Goal: Task Accomplishment & Management: Manage account settings

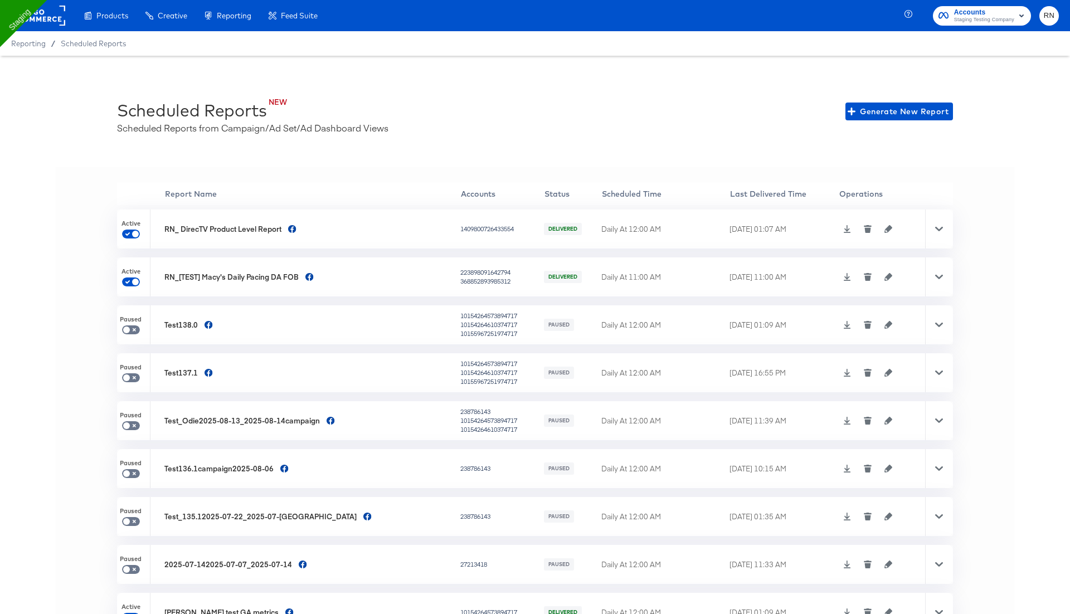
click at [497, 97] on div "NEW Scheduled Reports Scheduled Reports from Campaign/Ad Set/Ad Dashboard Views…" at bounding box center [535, 111] width 836 height 45
click at [55, 22] on rect at bounding box center [39, 16] width 51 height 20
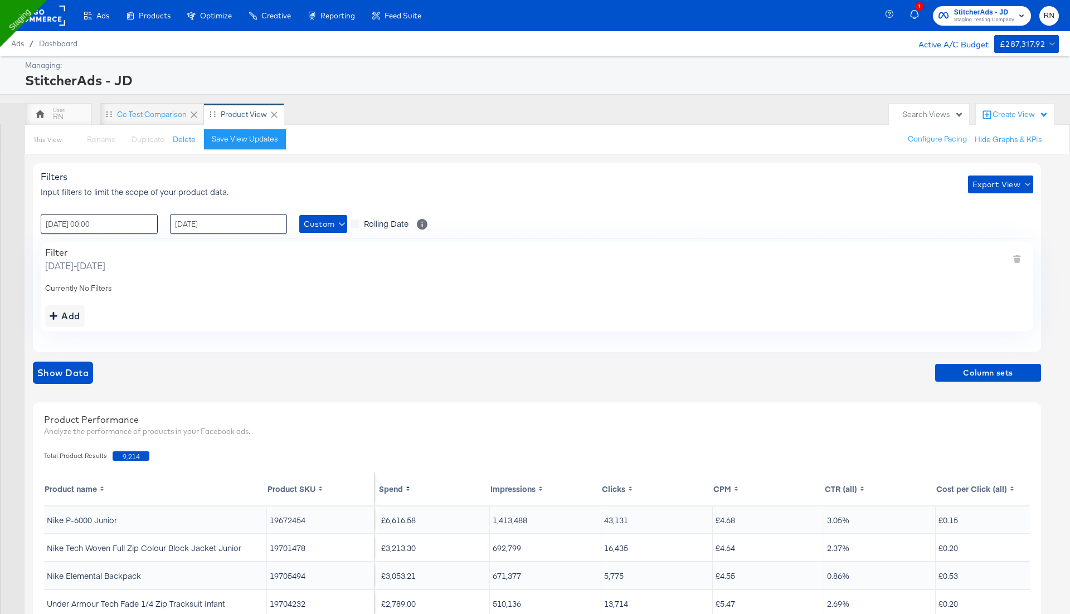
click at [50, 11] on rect at bounding box center [39, 16] width 51 height 20
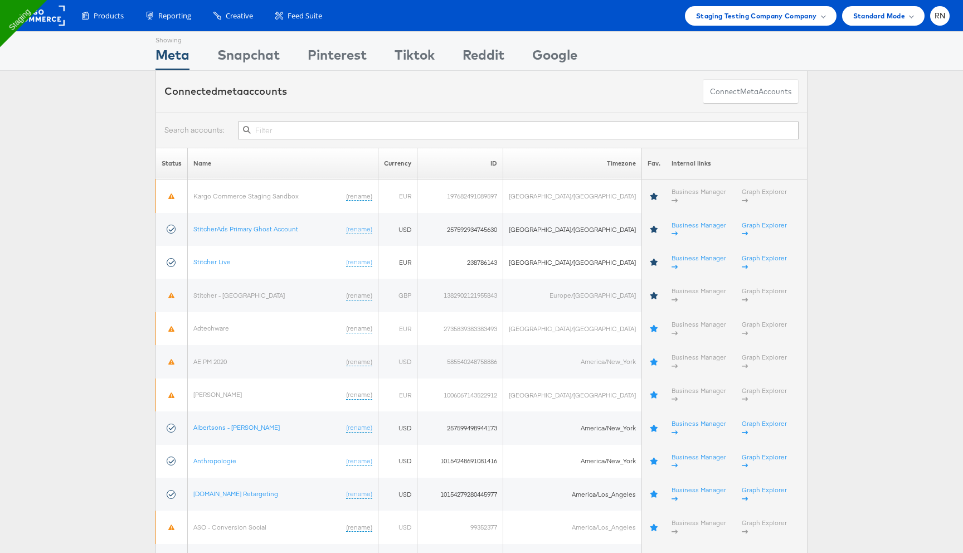
click at [267, 135] on input "text" at bounding box center [518, 131] width 561 height 18
click at [360, 126] on input "text" at bounding box center [518, 131] width 561 height 18
paste input "10154279280445977"
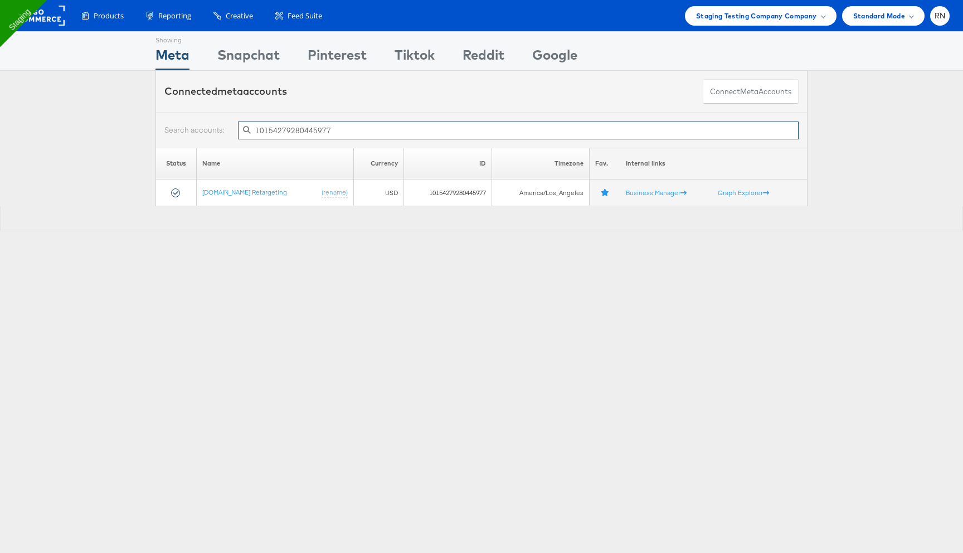
type input "10154279280445977"
click at [740, 95] on span "meta" at bounding box center [749, 91] width 18 height 11
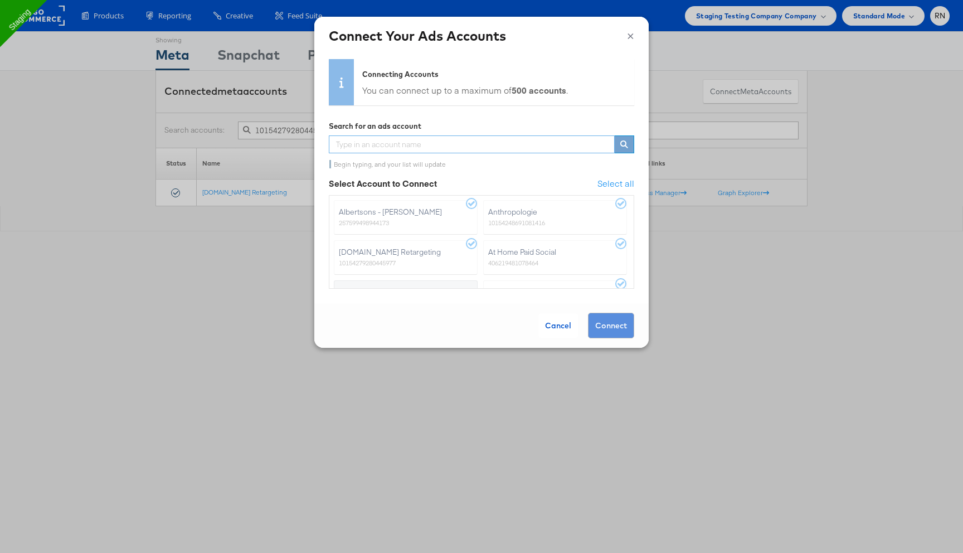
click at [476, 145] on input "text" at bounding box center [472, 144] width 286 height 18
type input "cp"
click at [394, 220] on label "CP RNA - Pan Arab F3D 402750980545081" at bounding box center [406, 217] width 144 height 35
click at [0, 0] on input "CP RNA - Pan Arab F3D 402750980545081" at bounding box center [0, 0] width 0 height 0
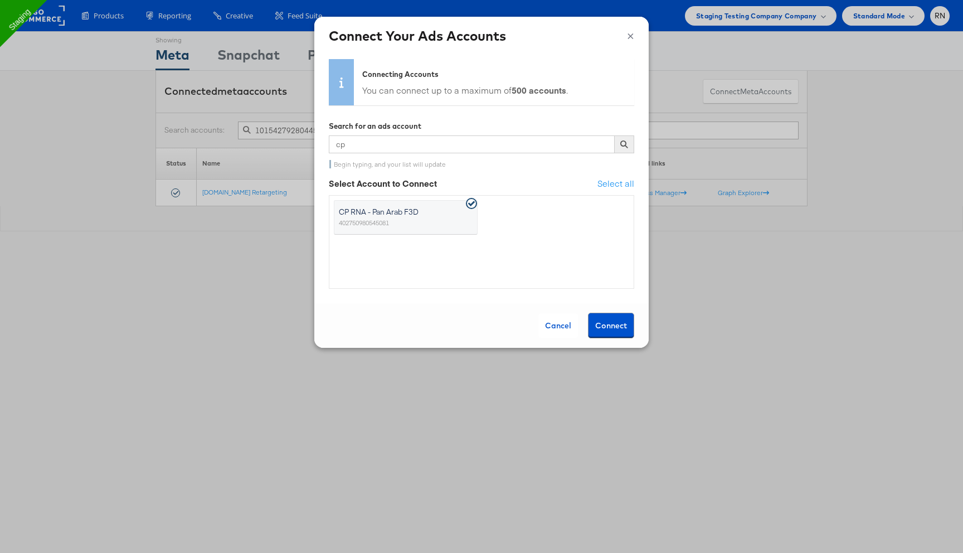
click at [609, 323] on button "Connect" at bounding box center [611, 326] width 46 height 26
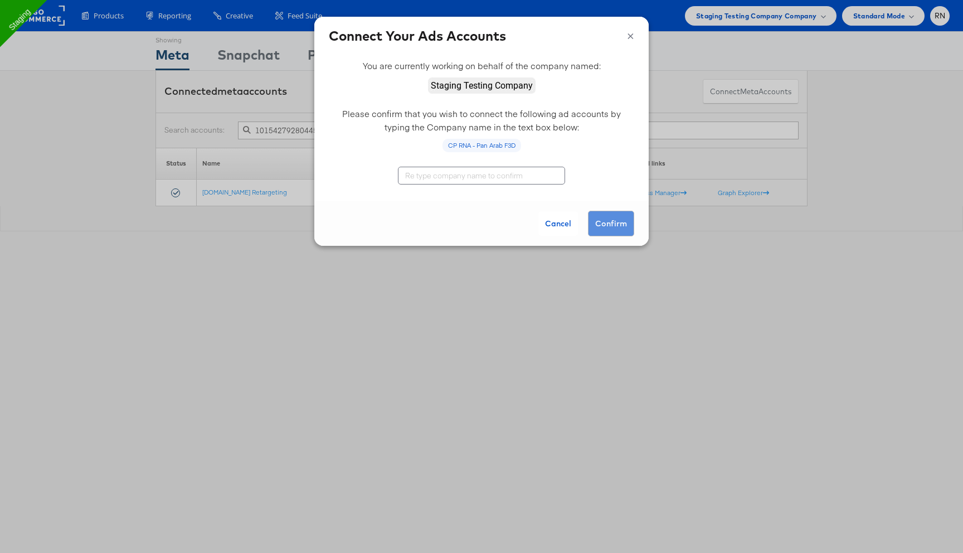
click at [494, 179] on input "text" at bounding box center [481, 176] width 167 height 18
type input "Staging Testing Company"
click at [605, 226] on button "Confirm" at bounding box center [611, 224] width 46 height 26
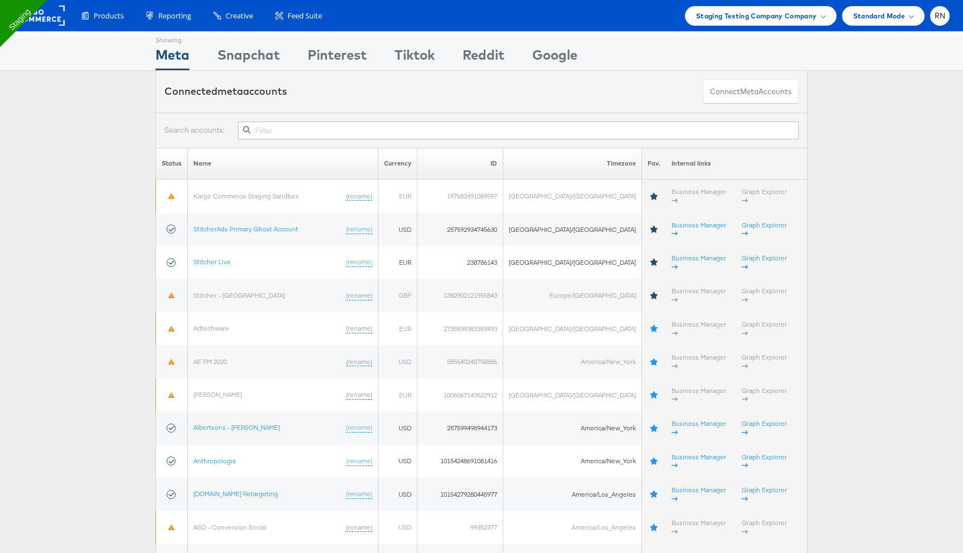
click at [354, 127] on input "text" at bounding box center [518, 131] width 561 height 18
click at [784, 93] on button "Connect meta Accounts" at bounding box center [751, 91] width 96 height 25
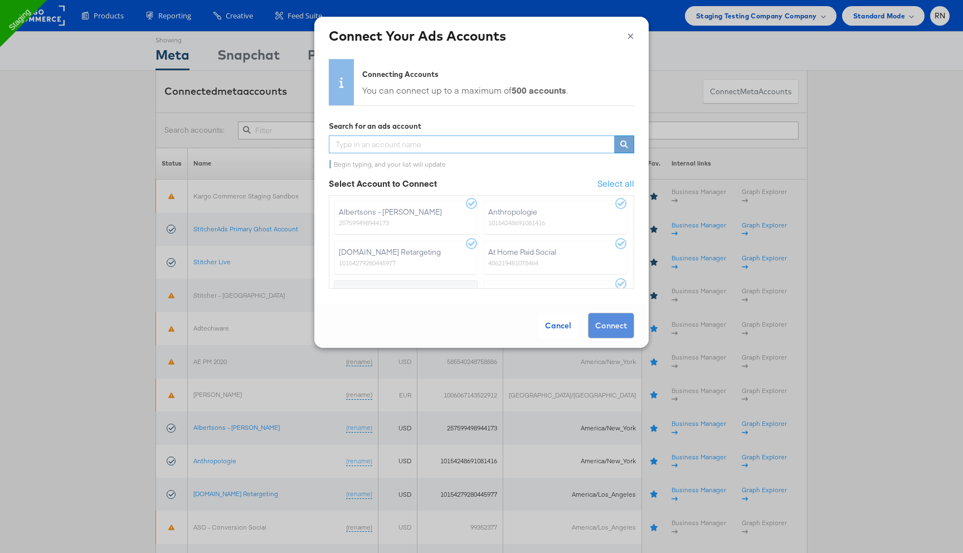
click at [372, 150] on input "text" at bounding box center [472, 144] width 286 height 18
type input "cr"
type input "stitcher Cre"
click at [423, 145] on input "text" at bounding box center [472, 144] width 286 height 18
click at [565, 326] on div "Cancel" at bounding box center [558, 325] width 40 height 25
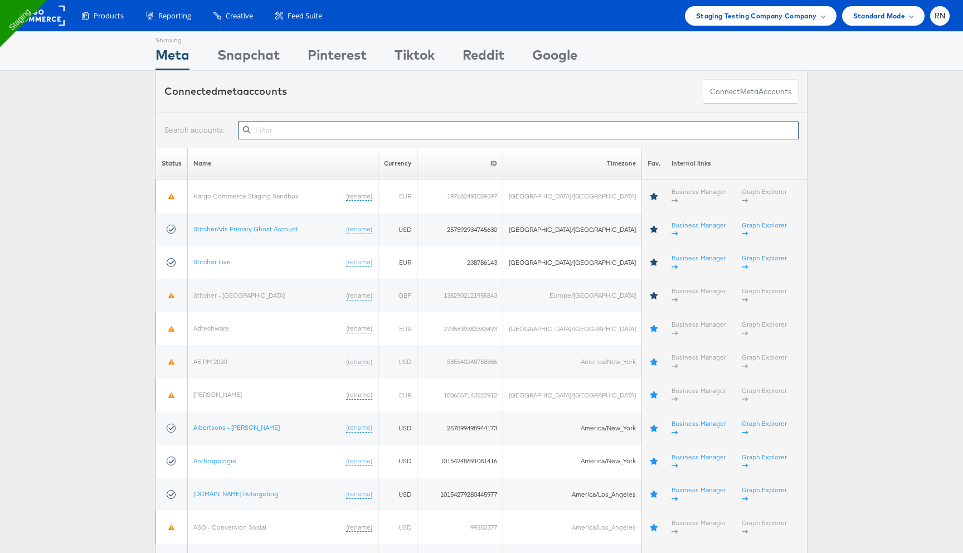
click at [399, 131] on input "text" at bounding box center [518, 131] width 561 height 18
paste input "402750980545081"
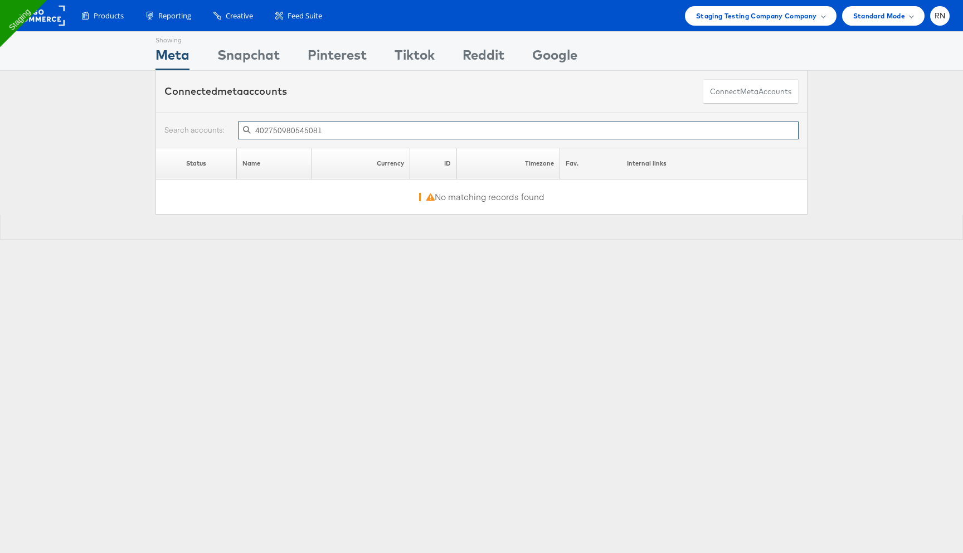
type input "402750980545081"
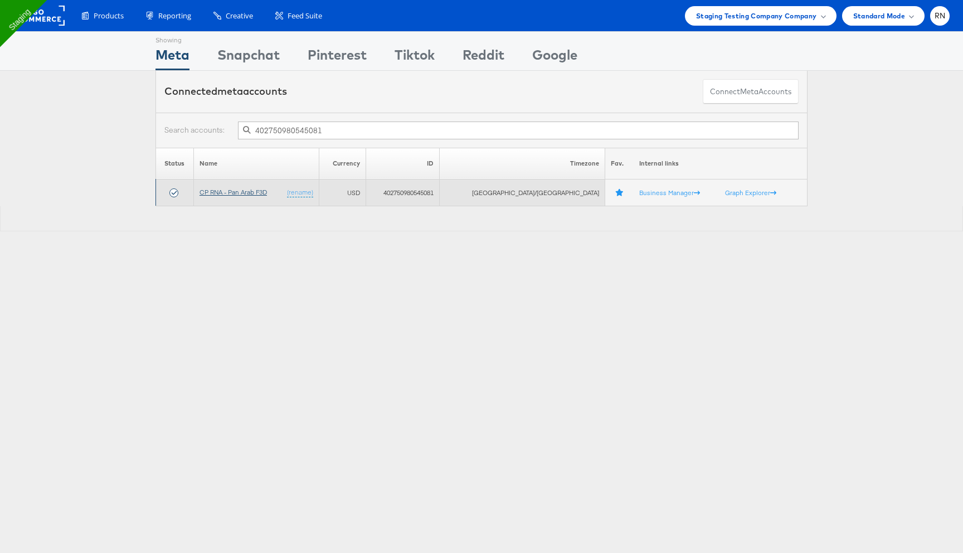
type input "402750980545081"
click at [267, 191] on link "CP RNA - Pan Arab F3D" at bounding box center [233, 192] width 67 height 8
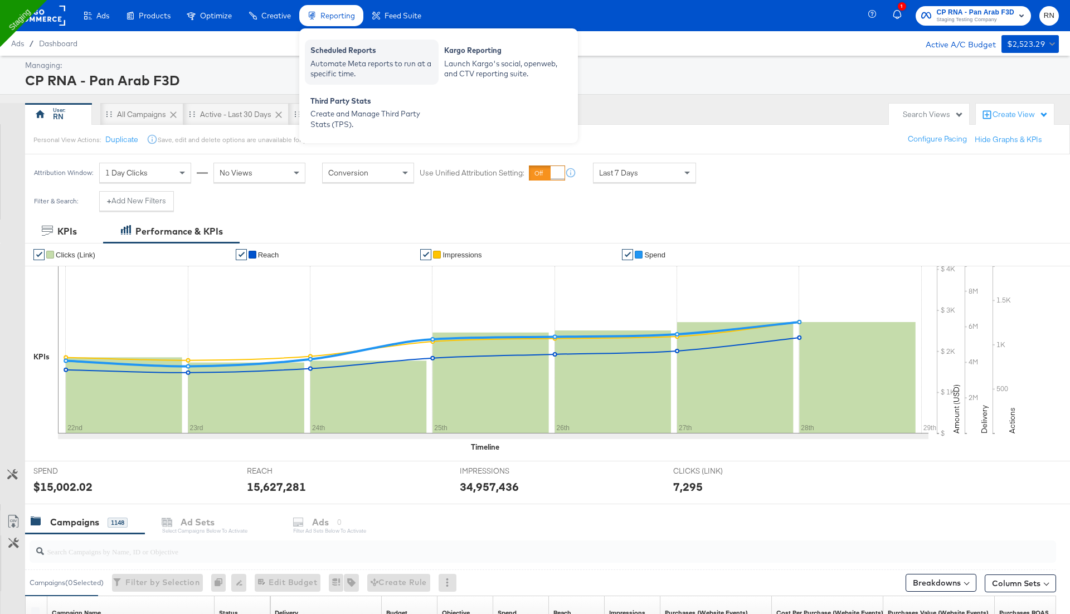
click at [333, 69] on div "Automate Meta reports to run at a specific time." at bounding box center [371, 69] width 123 height 21
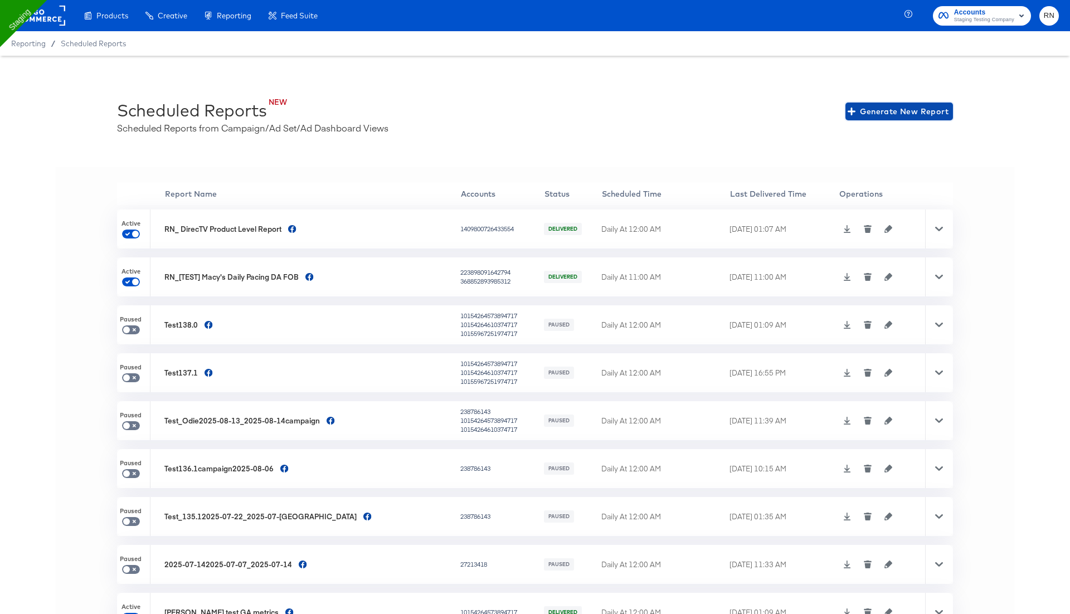
click at [861, 114] on span "Generate New Report" at bounding box center [899, 112] width 99 height 14
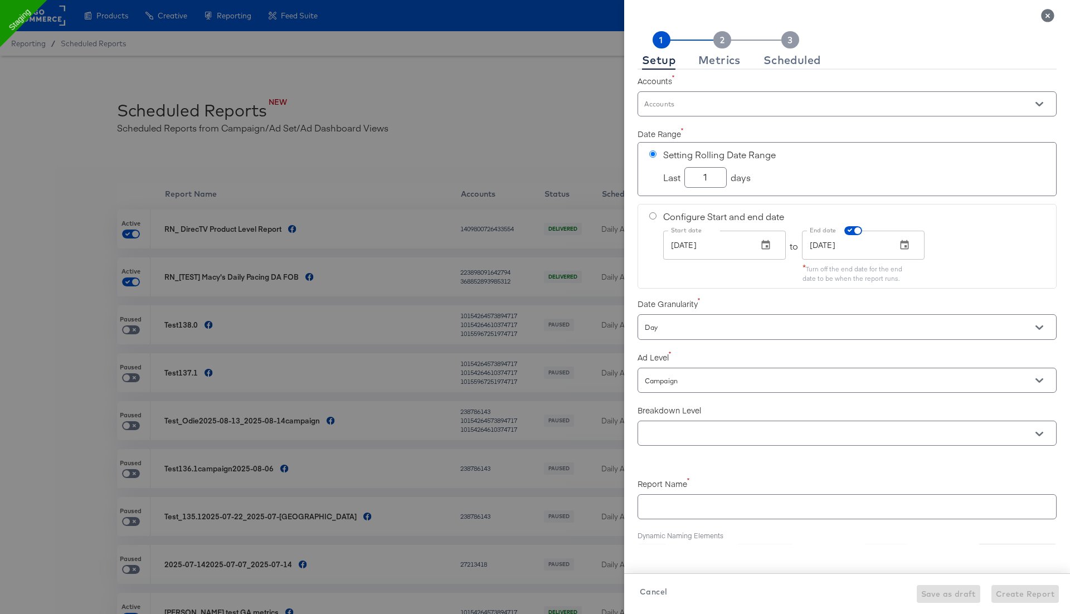
checkbox input "true"
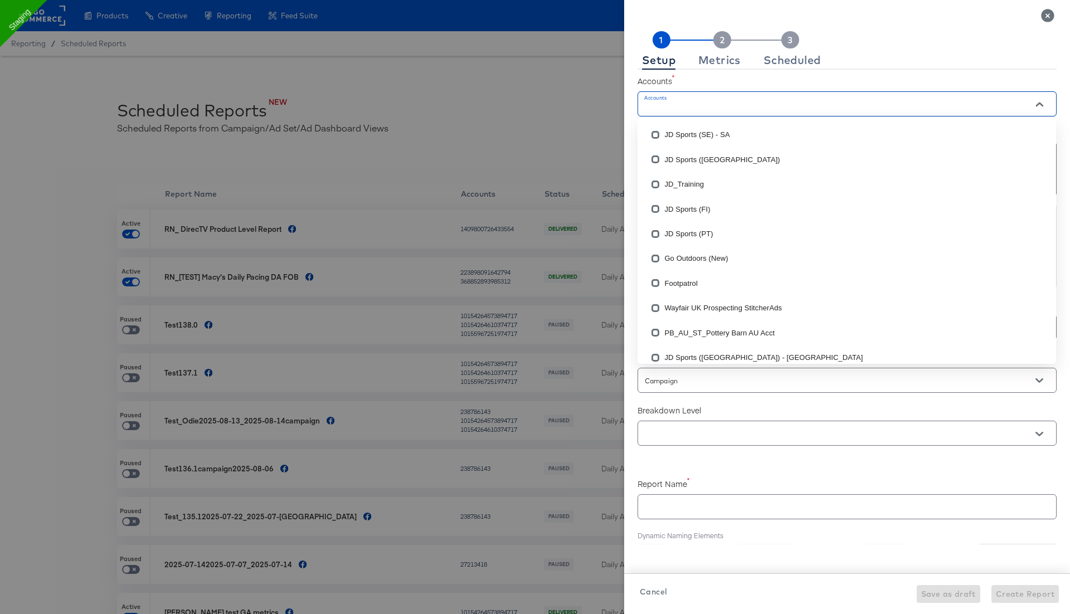
click at [698, 105] on input "Accounts" at bounding box center [831, 109] width 377 height 13
click at [692, 105] on input "Accounts" at bounding box center [831, 109] width 377 height 13
type input "cp"
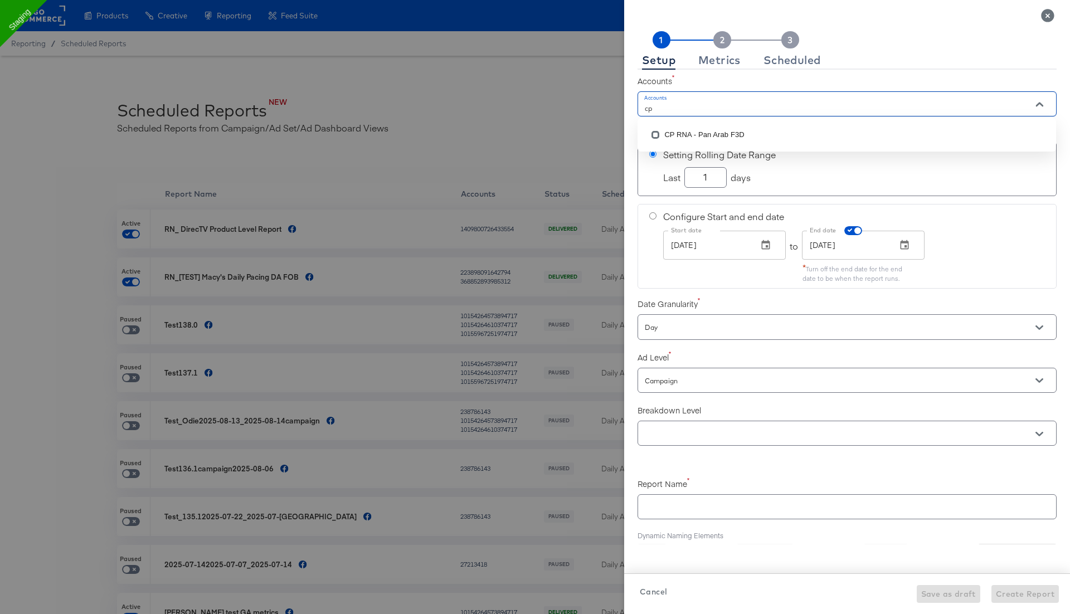
checkbox input "true"
click at [696, 135] on li "CP RNA - Pan Arab F3D" at bounding box center [847, 135] width 419 height 25
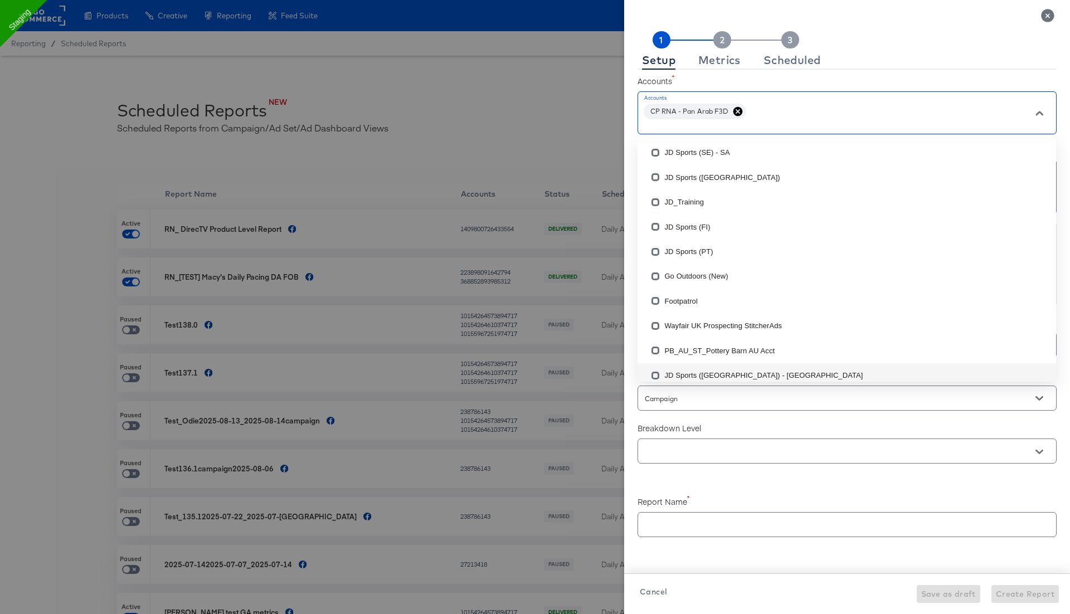
click at [695, 418] on div "Breakdown Level" at bounding box center [847, 441] width 419 height 49
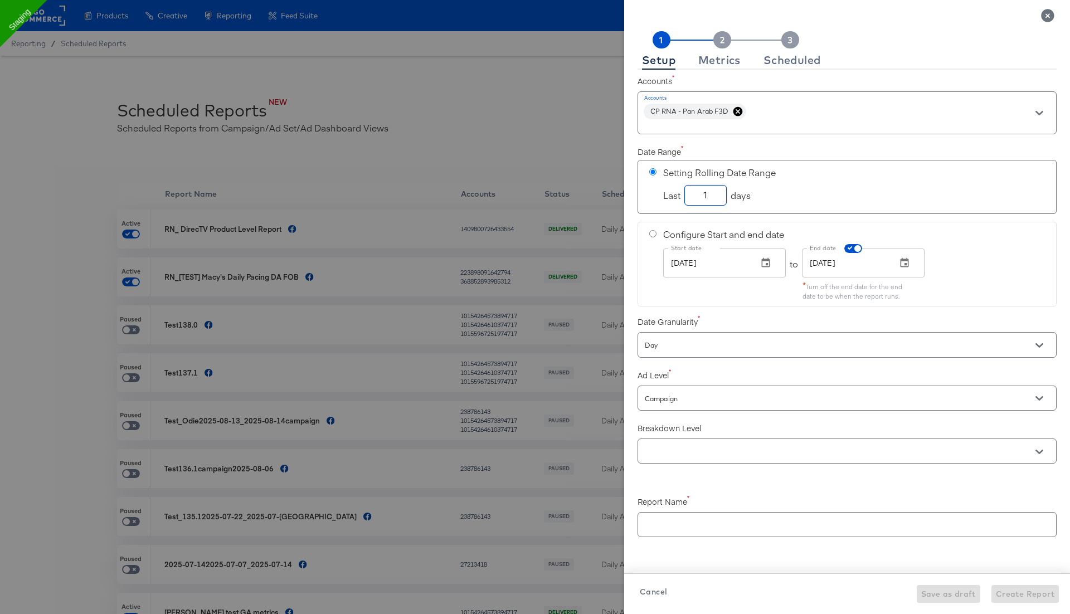
click at [709, 196] on input "1" at bounding box center [705, 191] width 41 height 20
checkbox input "true"
type input "10"
checkbox input "true"
type input "10"
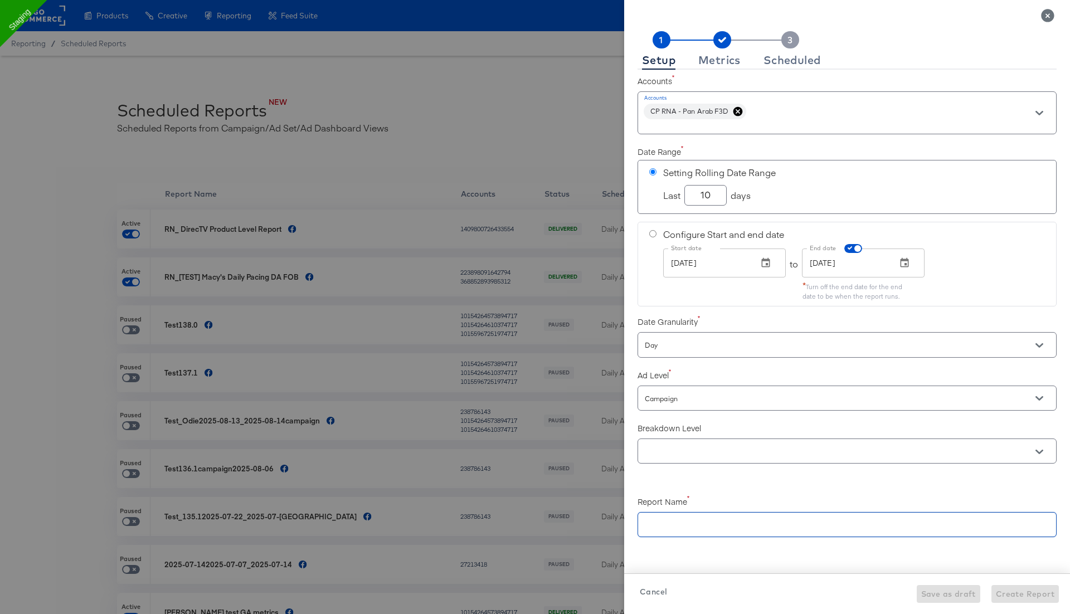
click at [681, 518] on input "text" at bounding box center [847, 520] width 418 height 24
paste input "CP Offline Revenue - Tracker"
checkbox input "true"
type input "CP Offline Revenue - Tracker"
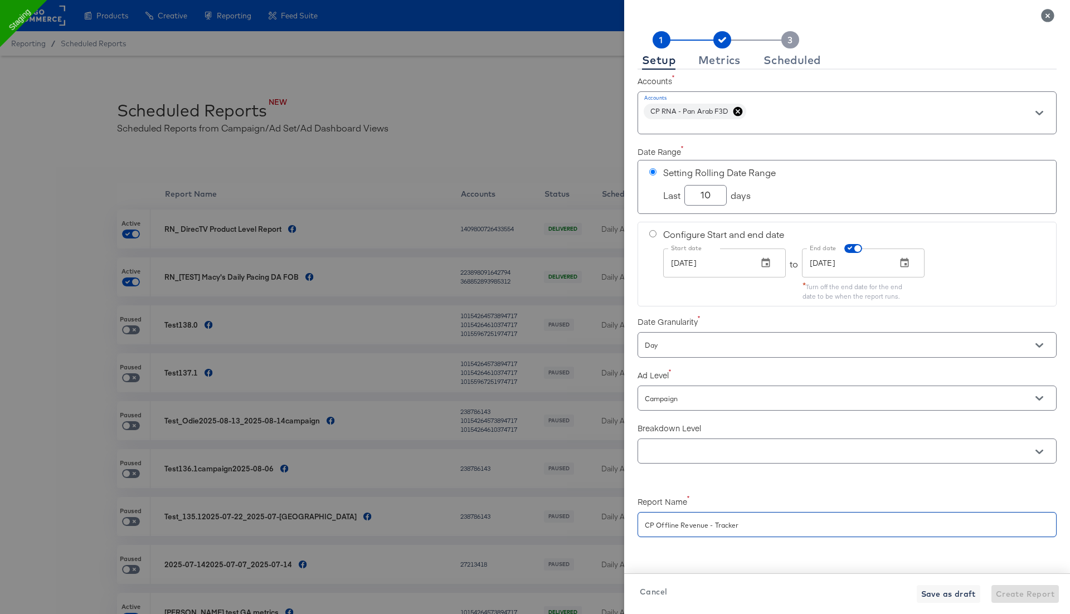
click at [644, 525] on input "CP Offline Revenue - Tracker" at bounding box center [847, 520] width 418 height 24
checkbox input "true"
type input "RCP Offline Revenue - Tracker"
checkbox input "true"
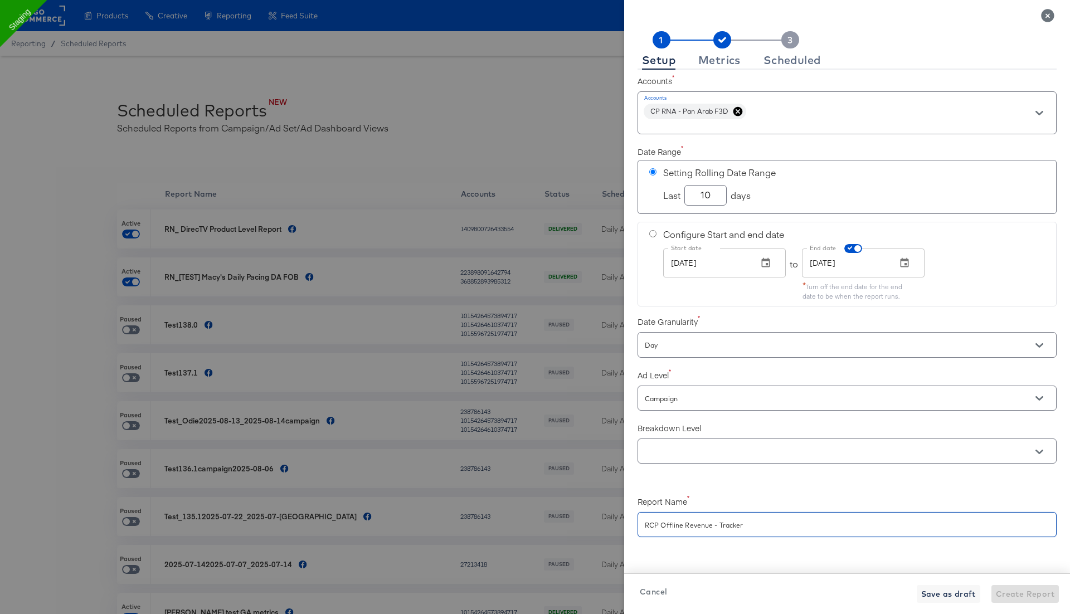
type input "RNCP Offline Revenue - Tracker"
checkbox input "true"
type input "RN_CP Offline Revenue - Tracker"
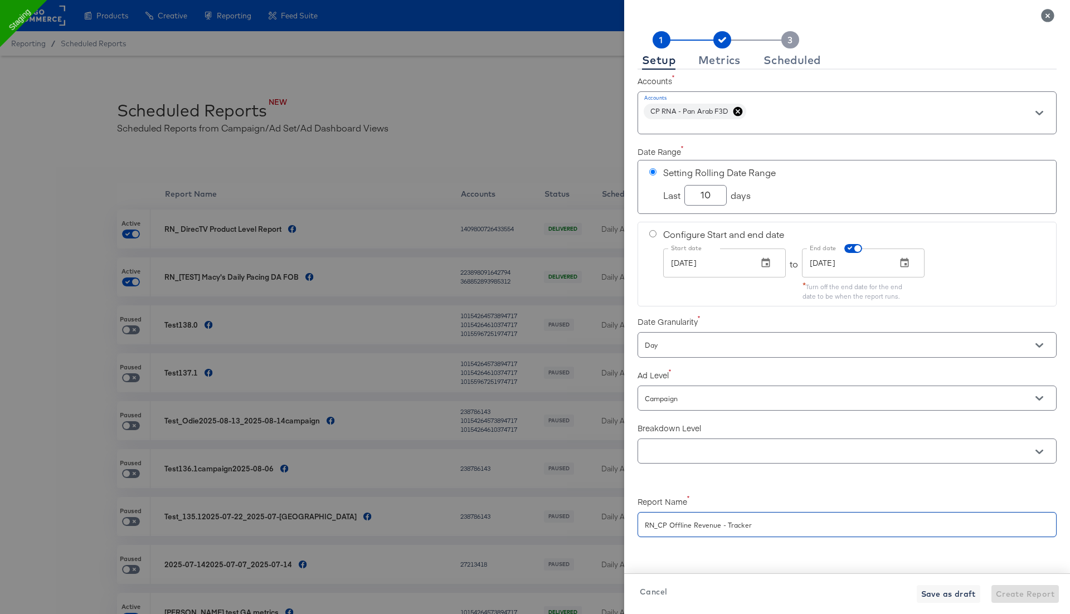
scroll to position [82, 0]
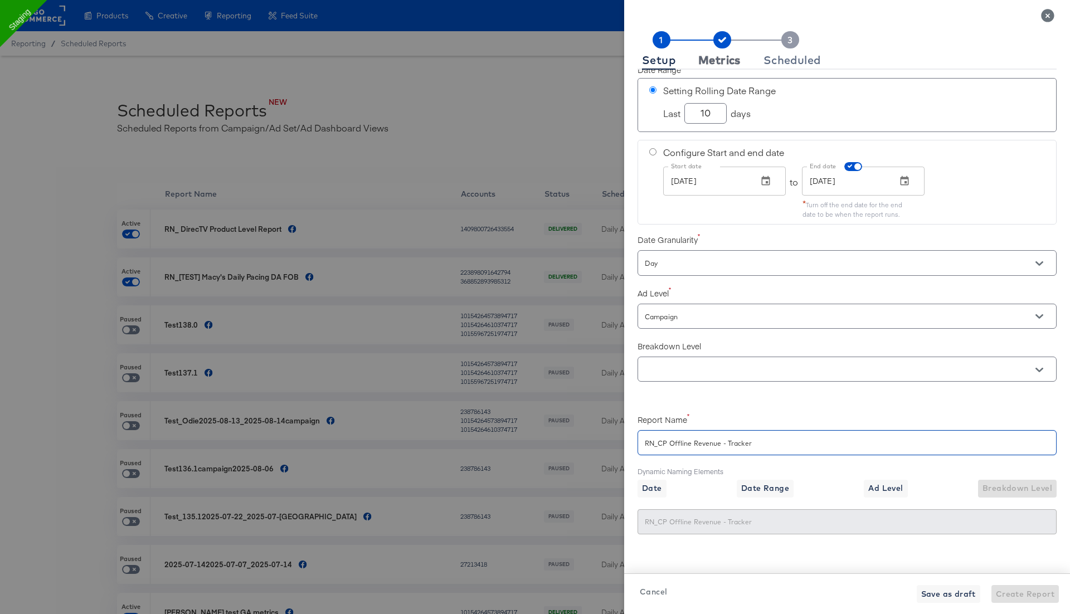
type input "RN_CP Offline Revenue - Tracker"
click at [723, 64] on div "Metrics" at bounding box center [719, 60] width 42 height 9
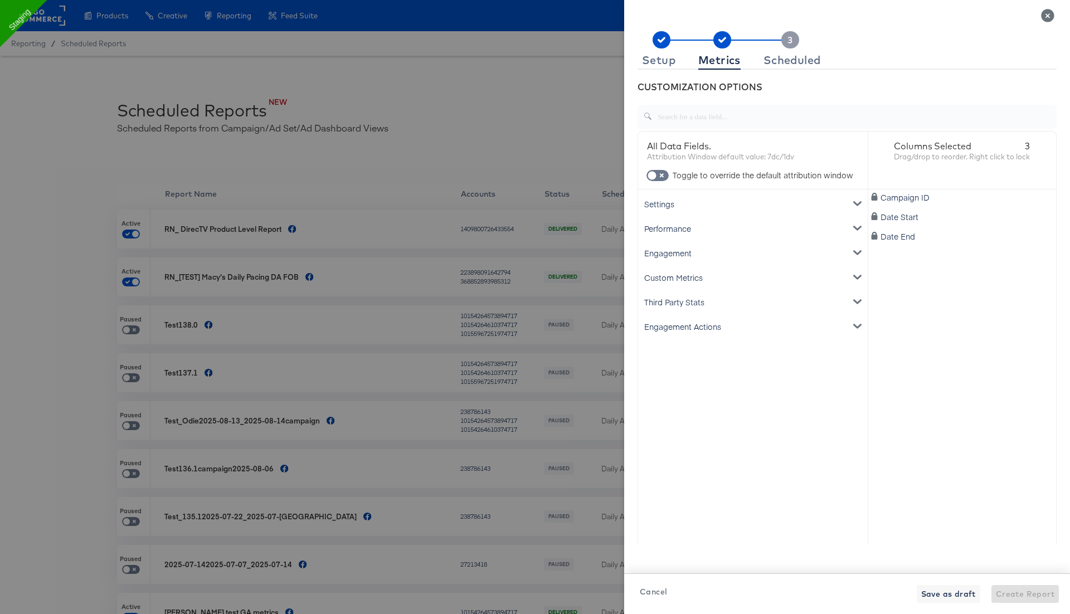
click at [711, 205] on div "Settings" at bounding box center [752, 204] width 225 height 25
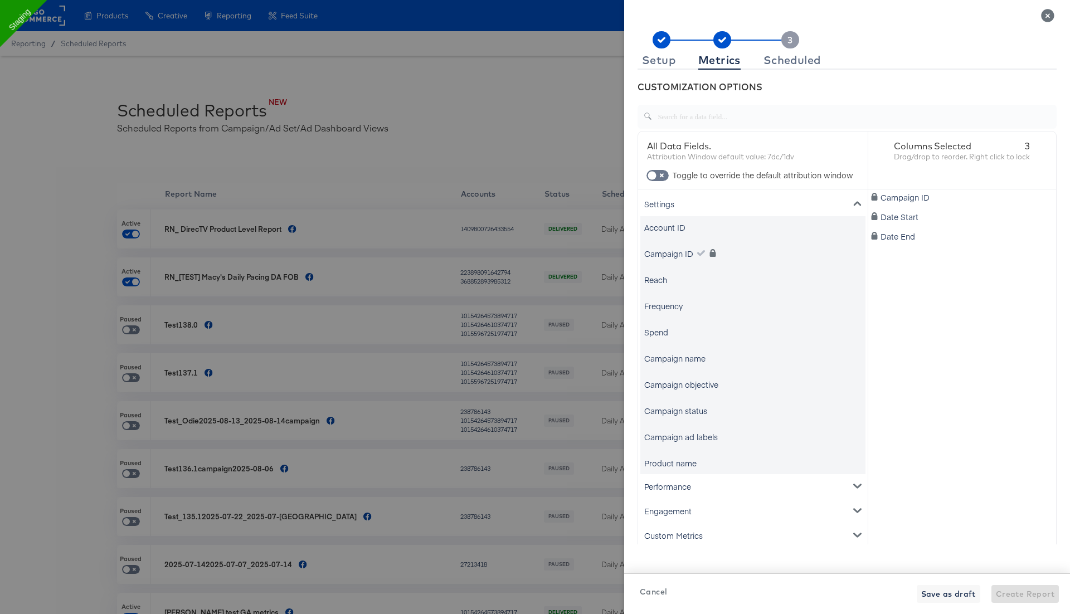
click at [683, 355] on div "Campaign name" at bounding box center [674, 358] width 61 height 11
click at [664, 482] on div "Performance" at bounding box center [752, 486] width 225 height 25
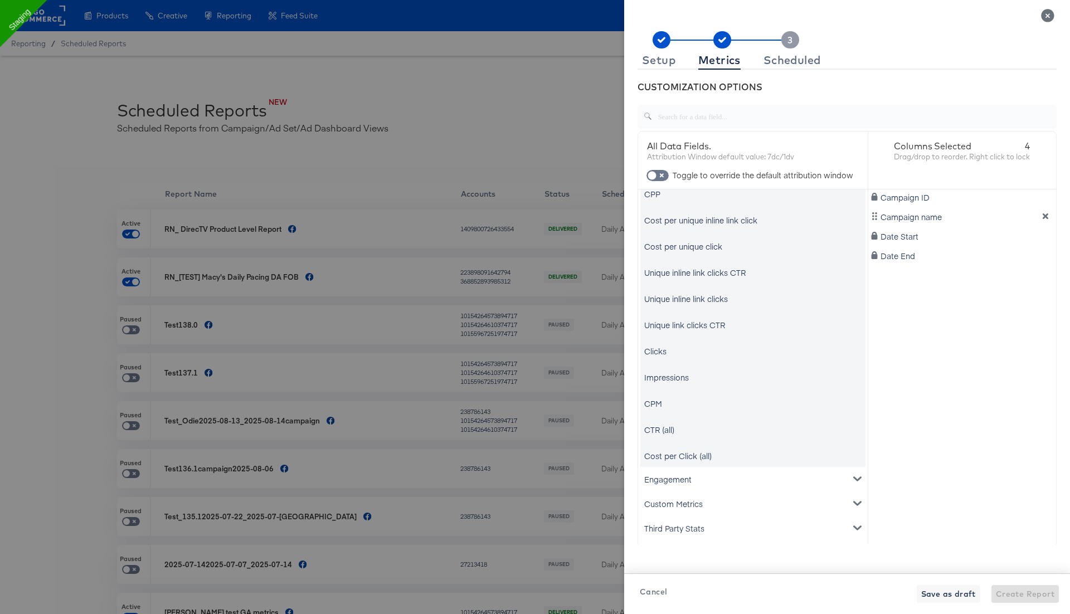
scroll to position [377, 0]
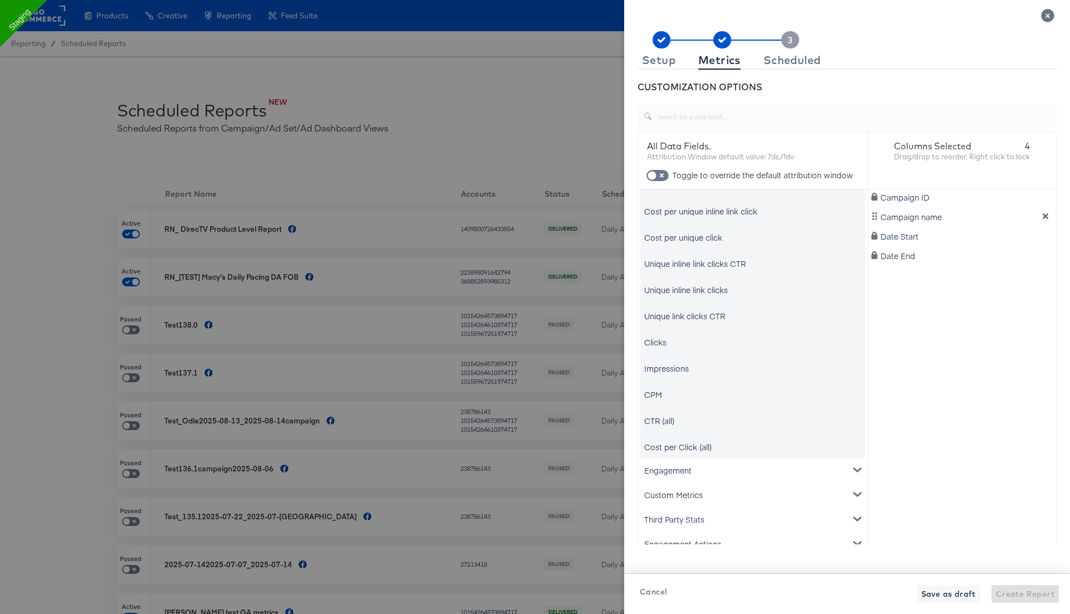
click at [668, 472] on div "Engagement" at bounding box center [752, 470] width 225 height 25
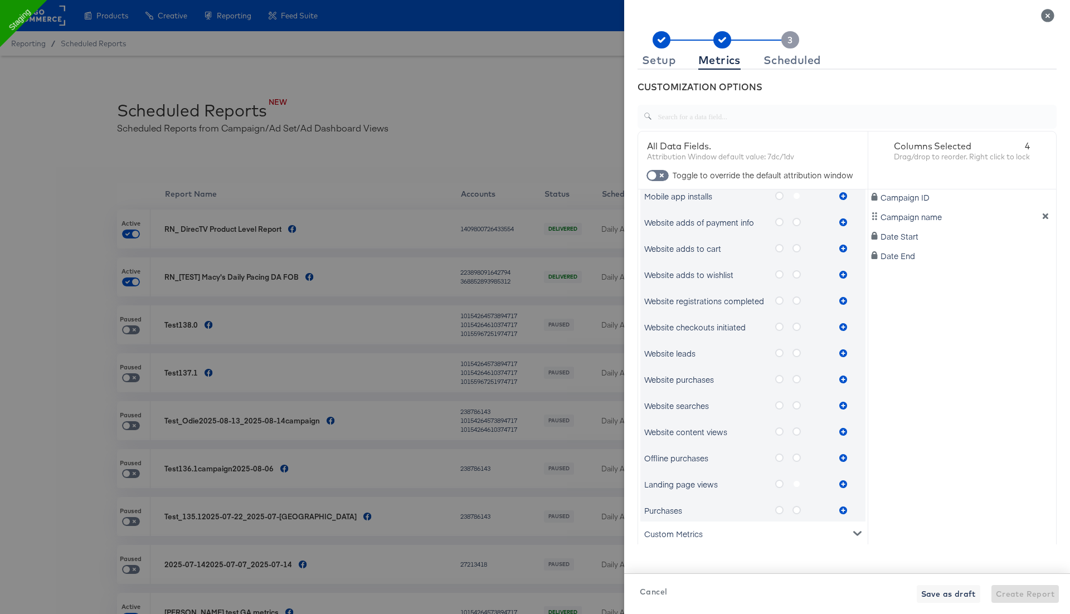
scroll to position [1148, 0]
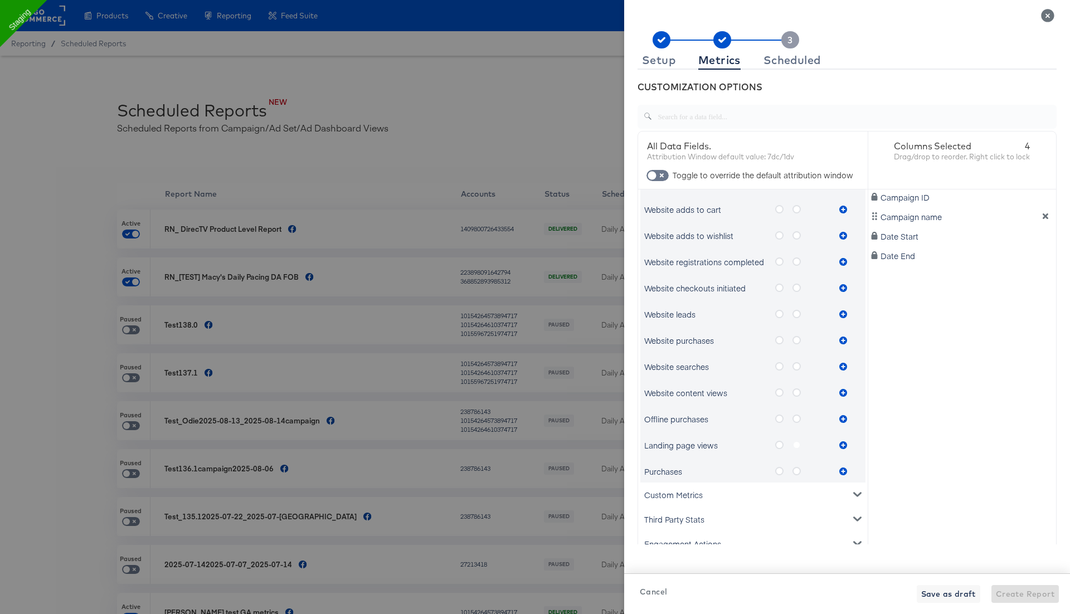
click at [672, 499] on div "Custom Metrics" at bounding box center [752, 495] width 225 height 25
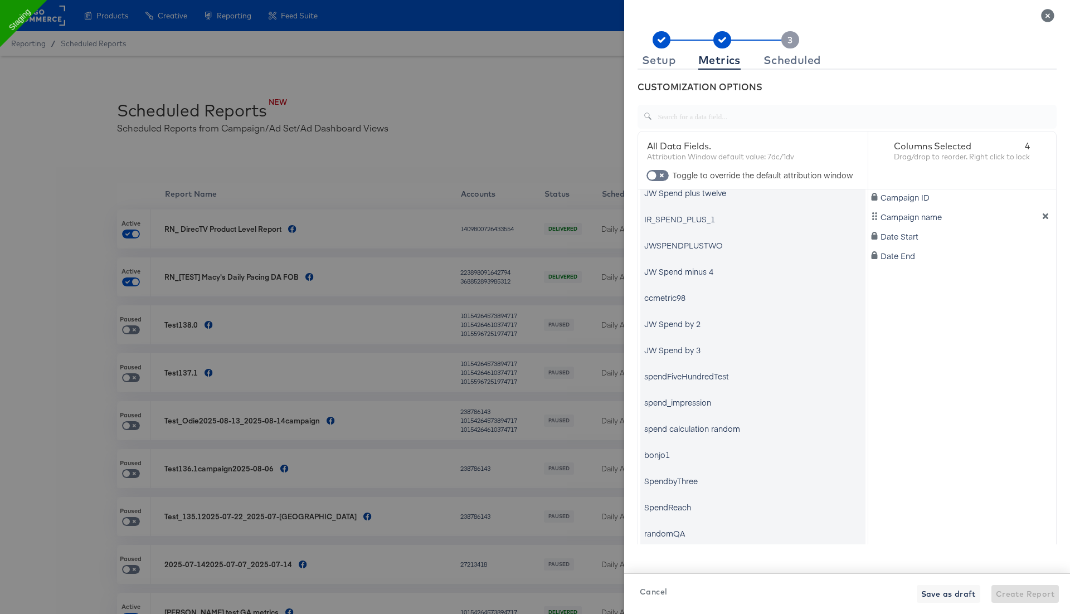
scroll to position [6462, 0]
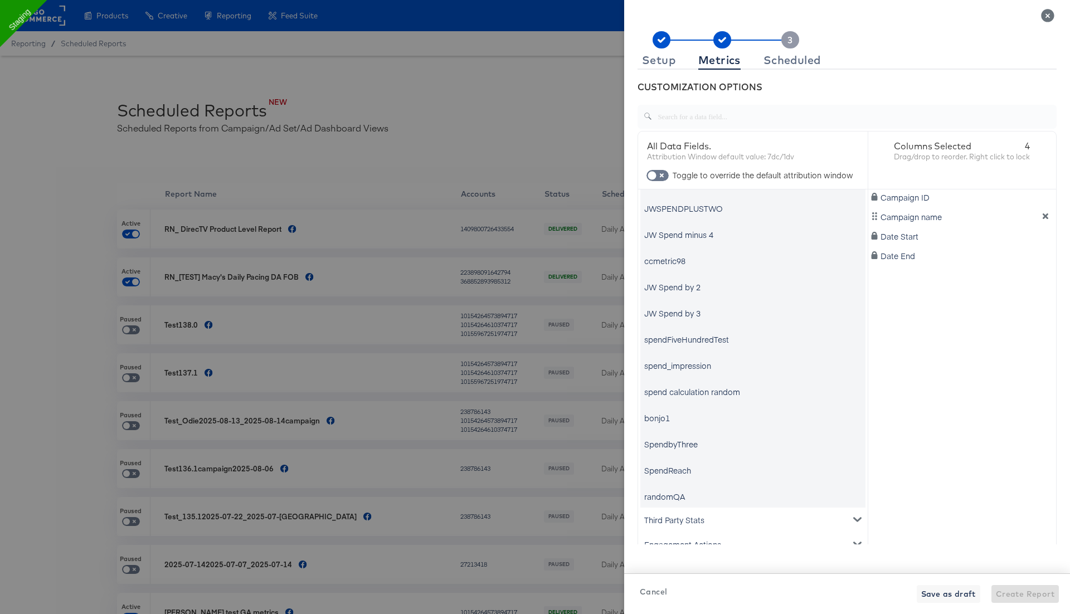
click at [677, 518] on div "Third Party Stats" at bounding box center [752, 520] width 225 height 25
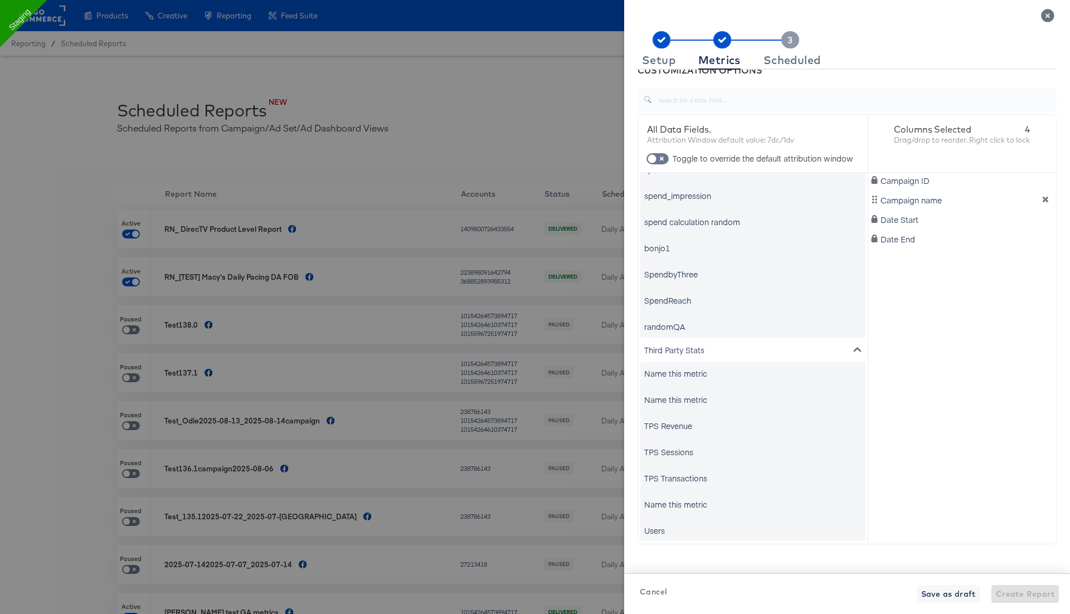
scroll to position [6606, 0]
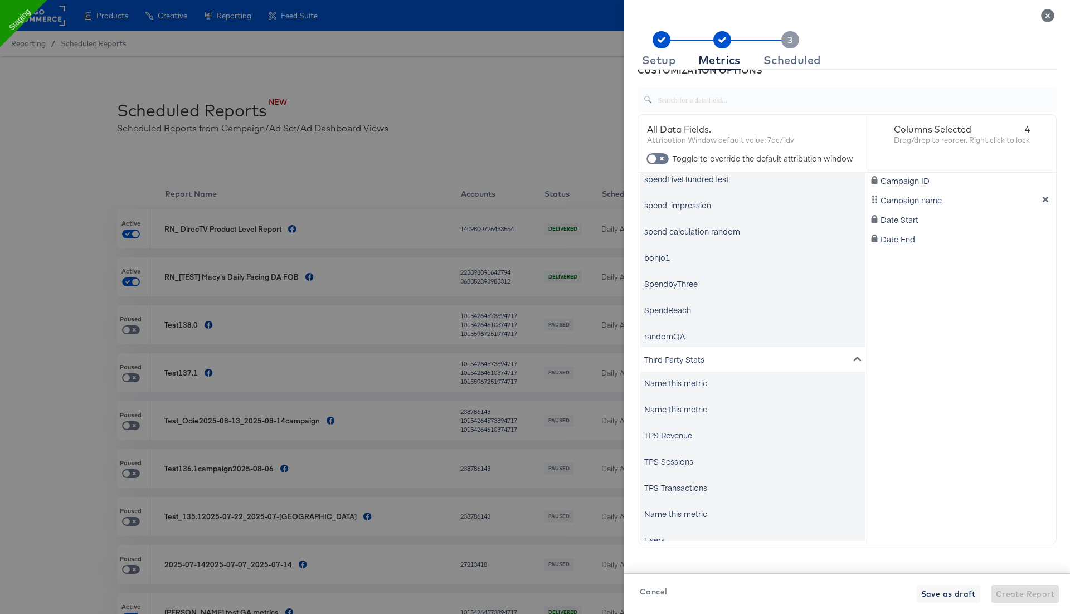
click at [696, 355] on div "Third Party Stats" at bounding box center [752, 359] width 225 height 25
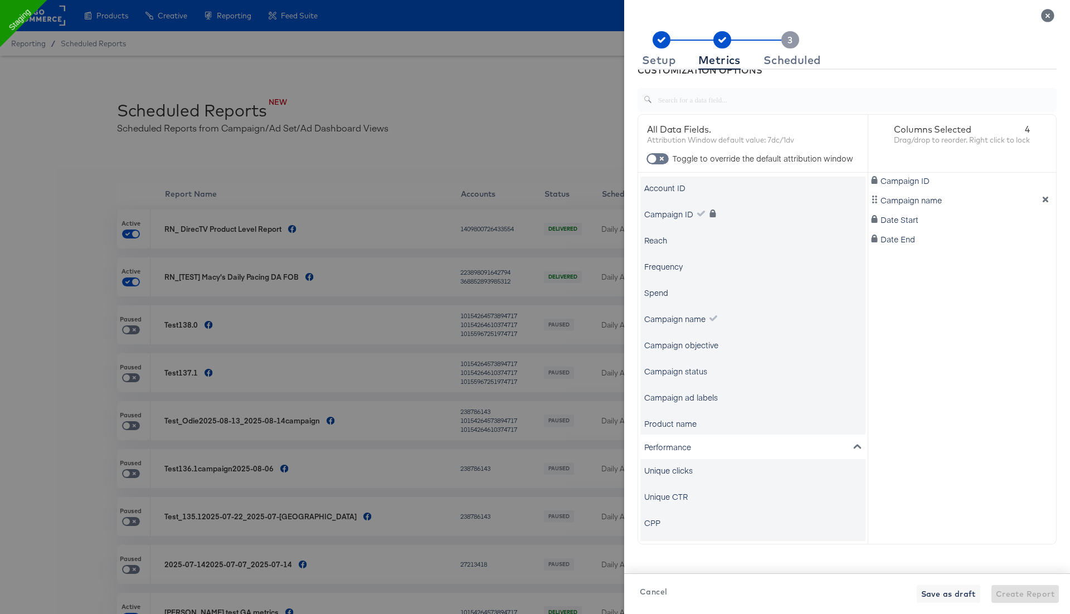
scroll to position [22, 0]
click at [708, 442] on div "Performance" at bounding box center [752, 448] width 225 height 25
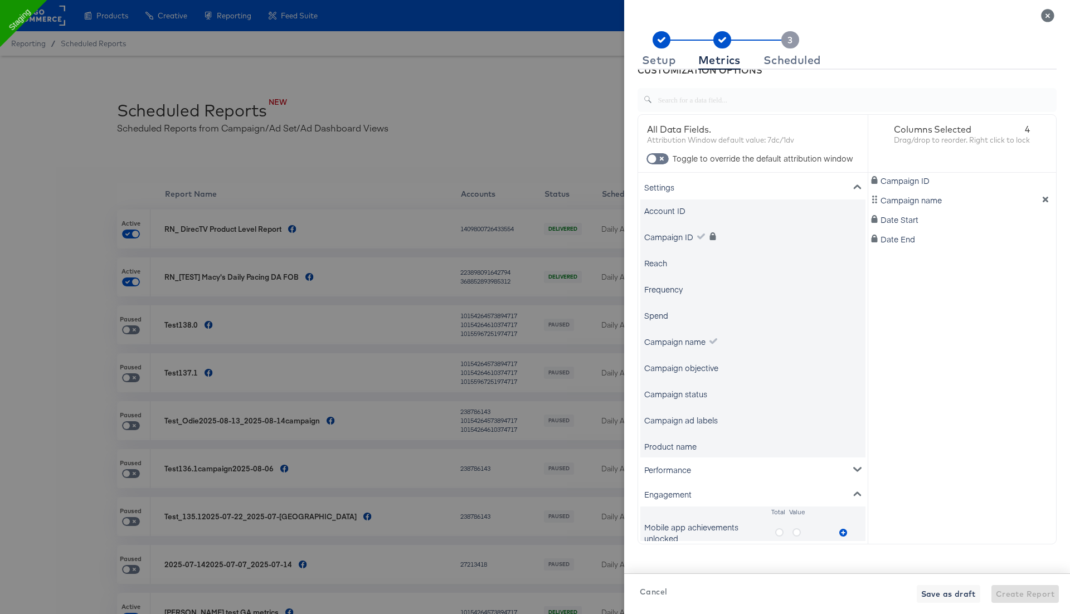
click at [735, 187] on div "Settings" at bounding box center [752, 187] width 225 height 25
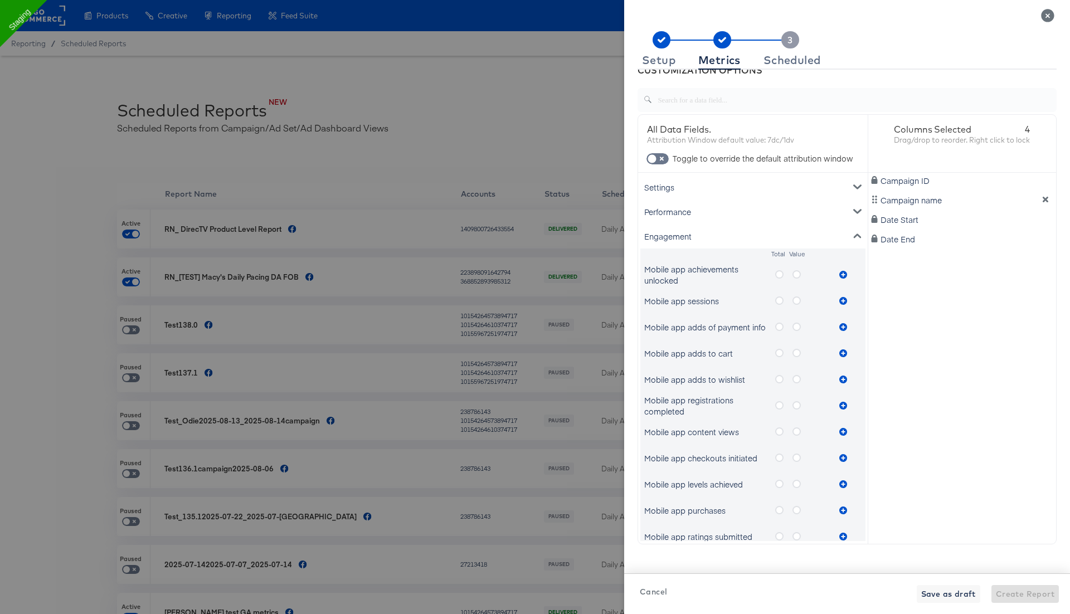
click at [693, 232] on div "Engagement" at bounding box center [752, 236] width 225 height 25
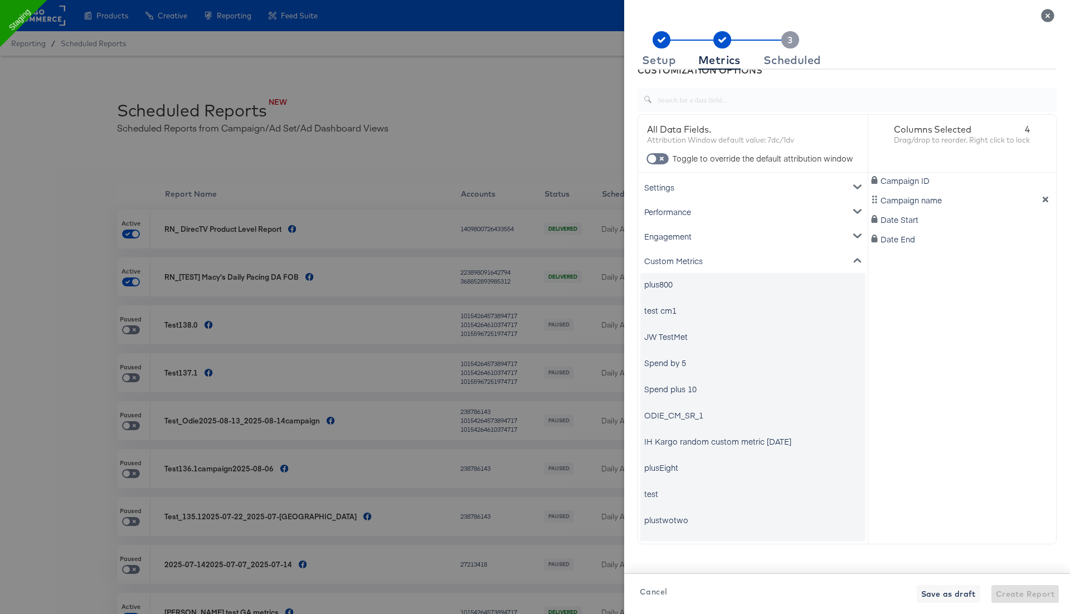
click at [693, 259] on div "Custom Metrics" at bounding box center [752, 261] width 225 height 25
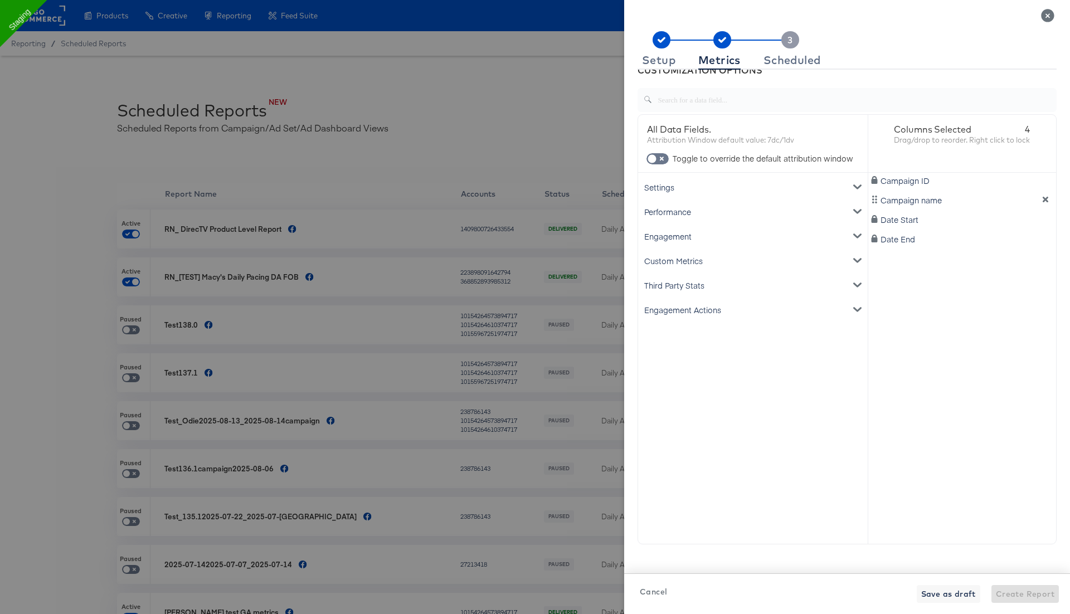
click at [695, 314] on div "Engagement Actions" at bounding box center [752, 310] width 225 height 25
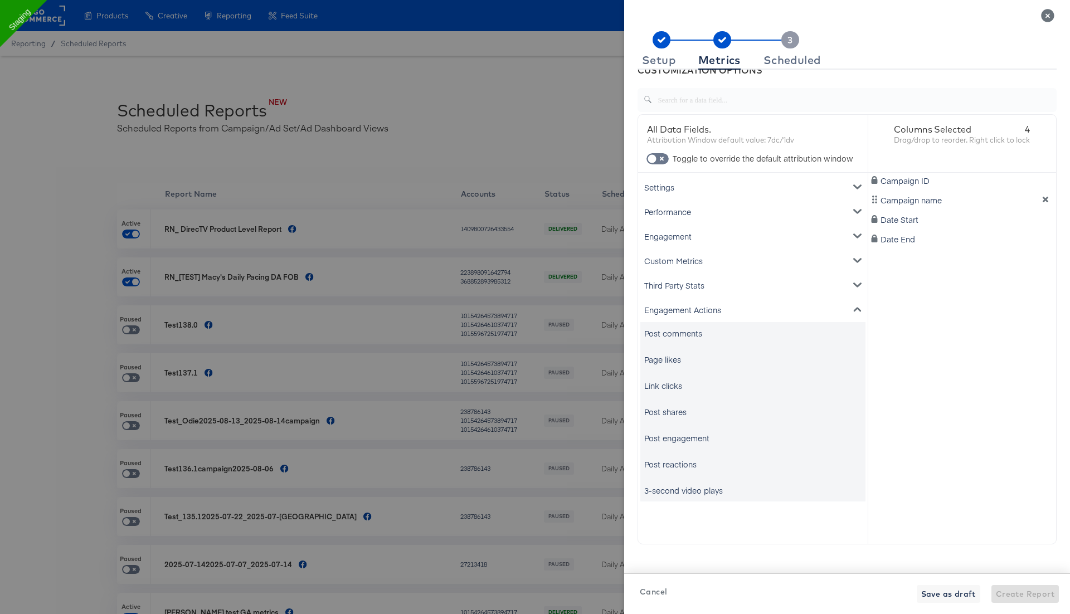
click at [695, 314] on div "Engagement Actions" at bounding box center [752, 310] width 225 height 25
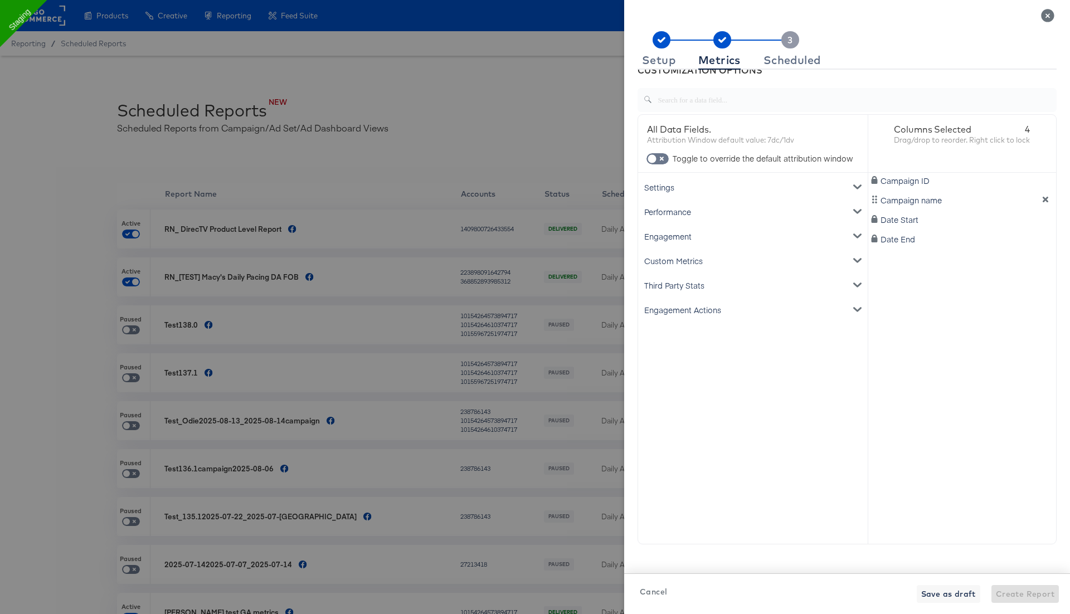
click at [699, 285] on div "Third Party Stats" at bounding box center [752, 285] width 225 height 25
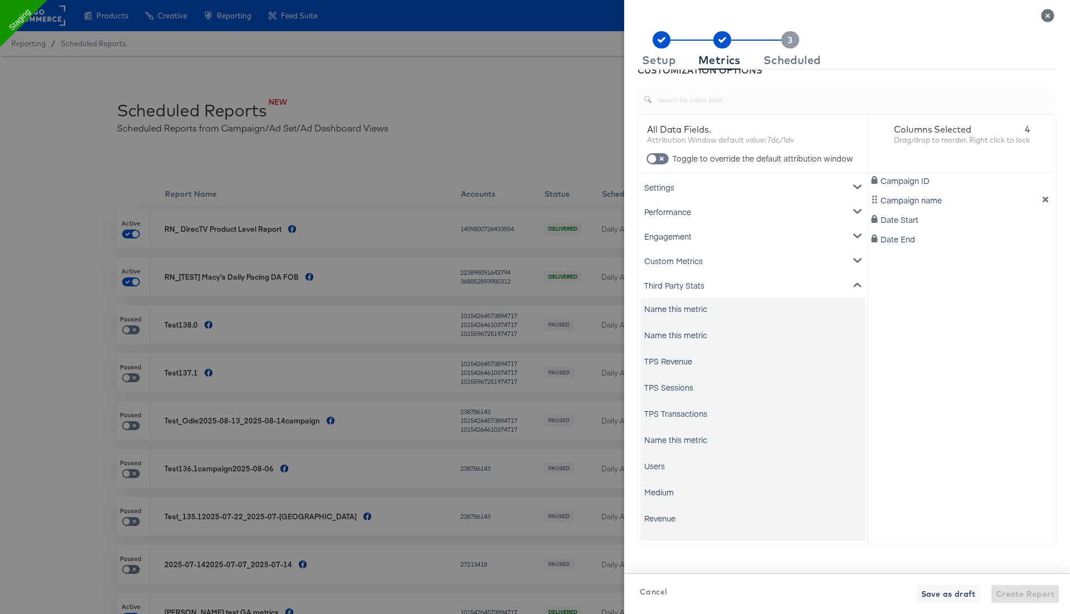
click at [671, 284] on div "Third Party Stats" at bounding box center [752, 285] width 225 height 25
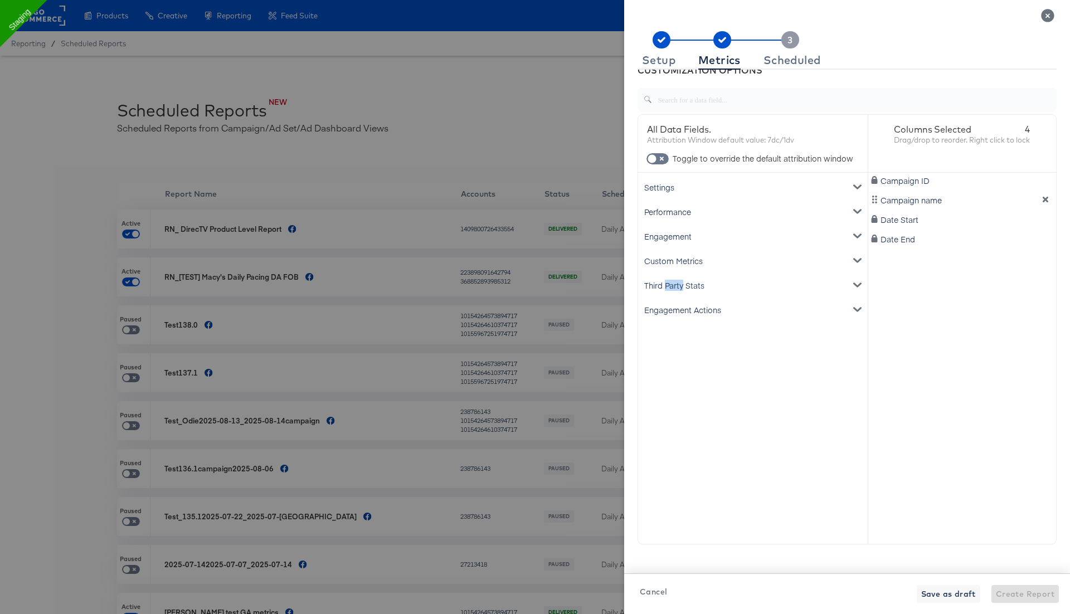
click at [671, 284] on div "Third Party Stats" at bounding box center [752, 285] width 225 height 25
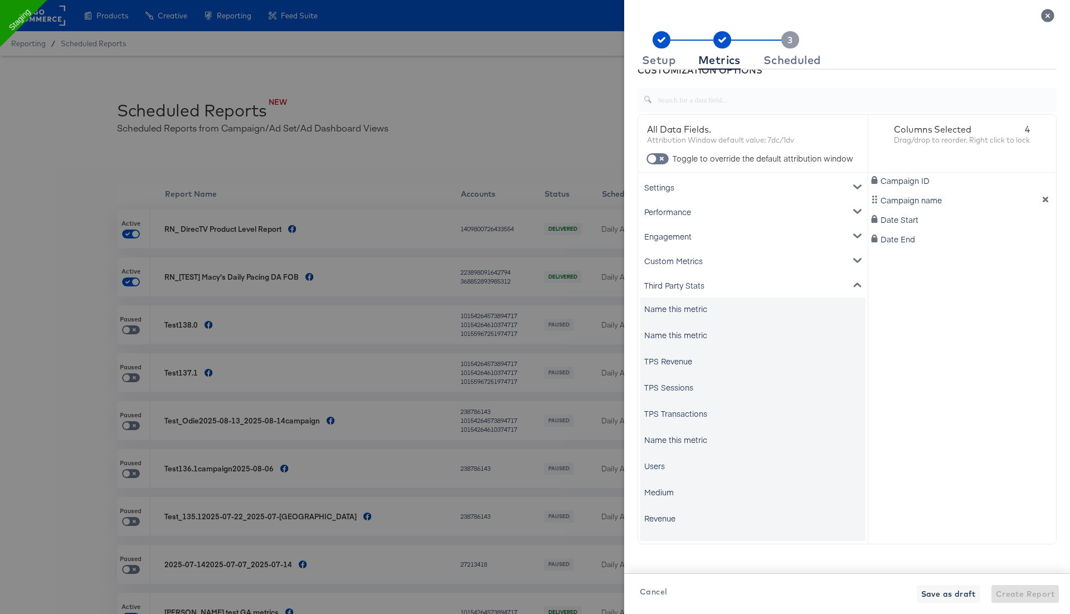
click at [679, 289] on div "Third Party Stats" at bounding box center [752, 285] width 225 height 25
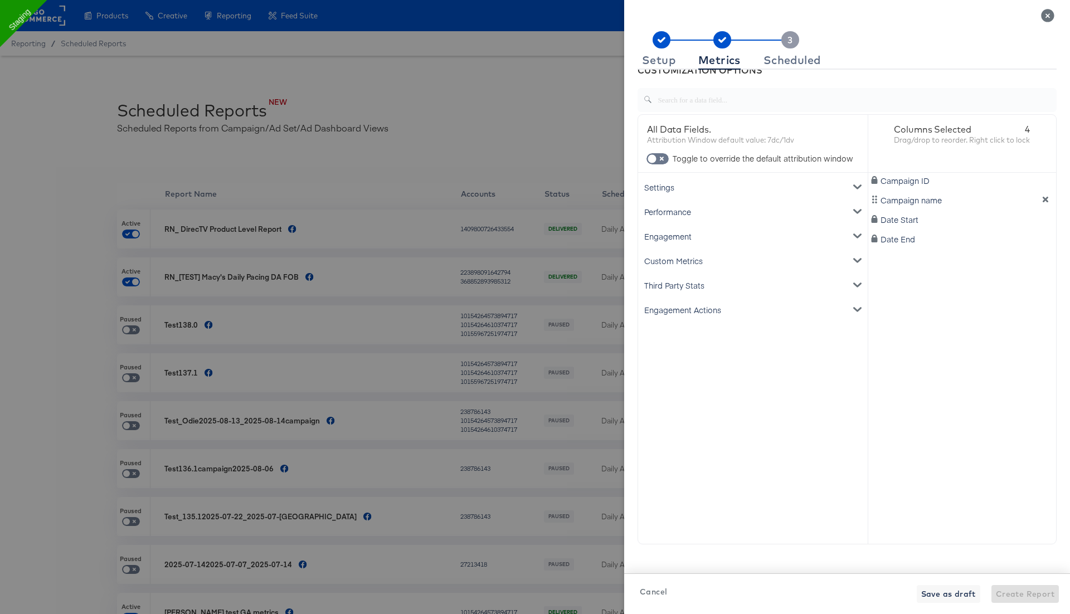
click at [700, 235] on div "Engagement" at bounding box center [752, 236] width 225 height 25
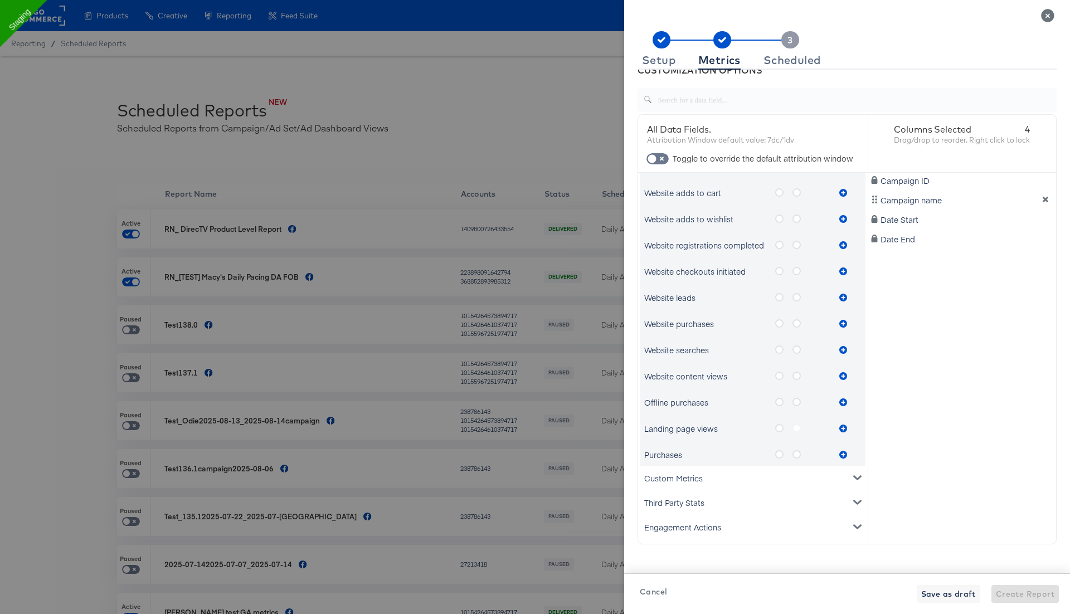
scroll to position [18, 0]
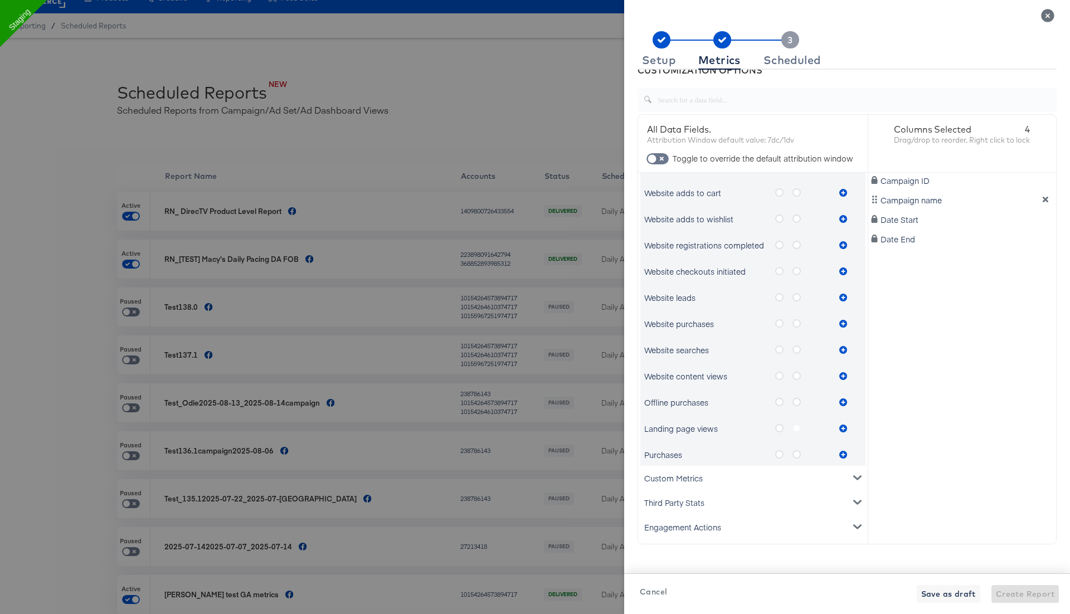
click at [797, 402] on icon "metrics-list" at bounding box center [797, 402] width 8 height 8
click at [0, 0] on input "metrics-list" at bounding box center [0, 0] width 0 height 0
click at [782, 404] on icon "metrics-list" at bounding box center [779, 402] width 8 height 8
click at [0, 0] on input "metrics-list" at bounding box center [0, 0] width 0 height 0
click at [800, 402] on icon "metrics-list" at bounding box center [797, 402] width 8 height 8
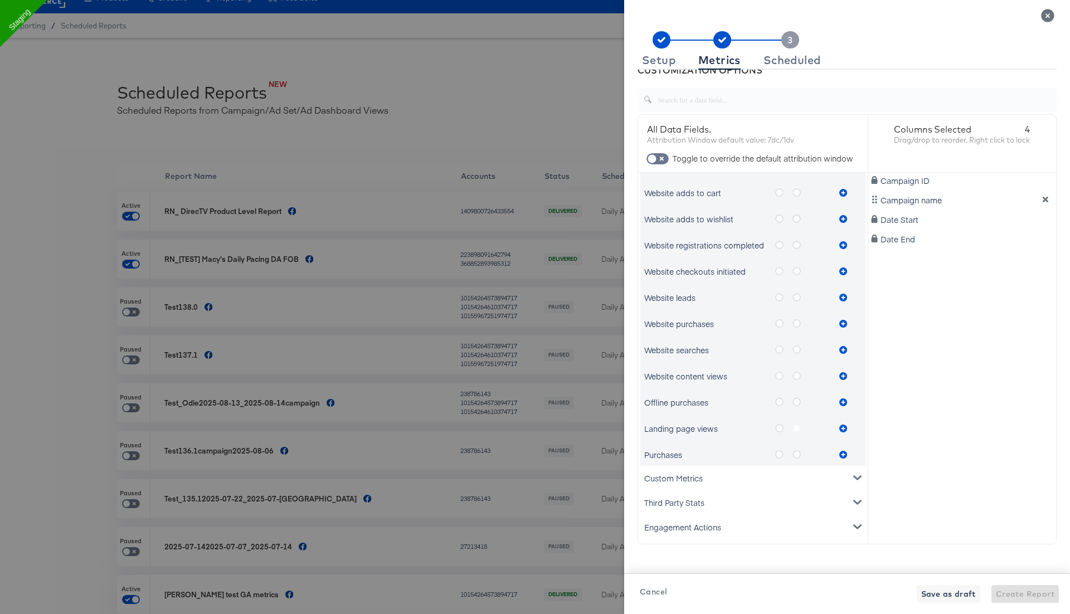
click at [0, 0] on input "metrics-list" at bounding box center [0, 0] width 0 height 0
click at [842, 399] on icon "metrics-list" at bounding box center [843, 403] width 8 height 8
click at [658, 161] on input "checkbox" at bounding box center [651, 161] width 33 height 11
checkbox input "true"
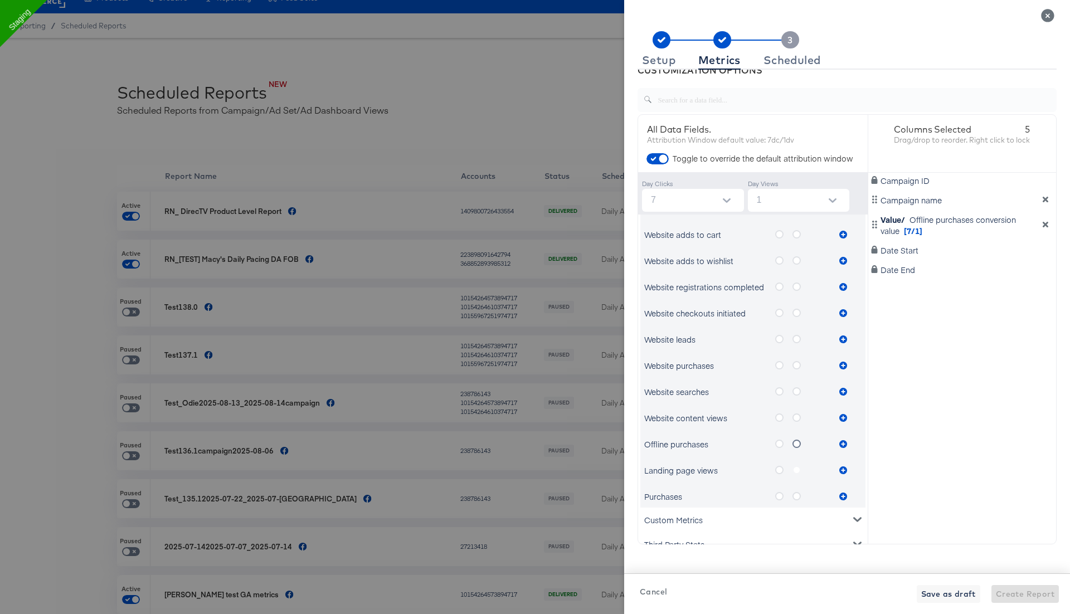
scroll to position [0, 0]
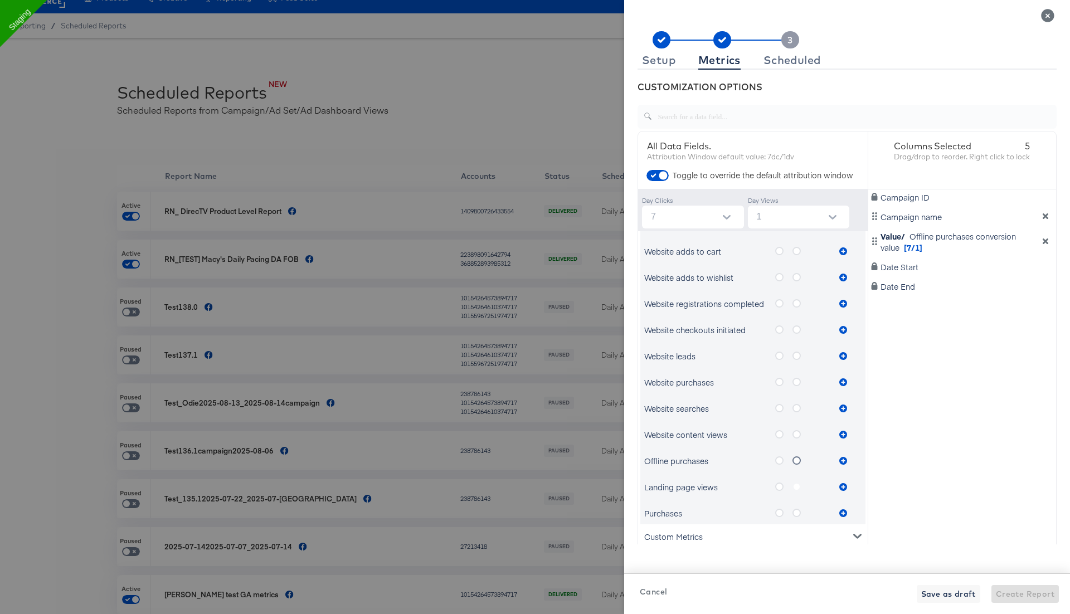
click at [967, 373] on div "Campaign ID Campaign name Value/ Offline purchases conversion value [7/1] Date …" at bounding box center [962, 374] width 188 height 368
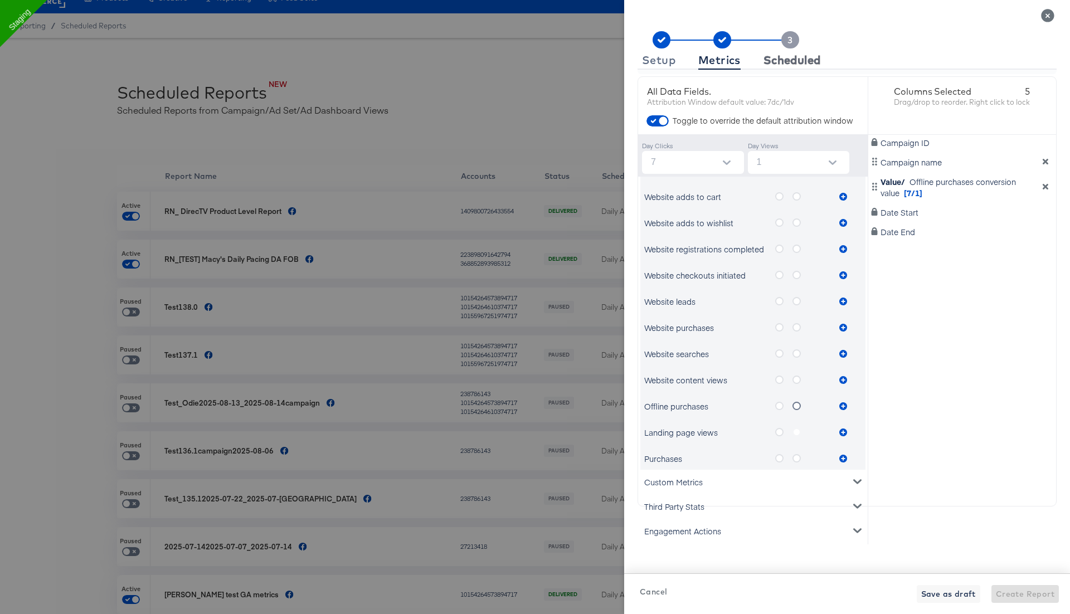
click at [780, 63] on div "Scheduled" at bounding box center [792, 60] width 57 height 9
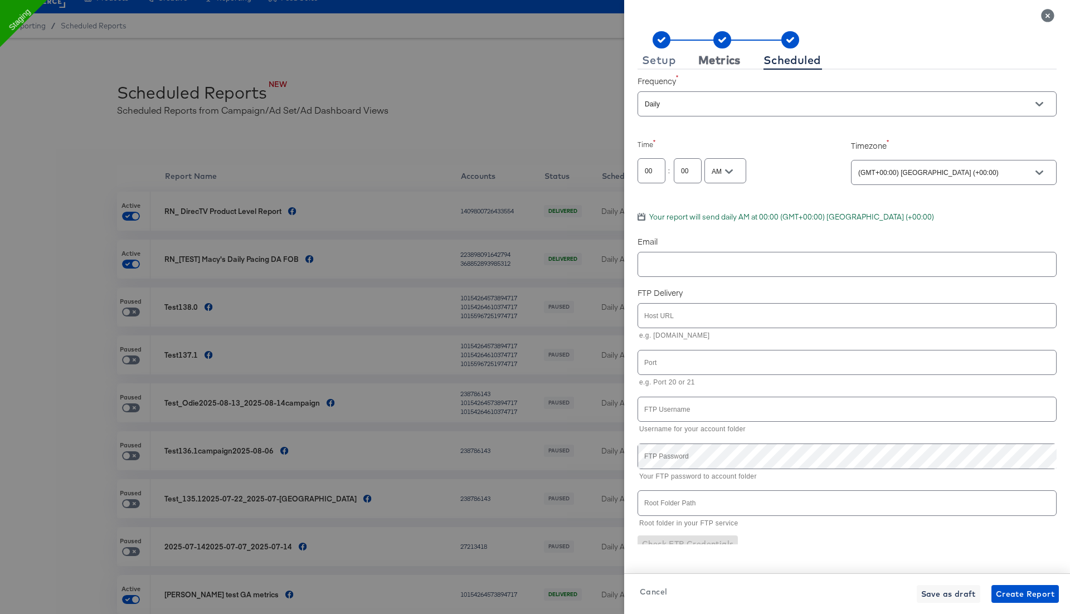
click at [729, 62] on div "Metrics" at bounding box center [719, 60] width 42 height 9
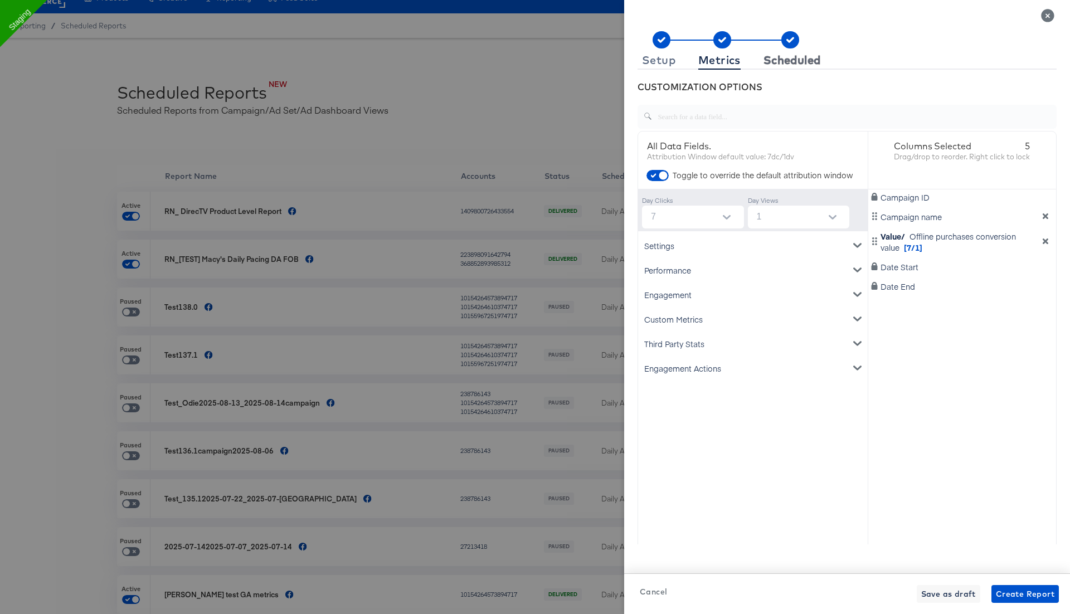
click at [787, 59] on div "Scheduled" at bounding box center [792, 60] width 57 height 9
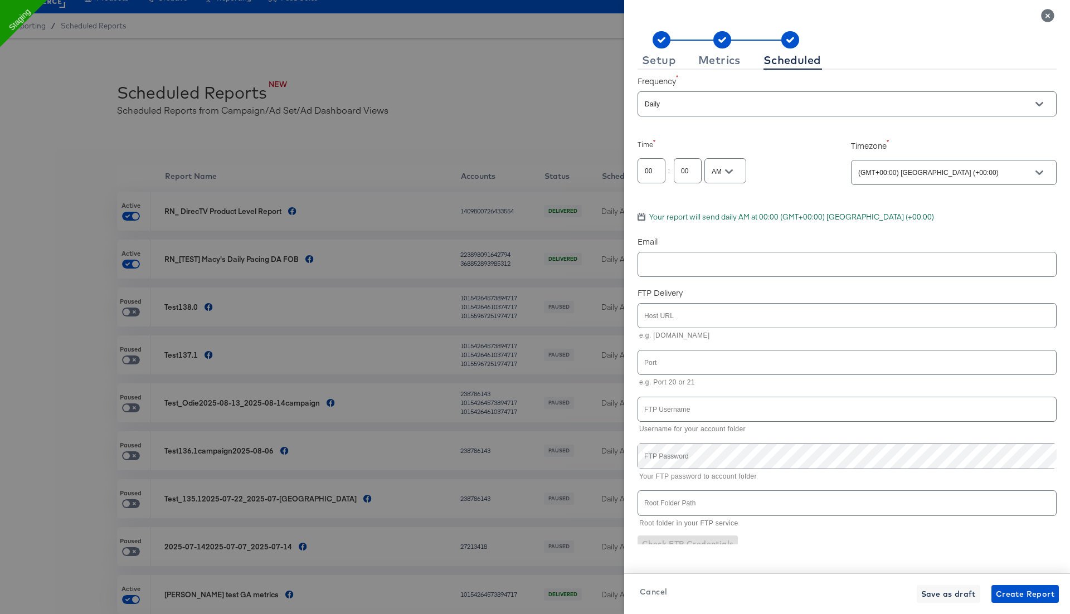
click at [676, 271] on div at bounding box center [847, 264] width 419 height 25
type input "r"
type input "[PERSON_NAME][EMAIL_ADDRESS][PERSON_NAME][DOMAIN_NAME]"
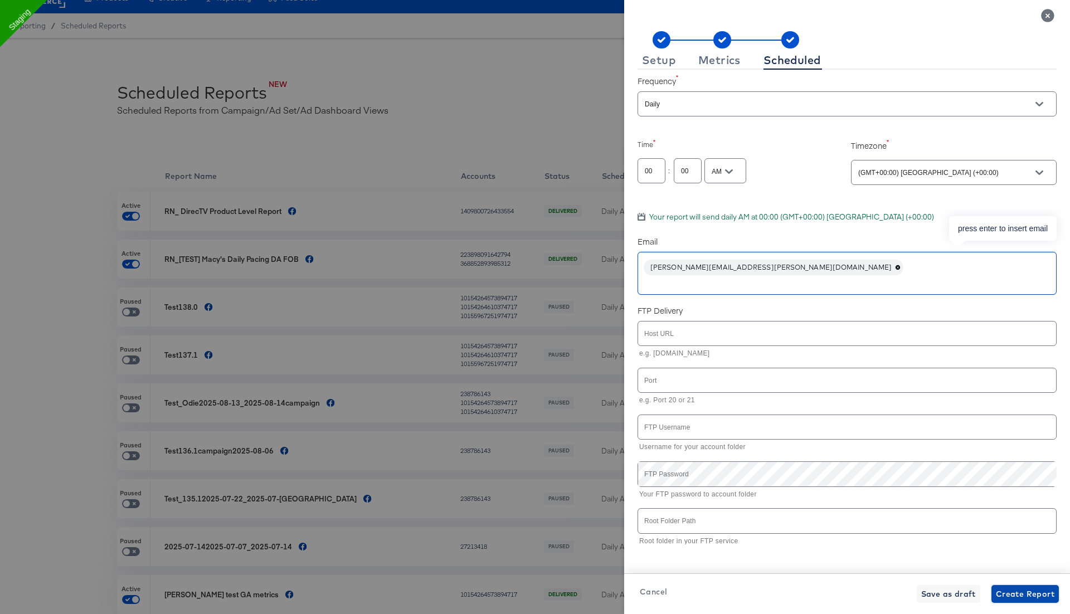
click at [1030, 594] on span "Create Report" at bounding box center [1025, 595] width 59 height 14
checkbox input "true"
checkbox input "false"
checkbox input "true"
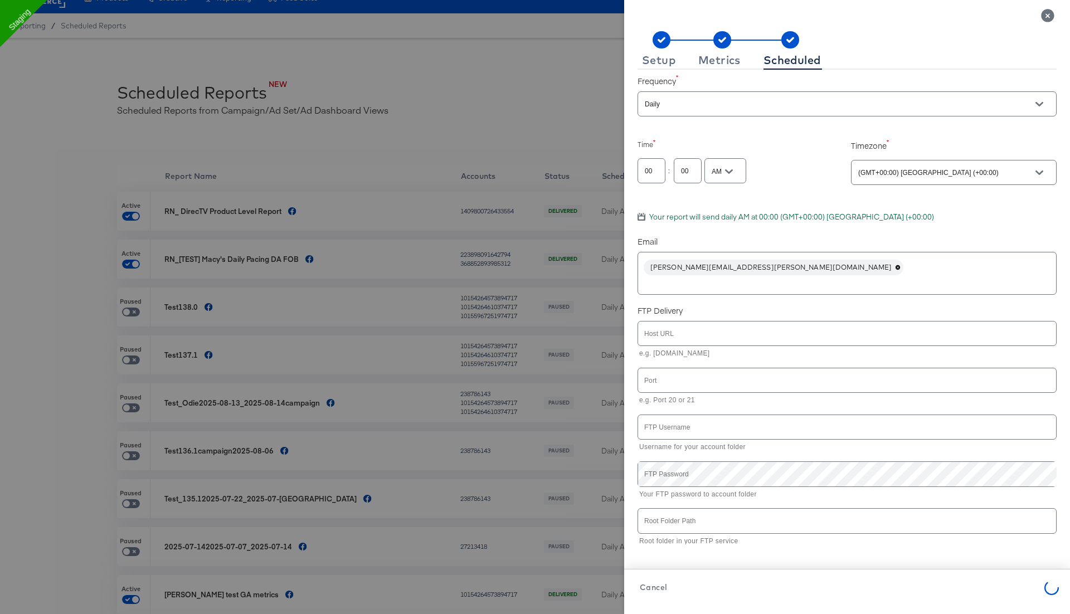
checkbox input "false"
checkbox input "true"
checkbox input "false"
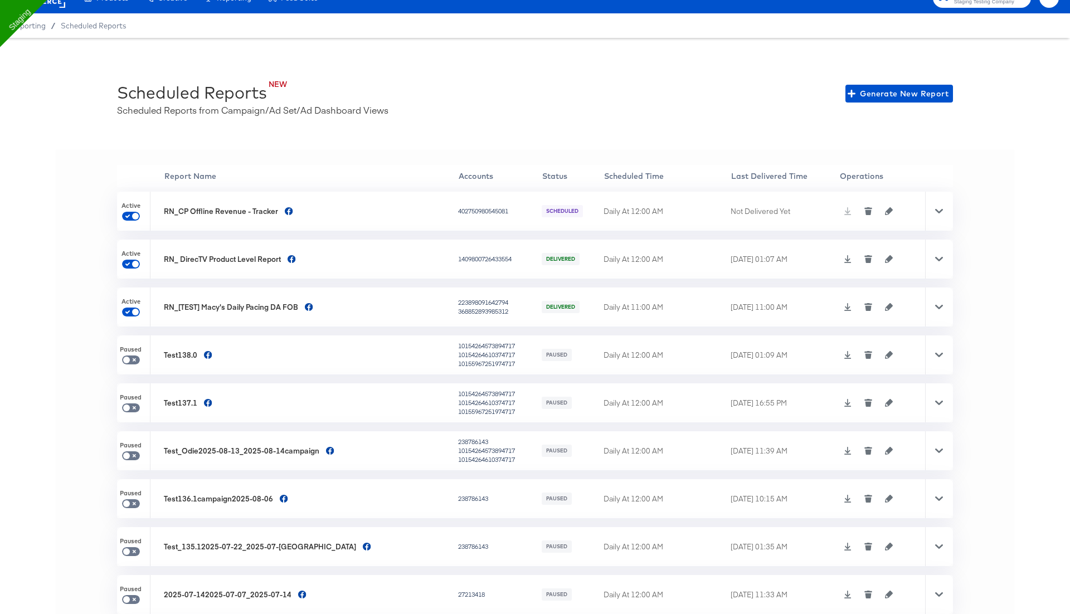
click at [942, 210] on icon at bounding box center [939, 211] width 8 height 4
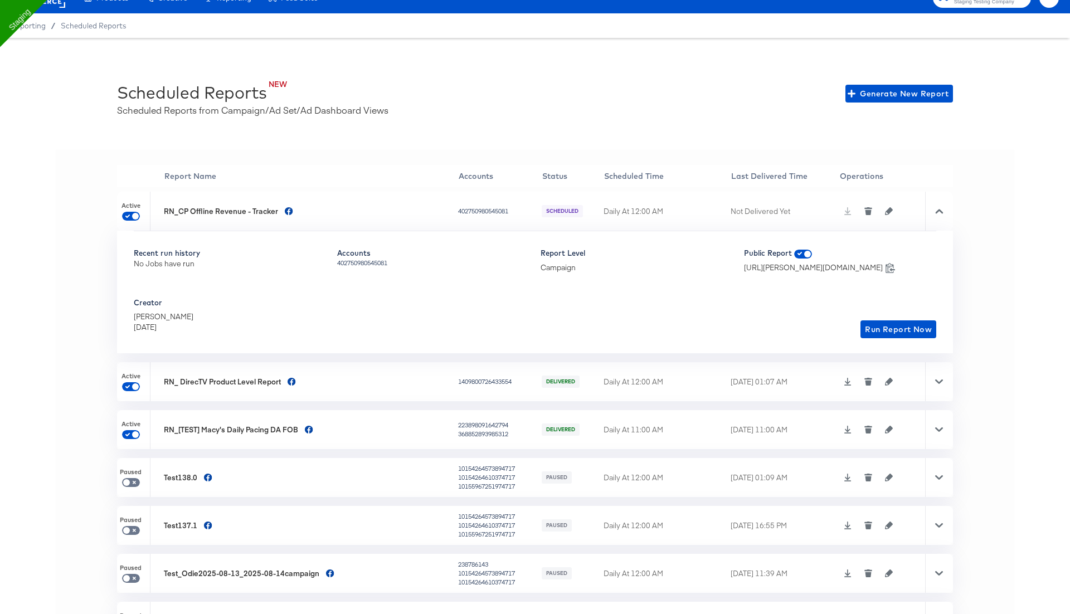
click at [942, 210] on icon at bounding box center [939, 211] width 8 height 8
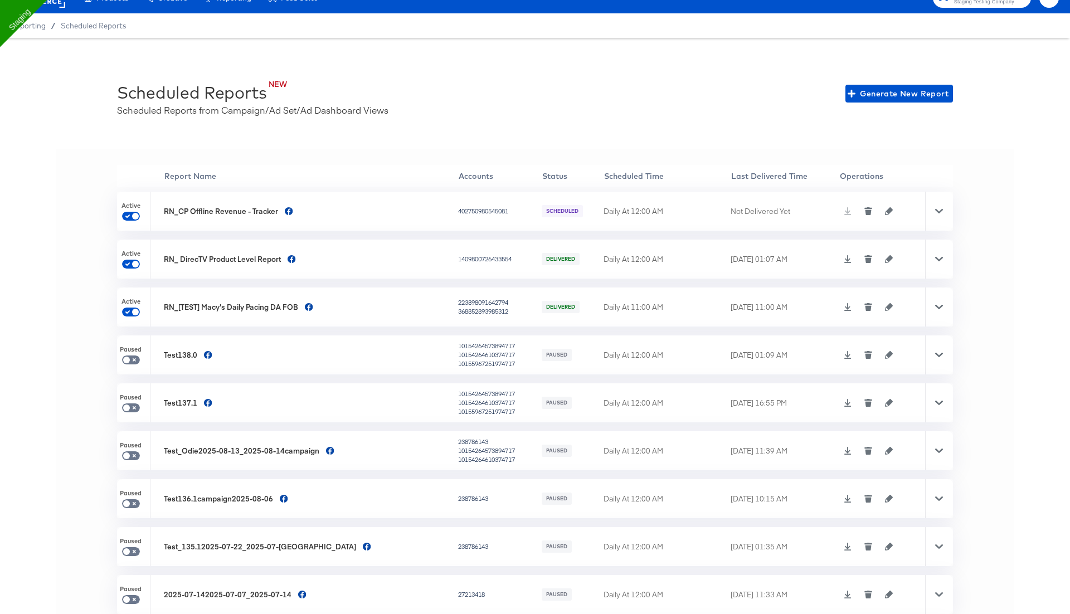
click at [942, 210] on icon at bounding box center [939, 211] width 8 height 4
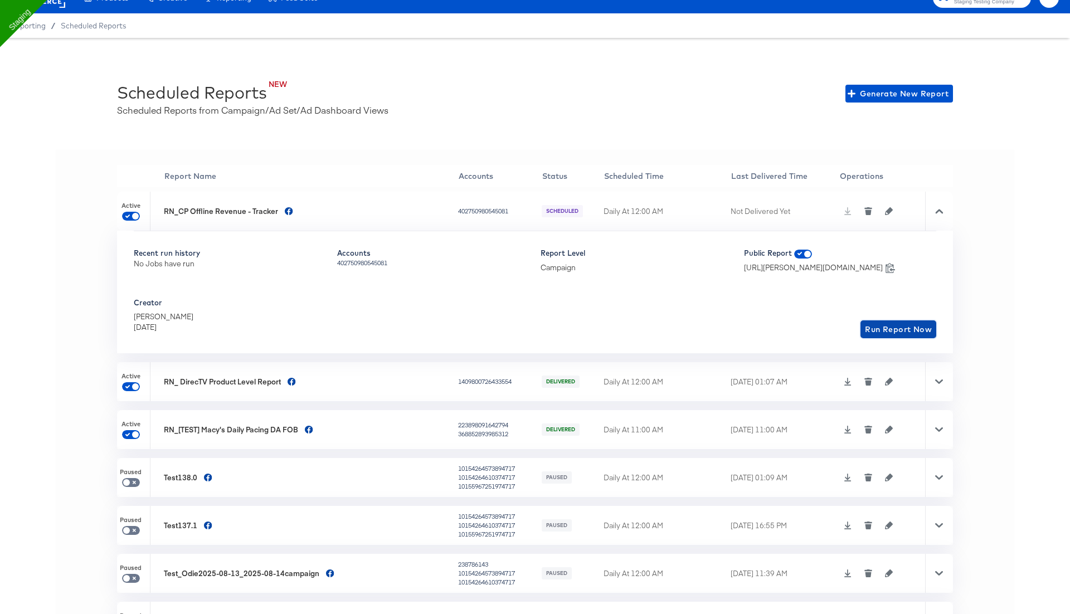
click at [895, 331] on span "Run Report Now" at bounding box center [898, 330] width 67 height 14
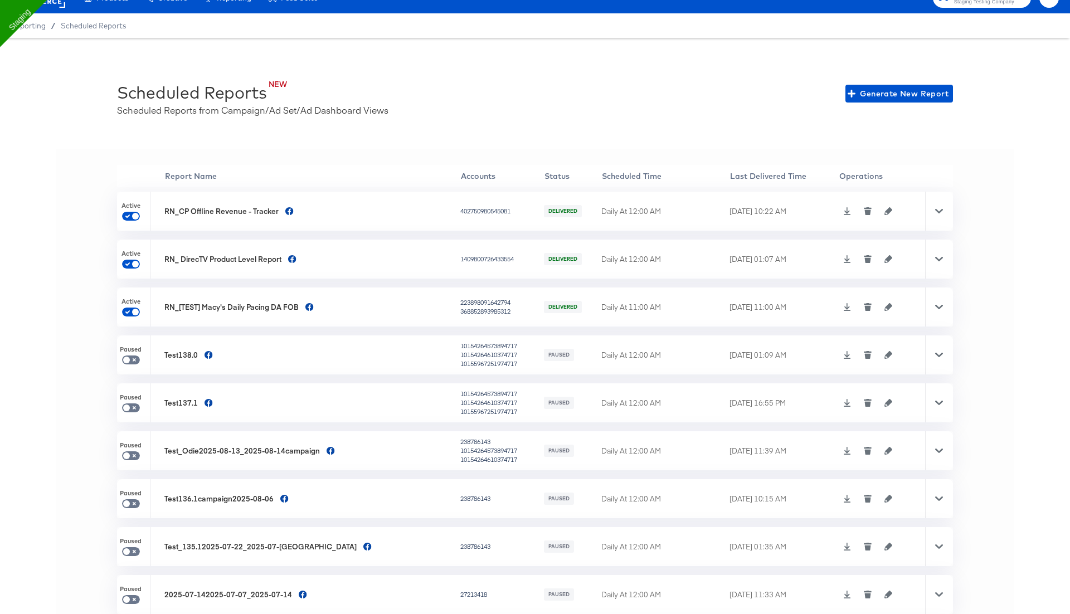
click at [844, 211] on icon at bounding box center [847, 211] width 7 height 8
click at [885, 212] on icon "button" at bounding box center [889, 211] width 8 height 8
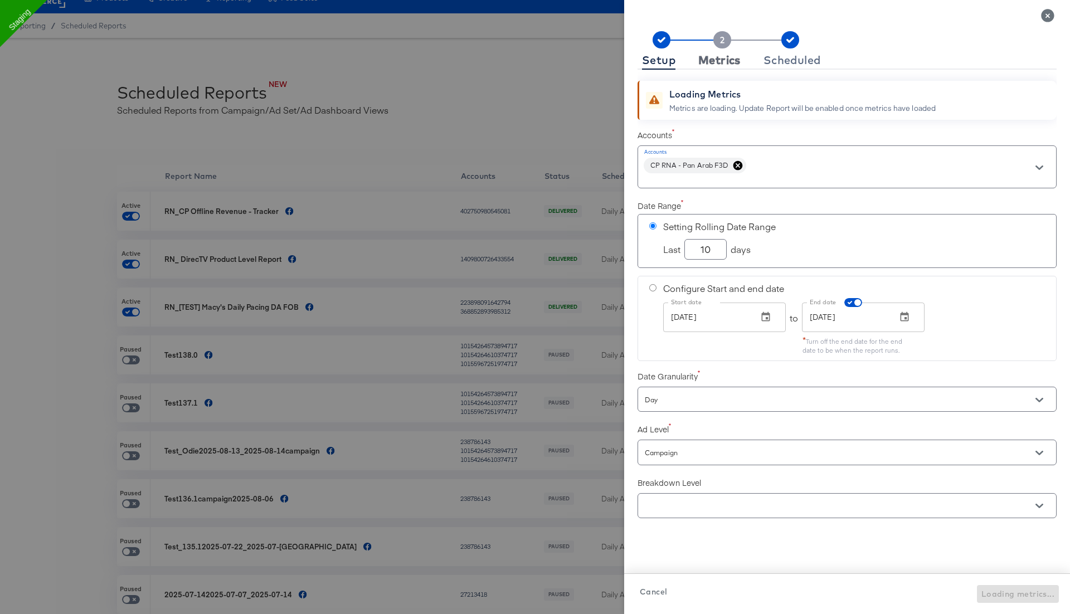
click at [727, 61] on div "Metrics" at bounding box center [719, 60] width 42 height 9
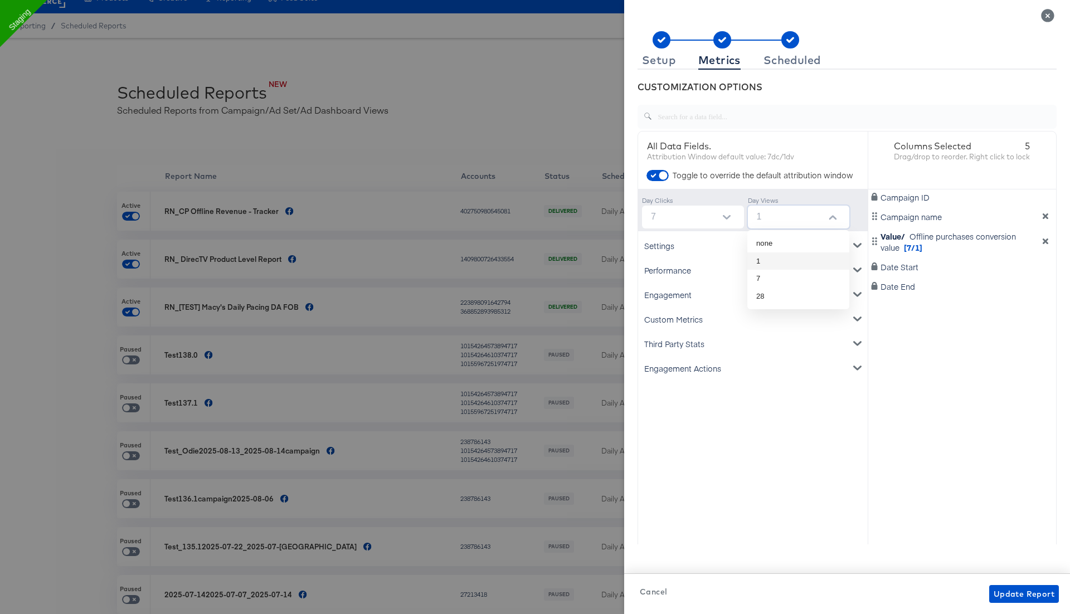
click at [784, 213] on input "1" at bounding box center [802, 217] width 98 height 23
click at [769, 278] on li "7" at bounding box center [799, 279] width 102 height 18
type input "7"
click at [1045, 240] on icon "dimension-list" at bounding box center [1046, 242] width 6 height 6
click at [690, 367] on div "Engagement Actions" at bounding box center [752, 368] width 225 height 25
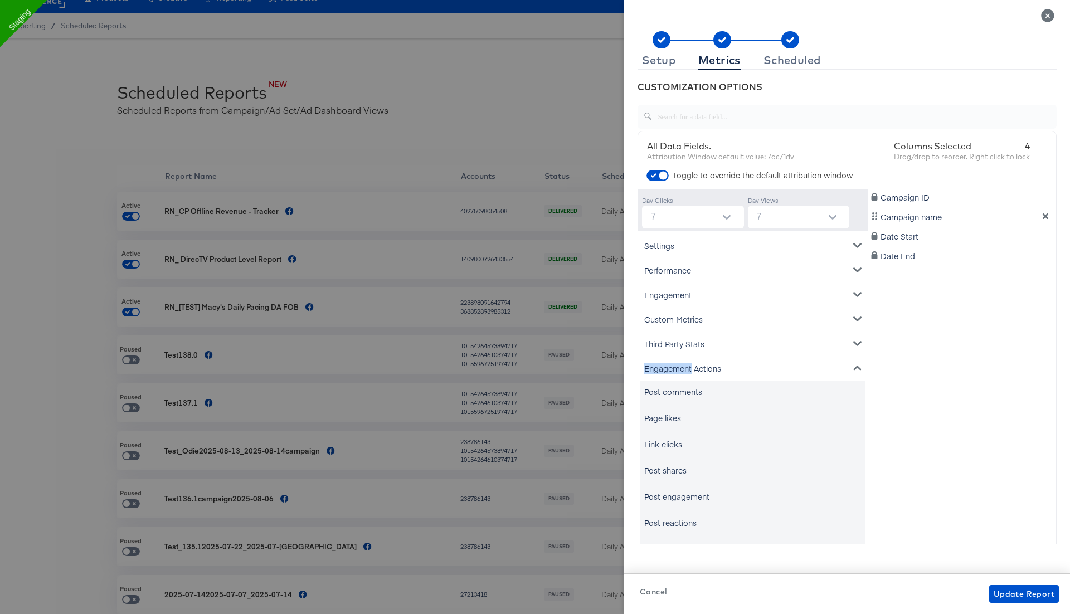
click at [690, 367] on div "Engagement Actions" at bounding box center [752, 368] width 225 height 25
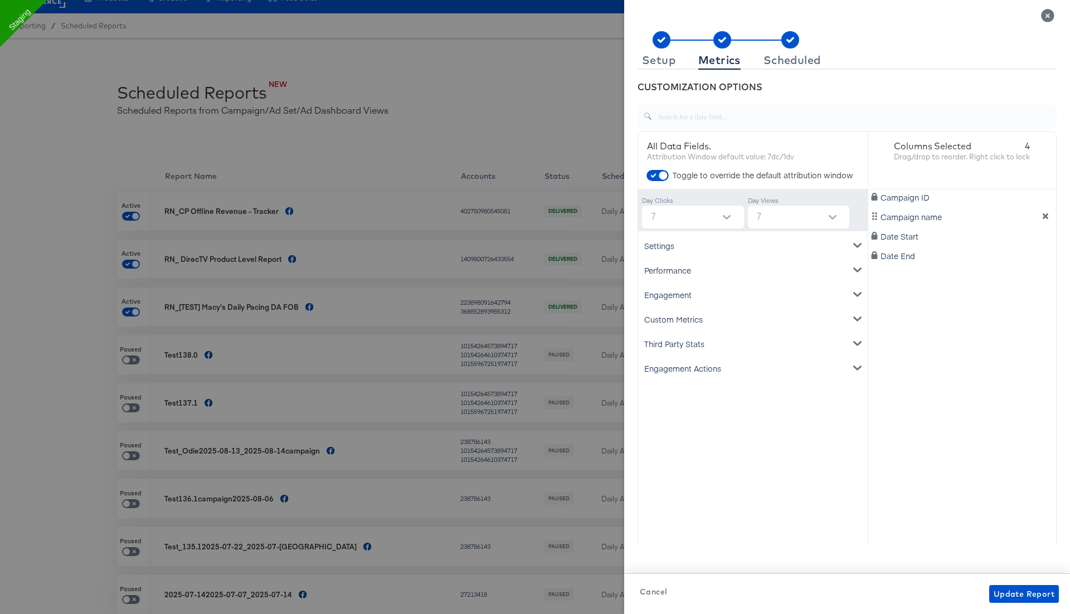
click at [695, 297] on div "Engagement" at bounding box center [752, 295] width 225 height 25
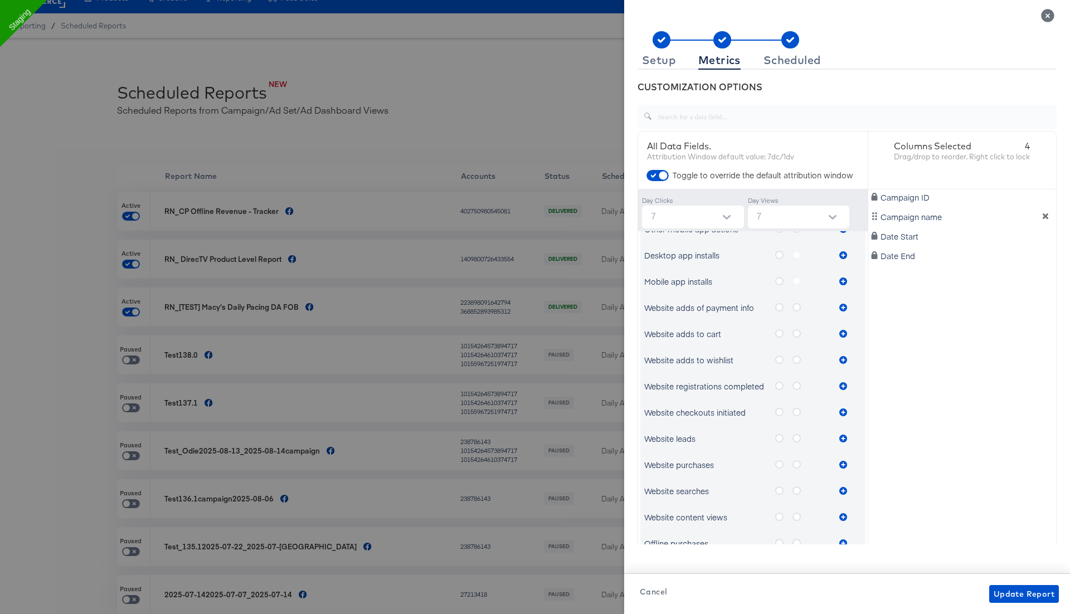
scroll to position [481, 0]
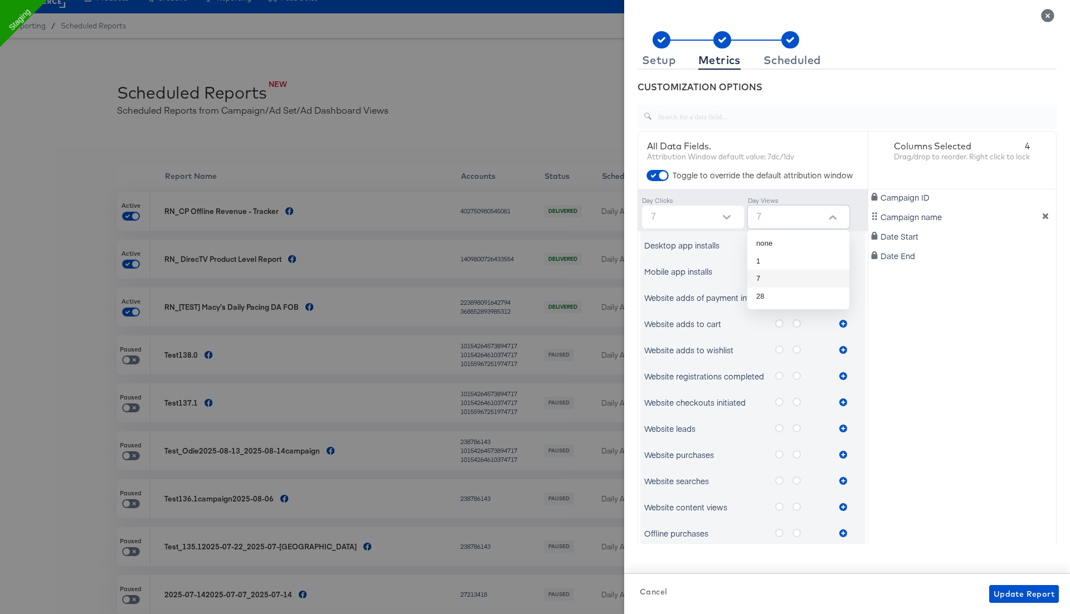
drag, startPoint x: 765, startPoint y: 221, endPoint x: 745, endPoint y: 221, distance: 19.5
click at [746, 221] on div "Day Clicks 7 Day Views 7" at bounding box center [753, 210] width 230 height 42
type input "7"
click at [921, 362] on div "Campaign ID Campaign name Date Start Date End" at bounding box center [962, 374] width 188 height 368
click at [661, 176] on input "checkbox" at bounding box center [663, 178] width 33 height 11
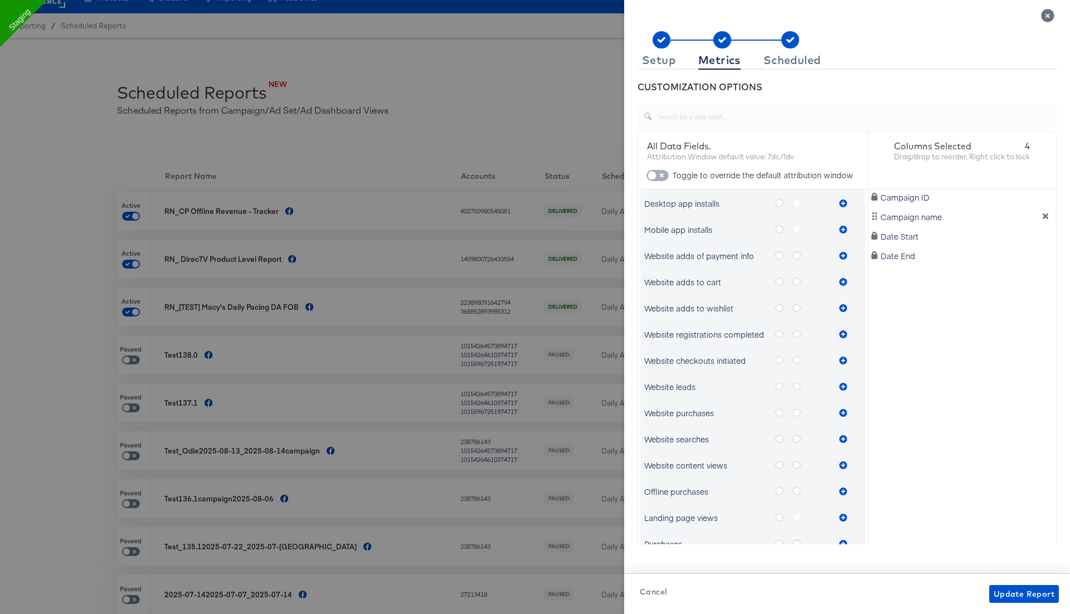
click at [661, 176] on input "checkbox" at bounding box center [651, 178] width 33 height 11
checkbox input "true"
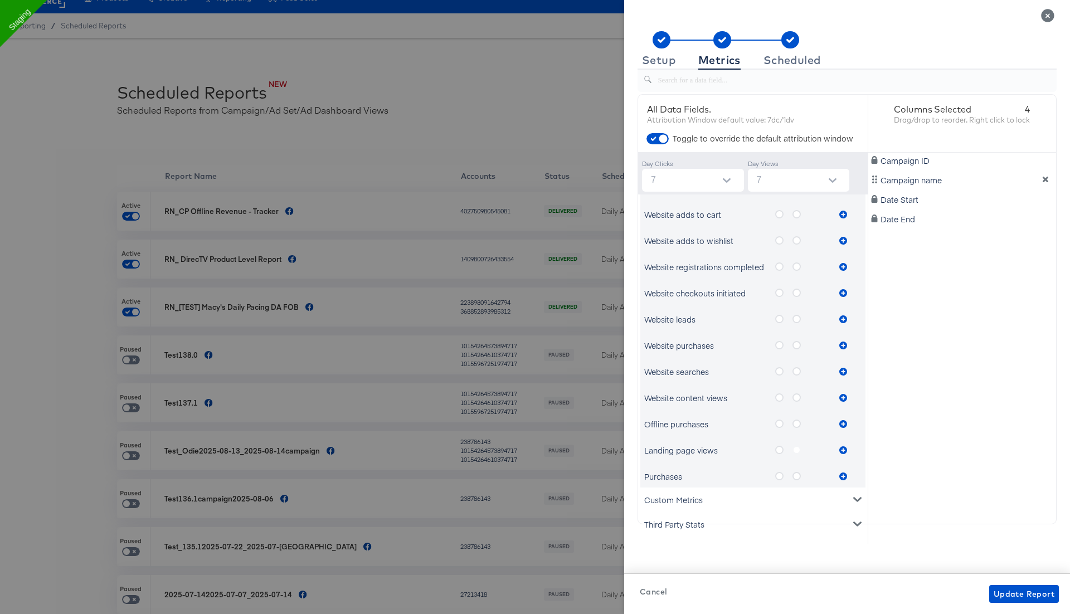
scroll to position [47, 0]
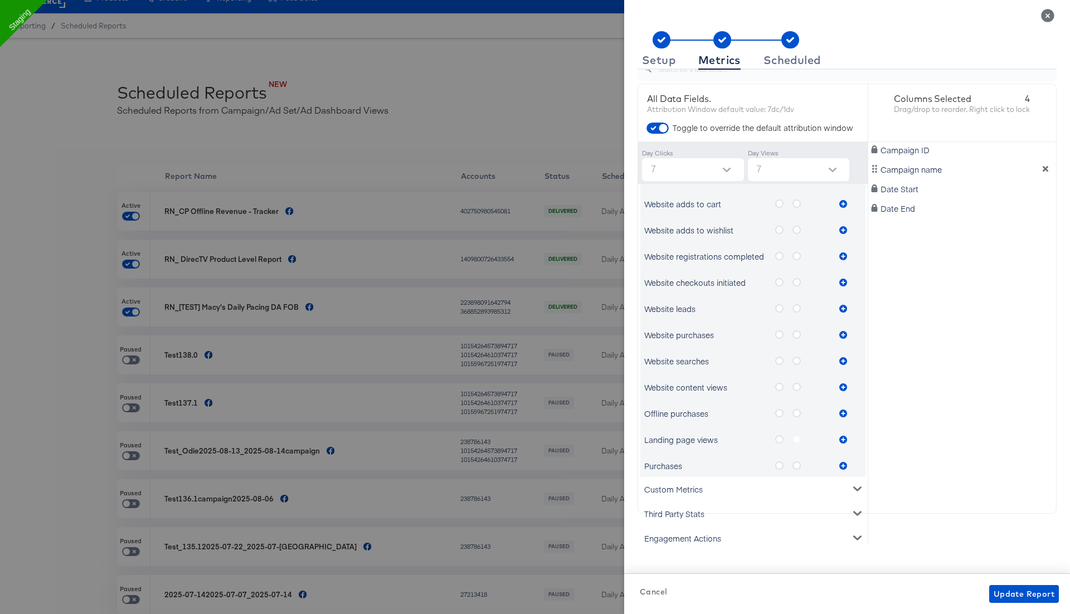
click at [797, 412] on icon "metrics-list" at bounding box center [797, 413] width 8 height 8
click at [0, 0] on input "metrics-list" at bounding box center [0, 0] width 0 height 0
click at [844, 410] on icon "metrics-list" at bounding box center [843, 414] width 8 height 8
drag, startPoint x: 763, startPoint y: 165, endPoint x: 727, endPoint y: 165, distance: 35.7
click at [730, 165] on div "Day Clicks 7 Day Views 7" at bounding box center [753, 163] width 230 height 42
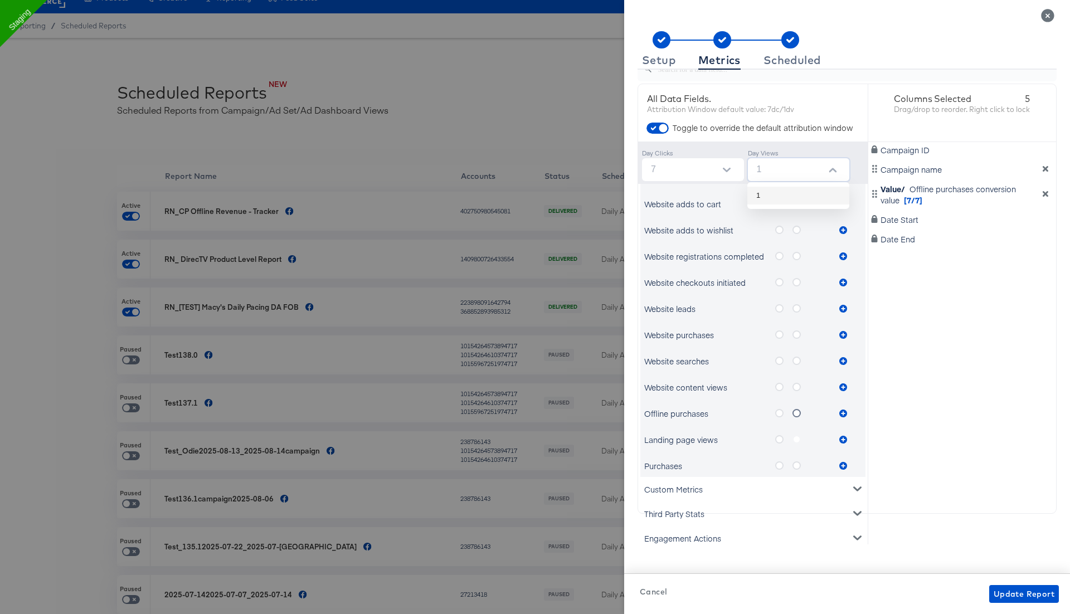
click at [787, 196] on li "1" at bounding box center [799, 196] width 102 height 18
drag, startPoint x: 750, startPoint y: 169, endPoint x: 734, endPoint y: 169, distance: 15.6
click at [735, 169] on div "Day Clicks 7 Day Views 1" at bounding box center [753, 163] width 230 height 42
click at [768, 226] on li "7" at bounding box center [799, 231] width 102 height 18
click at [762, 233] on div "Website adds to wishlist" at bounding box center [705, 230] width 123 height 11
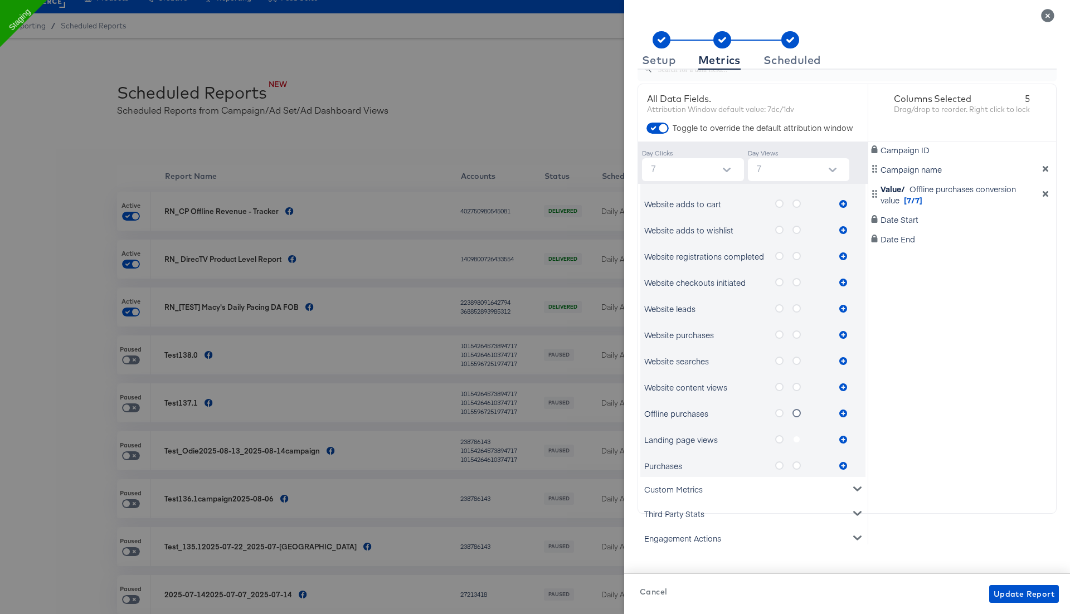
click at [798, 255] on icon "metrics-list" at bounding box center [797, 256] width 8 height 8
click at [0, 0] on input "metrics-list" at bounding box center [0, 0] width 0 height 0
drag, startPoint x: 767, startPoint y: 167, endPoint x: 744, endPoint y: 167, distance: 23.4
click at [746, 167] on div "Day Clicks 7 Day Views 7" at bounding box center [753, 163] width 230 height 42
click at [804, 201] on li "1" at bounding box center [799, 196] width 102 height 18
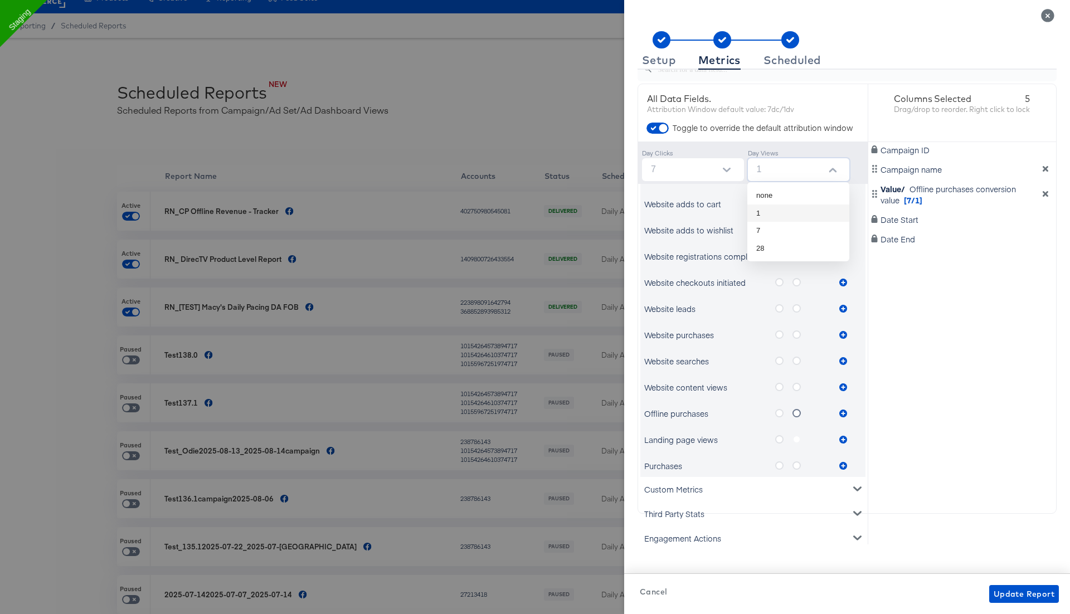
drag, startPoint x: 763, startPoint y: 168, endPoint x: 737, endPoint y: 169, distance: 26.2
click at [739, 169] on div "Day Clicks 7 Day Views 1" at bounding box center [753, 163] width 230 height 42
click at [764, 233] on li "7" at bounding box center [799, 231] width 102 height 18
click at [844, 255] on icon "metrics-list" at bounding box center [843, 257] width 8 height 8
drag, startPoint x: 767, startPoint y: 166, endPoint x: 749, endPoint y: 166, distance: 18.4
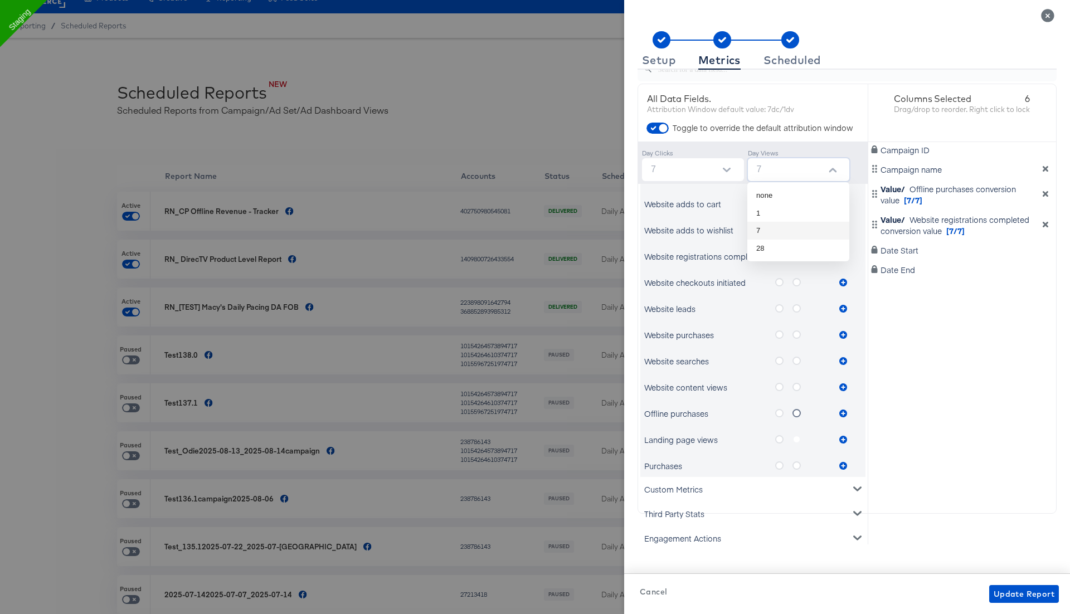
click at [751, 166] on div "7" at bounding box center [799, 169] width 102 height 23
type input "1"
click at [780, 192] on li "1" at bounding box center [799, 196] width 102 height 18
drag, startPoint x: 763, startPoint y: 166, endPoint x: 749, endPoint y: 166, distance: 13.9
click at [756, 166] on input "1" at bounding box center [802, 169] width 98 height 23
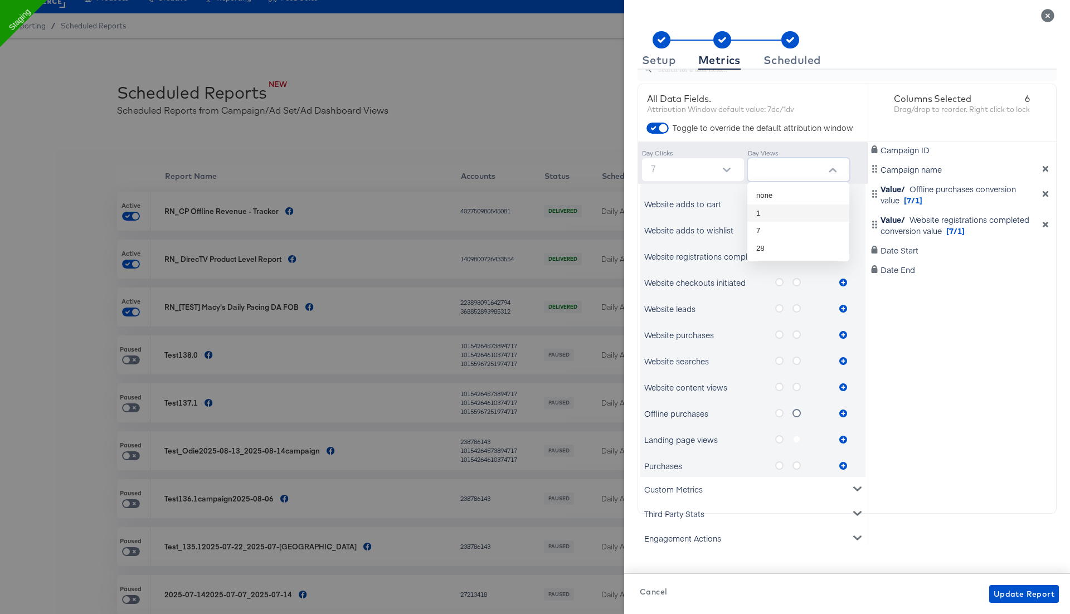
type input "7"
click at [778, 197] on li "7" at bounding box center [799, 196] width 102 height 18
click at [794, 254] on icon "metrics-list" at bounding box center [797, 256] width 8 height 8
click at [0, 0] on input "metrics-list" at bounding box center [0, 0] width 0 height 0
click at [1045, 229] on div "Value/ Website registrations completed conversion value [7/7]" at bounding box center [963, 225] width 184 height 22
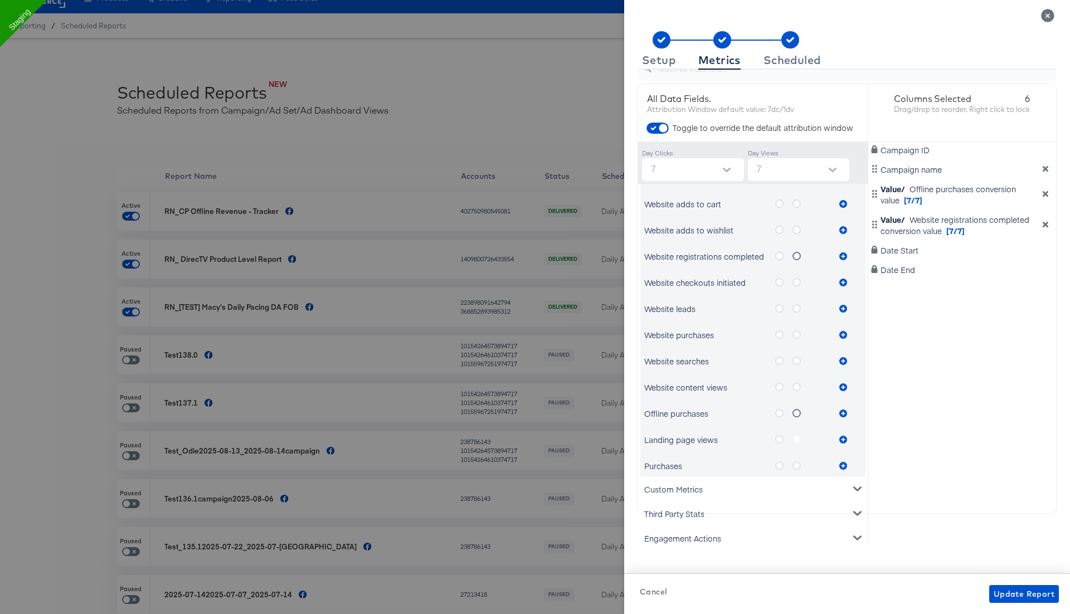
click at [1049, 227] on icon "dimension-list" at bounding box center [1046, 225] width 8 height 8
click at [780, 256] on icon "metrics-list" at bounding box center [779, 256] width 8 height 8
click at [0, 0] on input "metrics-list" at bounding box center [0, 0] width 0 height 0
click at [798, 256] on icon "metrics-list" at bounding box center [797, 256] width 8 height 8
click at [0, 0] on input "metrics-list" at bounding box center [0, 0] width 0 height 0
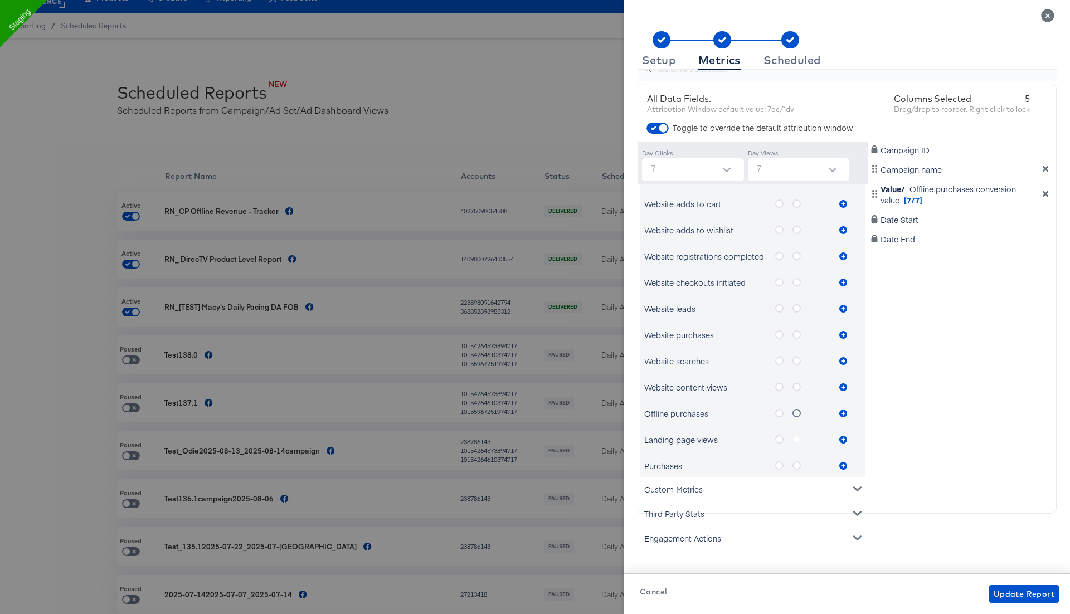
click at [722, 263] on div "Website registrations completed" at bounding box center [739, 256] width 191 height 22
click at [659, 60] on div "Setup" at bounding box center [658, 60] width 33 height 9
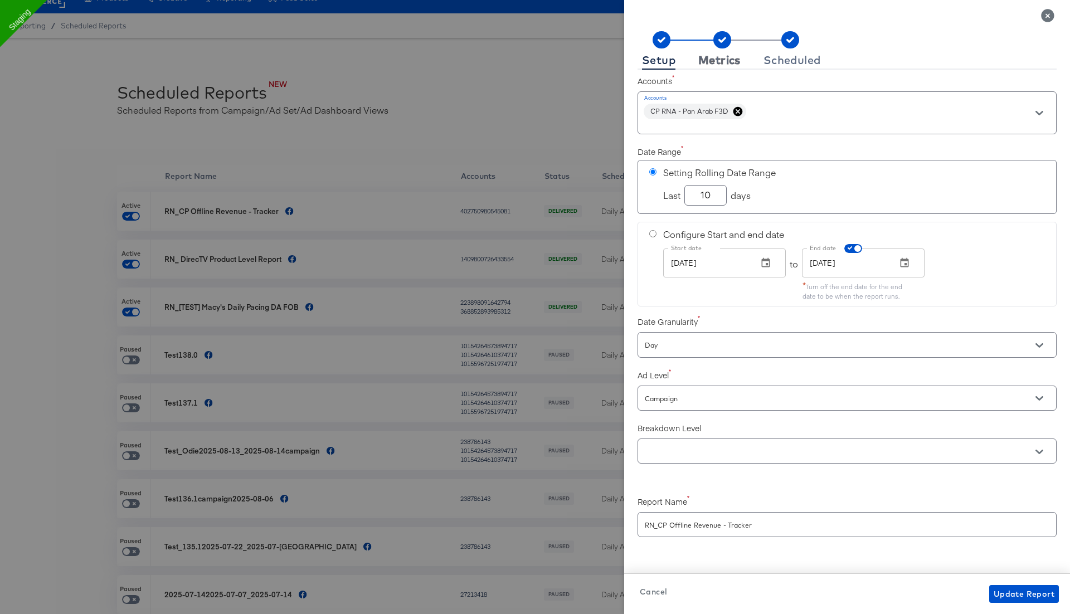
click at [731, 64] on div "Metrics" at bounding box center [719, 60] width 42 height 9
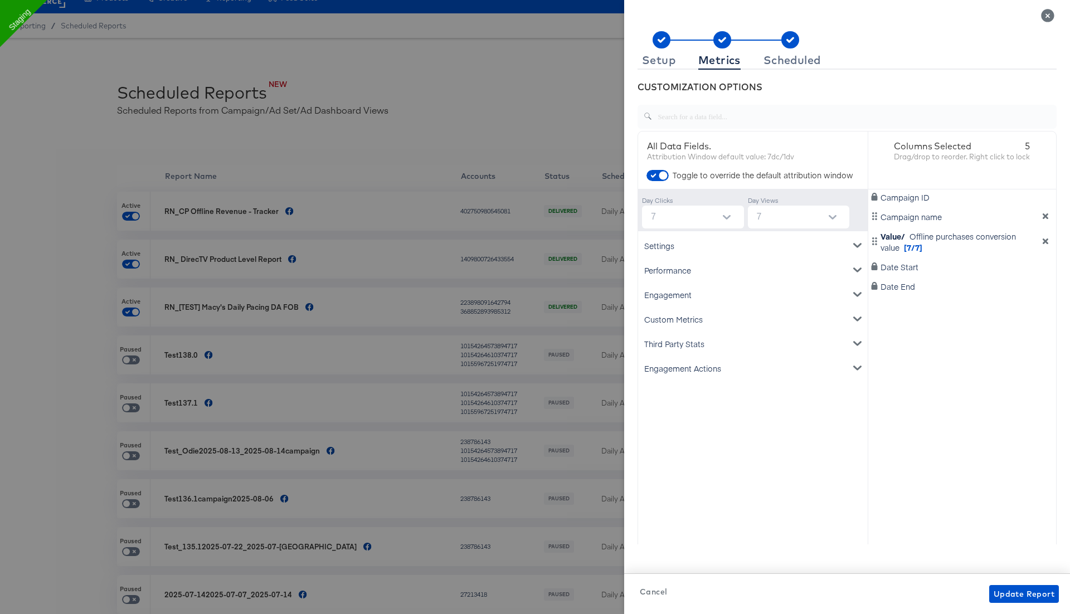
click at [731, 290] on div "Engagement" at bounding box center [752, 295] width 225 height 25
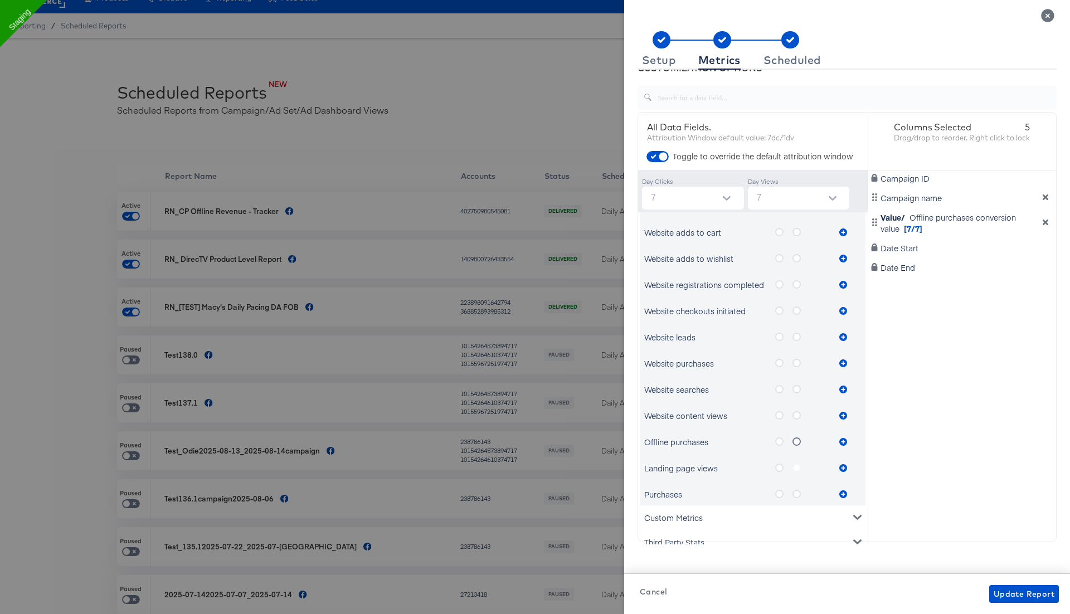
scroll to position [22, 0]
click at [796, 436] on icon "metrics-list" at bounding box center [797, 438] width 8 height 8
click at [0, 0] on input "metrics-list" at bounding box center [0, 0] width 0 height 0
click at [778, 437] on icon "metrics-list" at bounding box center [779, 438] width 8 height 8
click at [0, 0] on input "metrics-list" at bounding box center [0, 0] width 0 height 0
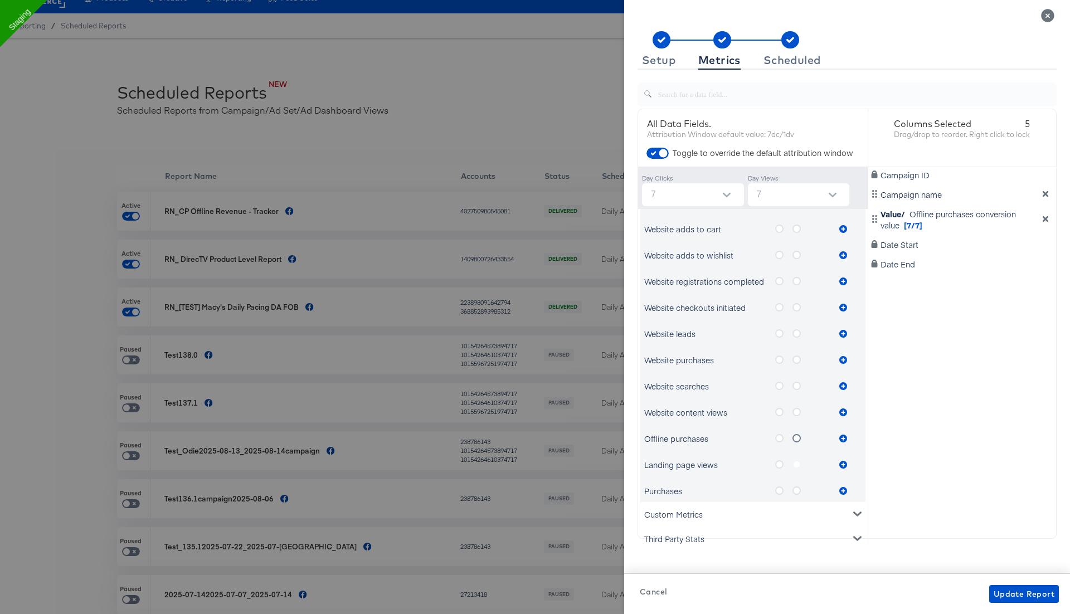
click at [798, 437] on icon "metrics-list" at bounding box center [797, 438] width 8 height 8
click at [0, 0] on input "metrics-list" at bounding box center [0, 0] width 0 height 0
click at [1019, 589] on span "Update Report" at bounding box center [1024, 595] width 61 height 14
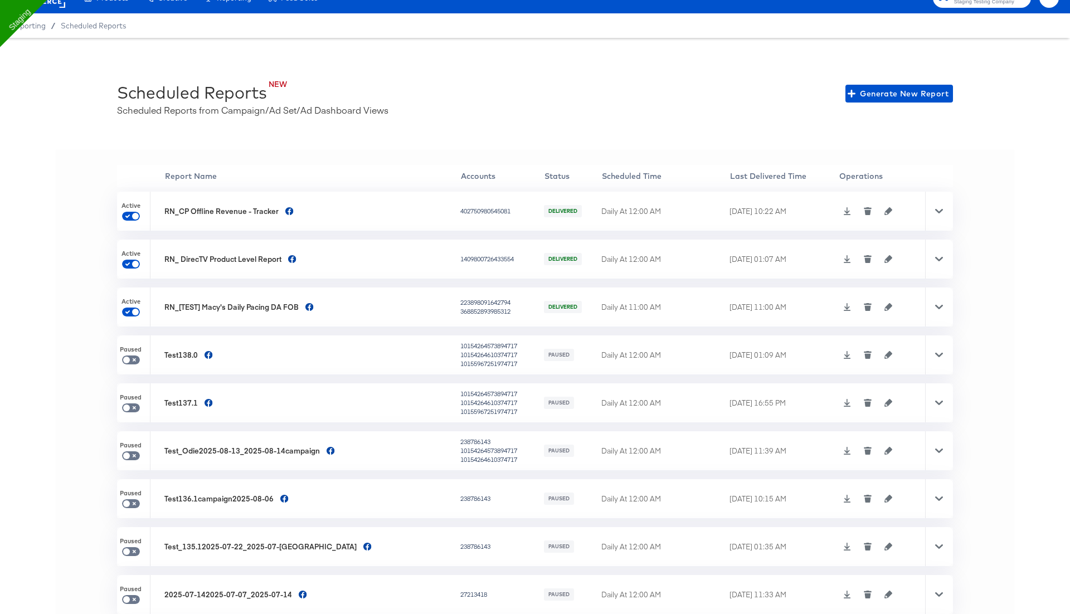
click at [938, 215] on icon at bounding box center [939, 211] width 8 height 8
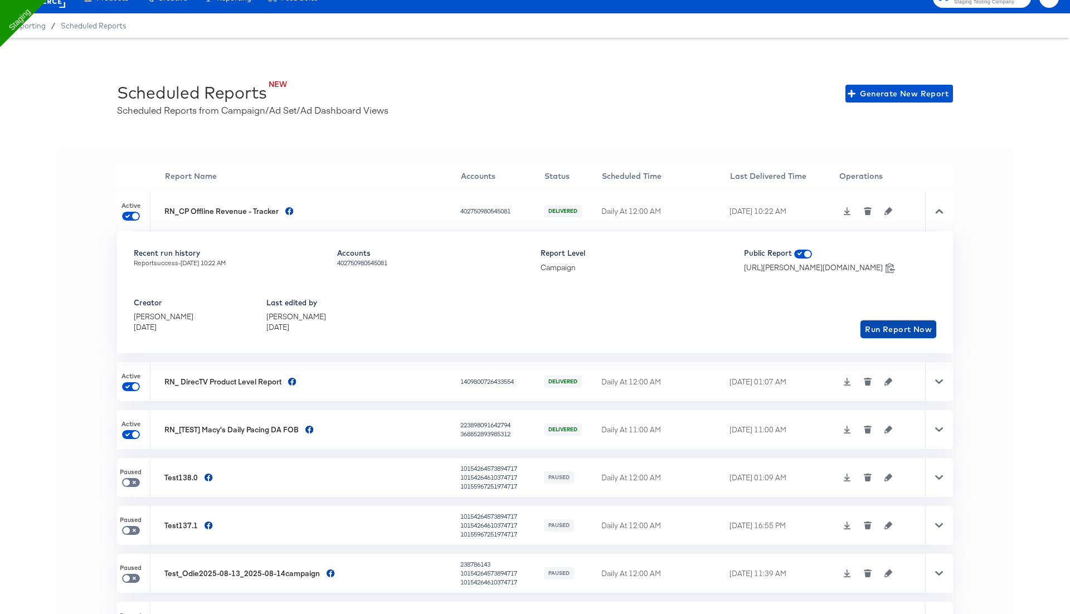
click at [890, 330] on span "Run Report Now" at bounding box center [898, 330] width 67 height 14
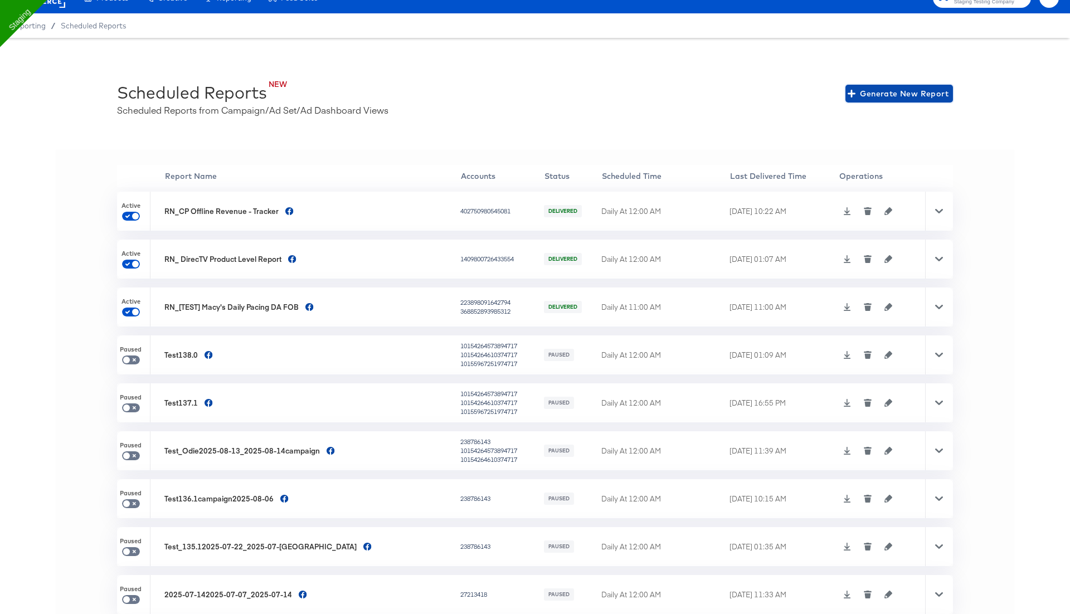
click at [891, 97] on span "Generate New Report" at bounding box center [899, 94] width 99 height 14
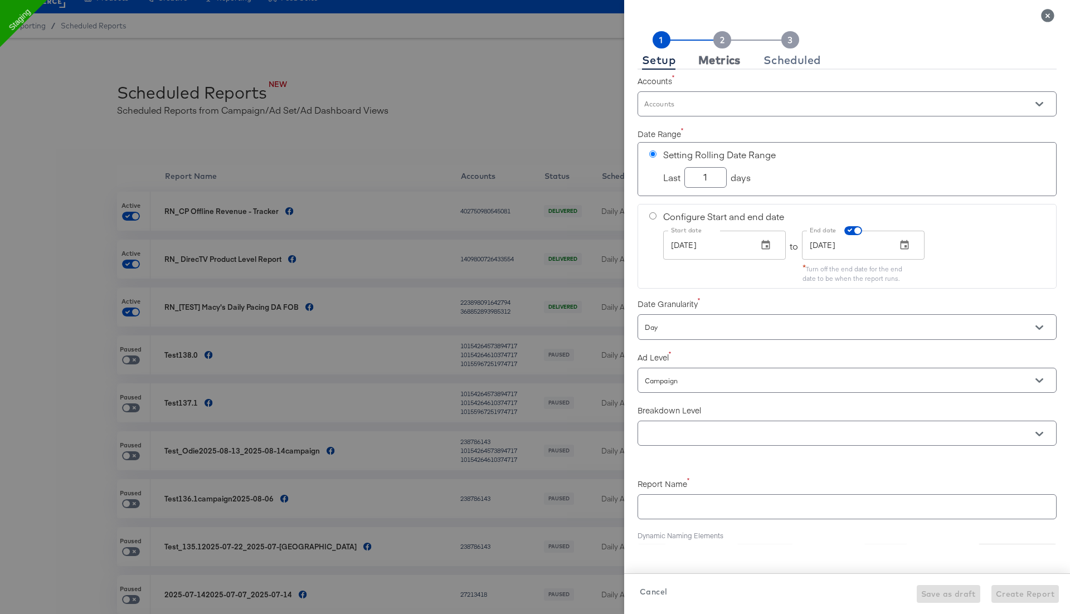
click at [728, 60] on div "Metrics" at bounding box center [719, 60] width 42 height 9
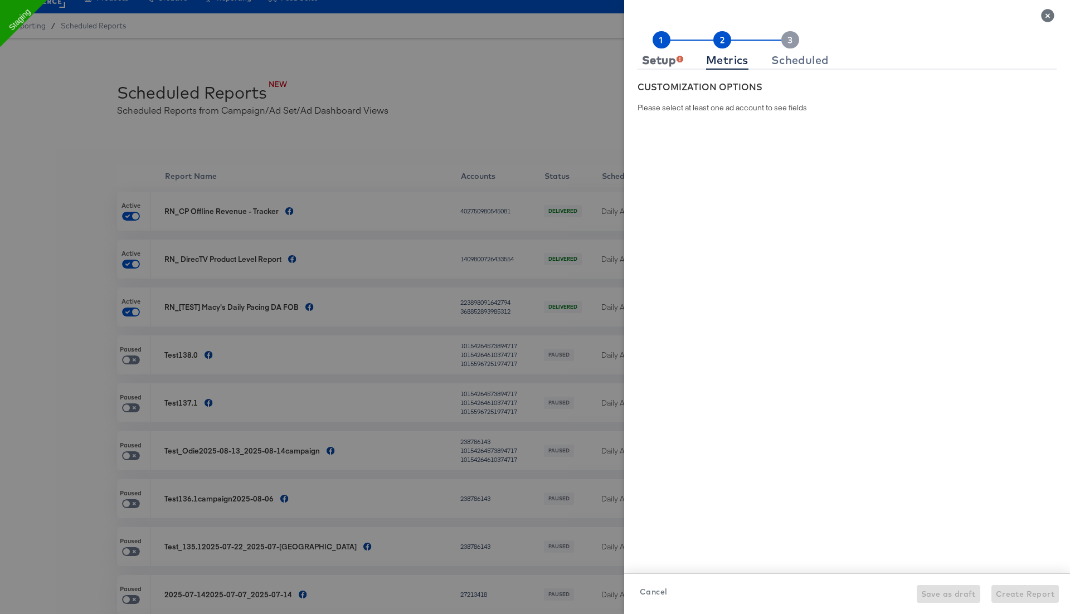
click at [664, 64] on div "Setup" at bounding box center [662, 60] width 41 height 9
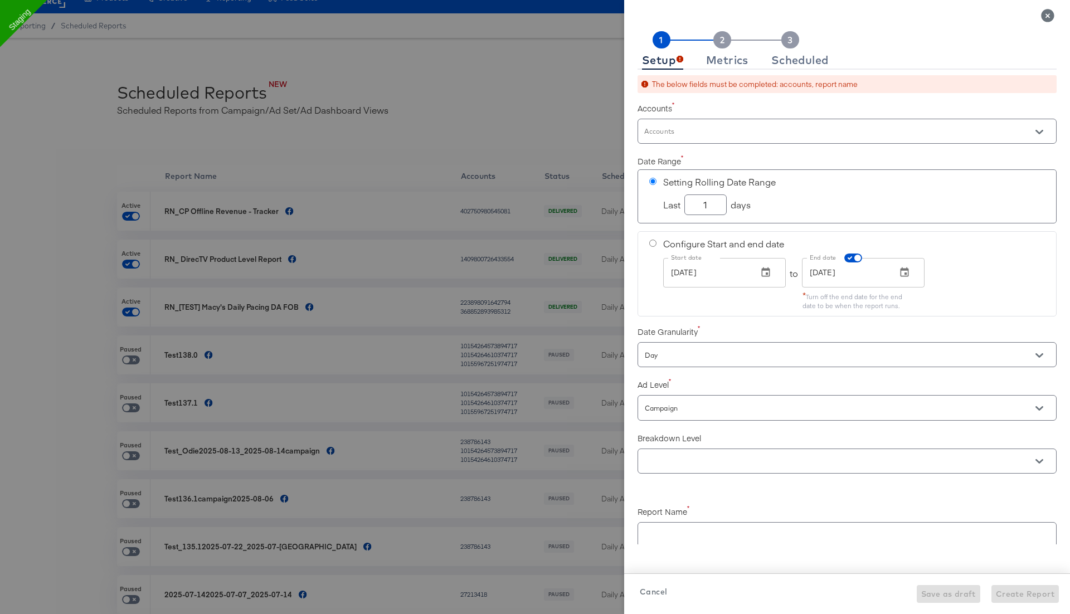
click at [1046, 13] on icon "Close" at bounding box center [1047, 15] width 13 height 13
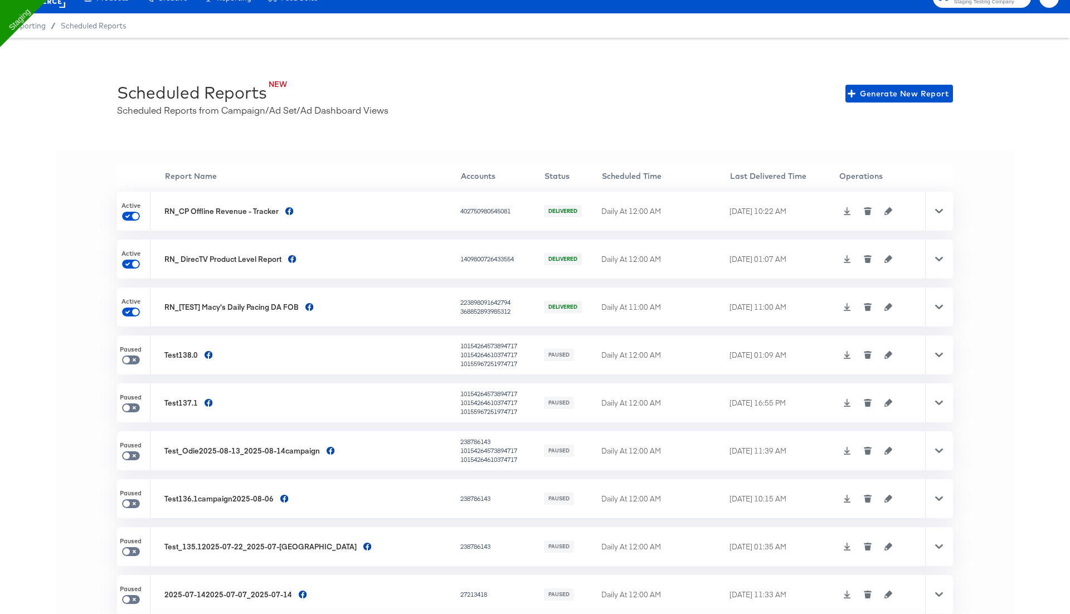
click at [885, 352] on icon "button" at bounding box center [889, 355] width 8 height 8
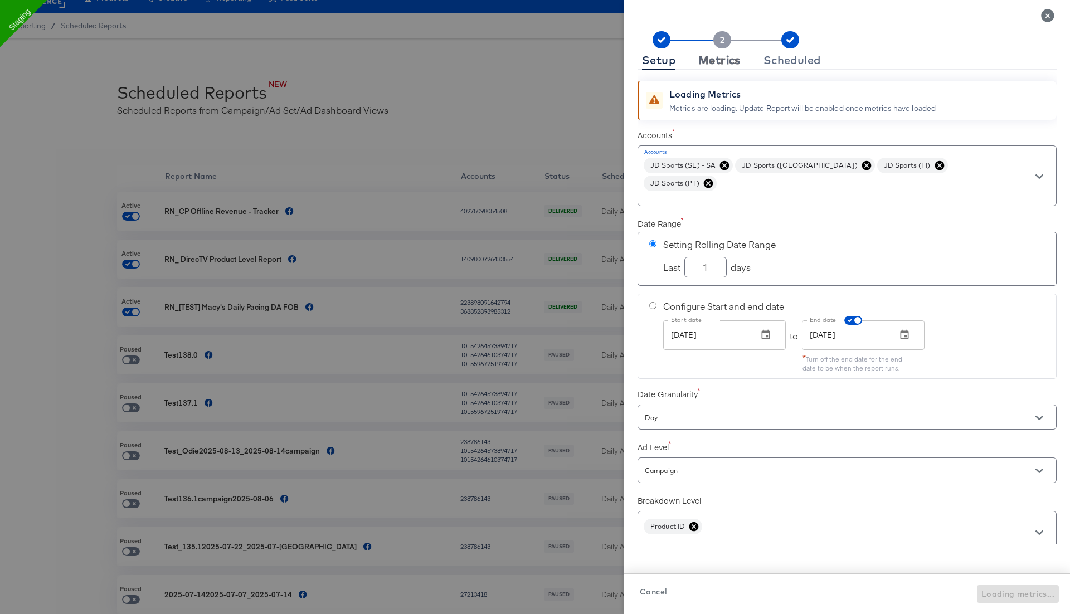
click at [718, 62] on div "Metrics" at bounding box center [719, 60] width 42 height 9
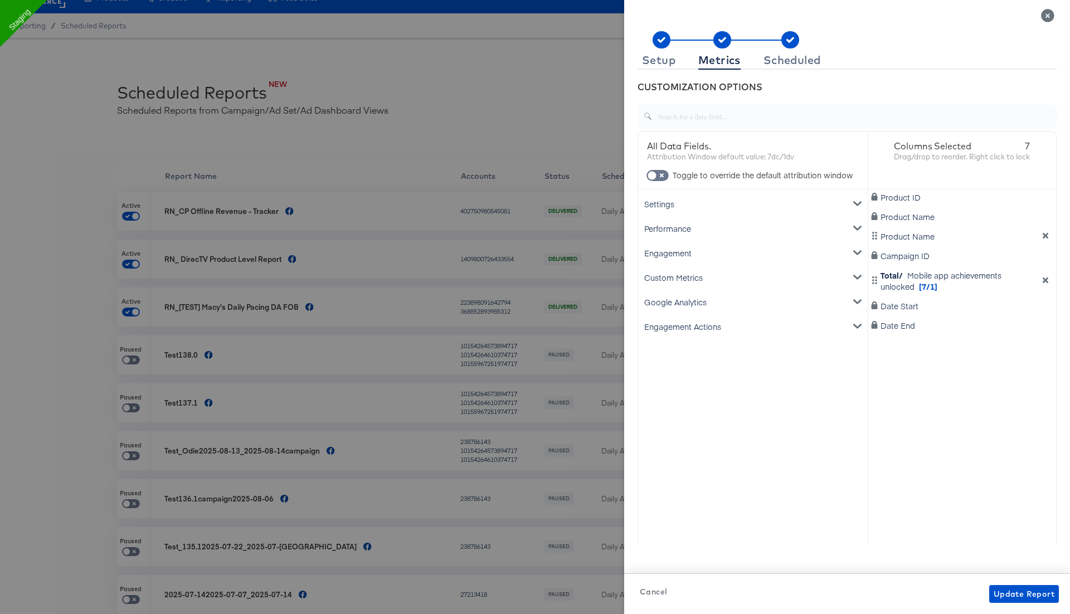
click at [717, 300] on div "Google Analytics" at bounding box center [752, 302] width 225 height 25
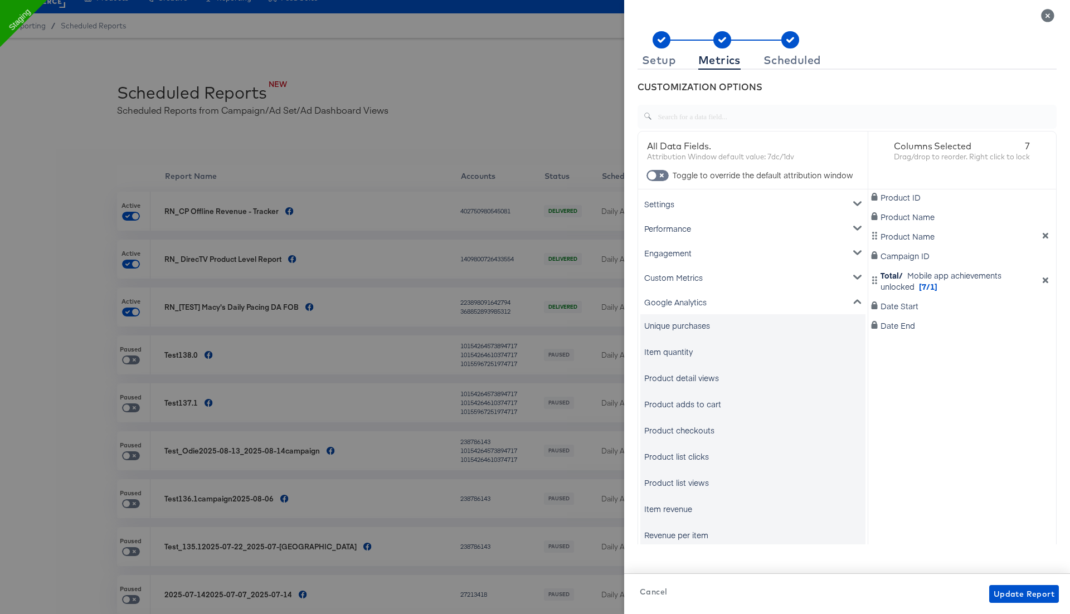
click at [717, 300] on div "Google Analytics" at bounding box center [752, 302] width 225 height 25
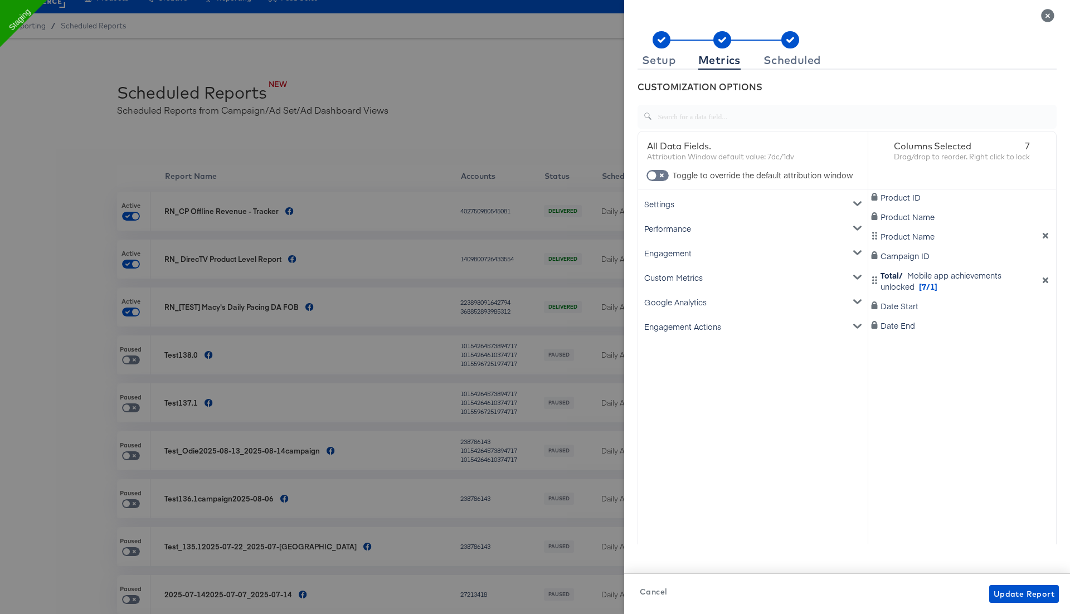
click at [717, 300] on div "Google Analytics" at bounding box center [752, 302] width 225 height 25
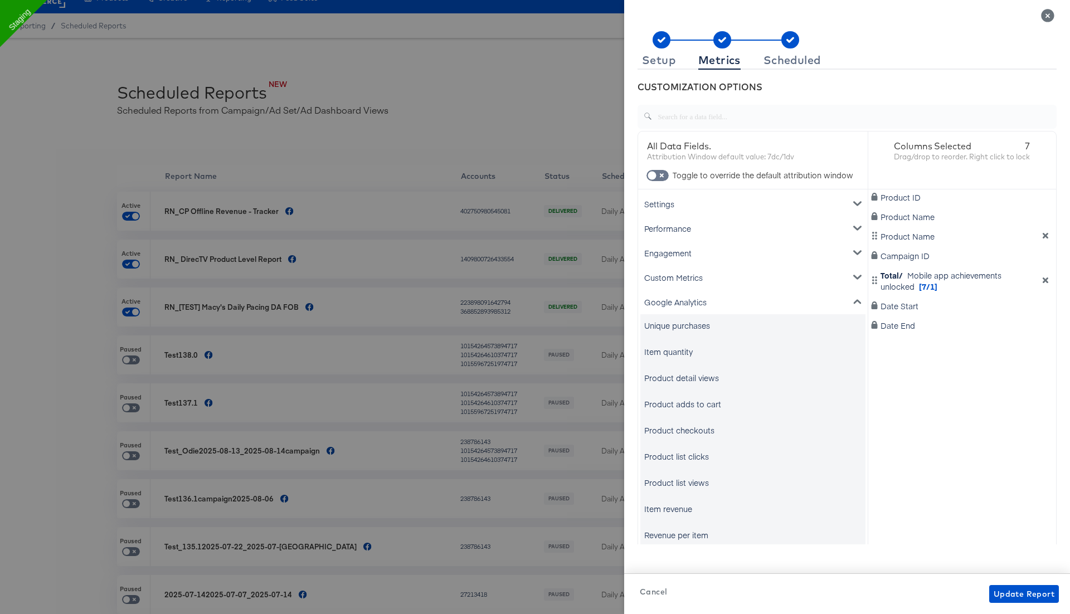
click at [709, 321] on div "Unique purchases" at bounding box center [677, 325] width 66 height 11
click at [717, 305] on div "Google Analytics" at bounding box center [752, 302] width 225 height 25
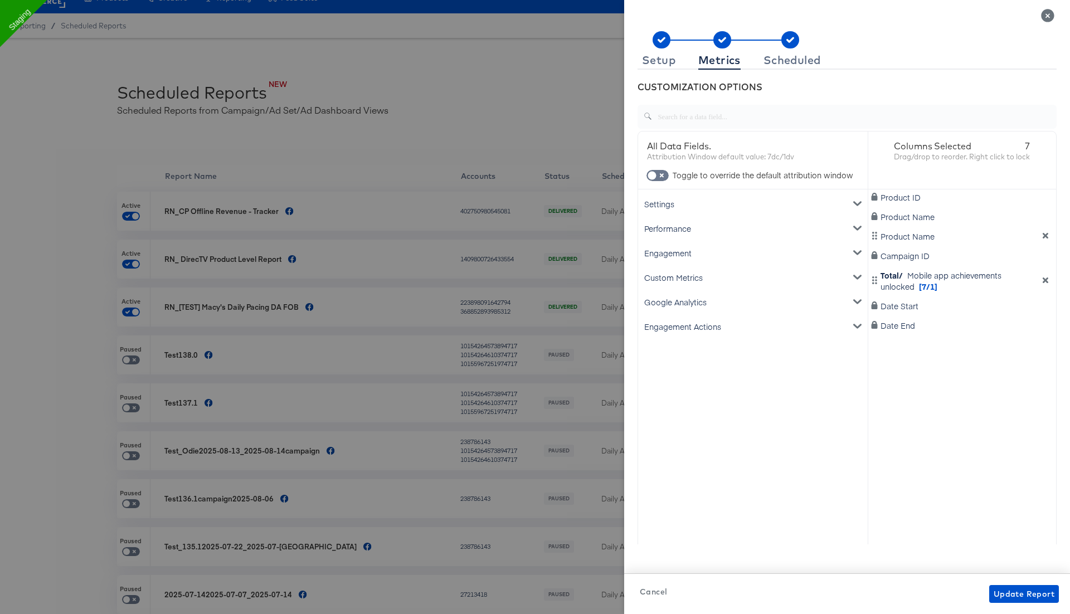
click at [717, 305] on div "Google Analytics" at bounding box center [752, 302] width 225 height 25
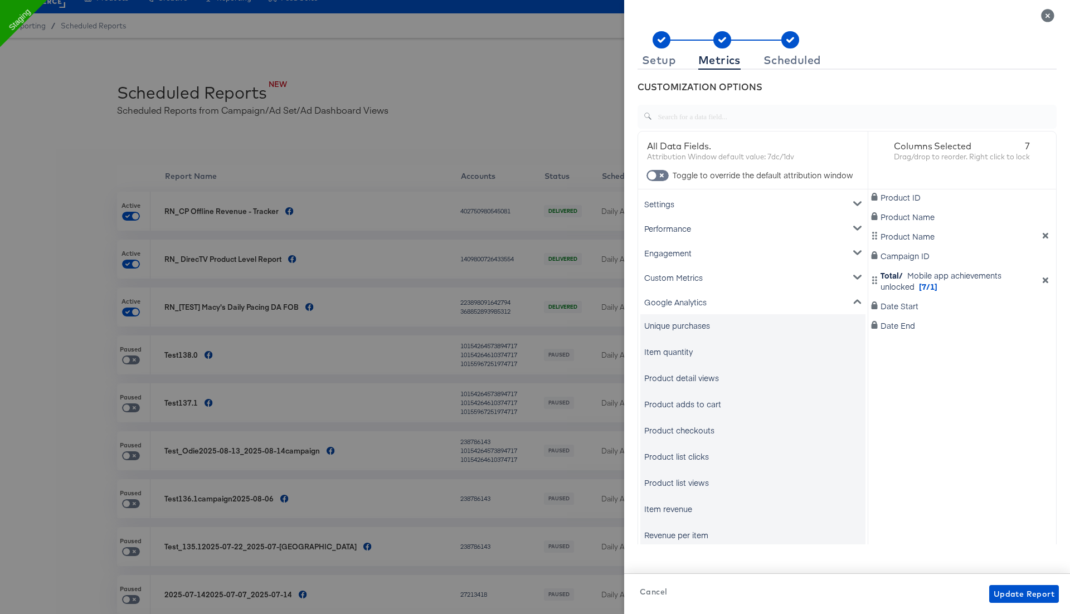
click at [722, 280] on div "Custom Metrics" at bounding box center [752, 277] width 225 height 25
click at [709, 302] on div "Google Analytics" at bounding box center [752, 302] width 225 height 25
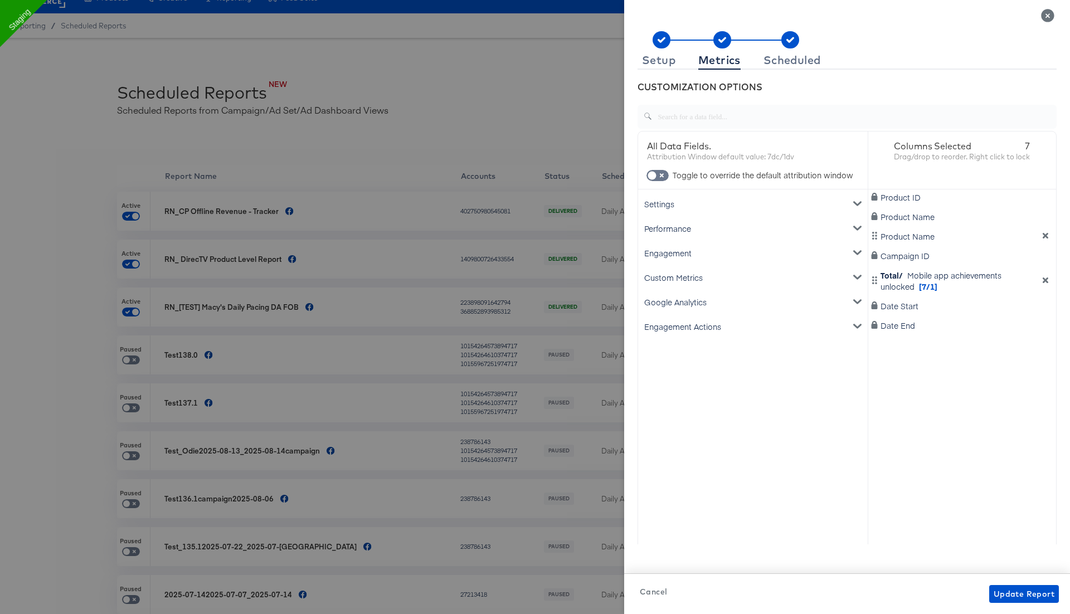
click at [704, 322] on div "Engagement Actions" at bounding box center [752, 326] width 225 height 25
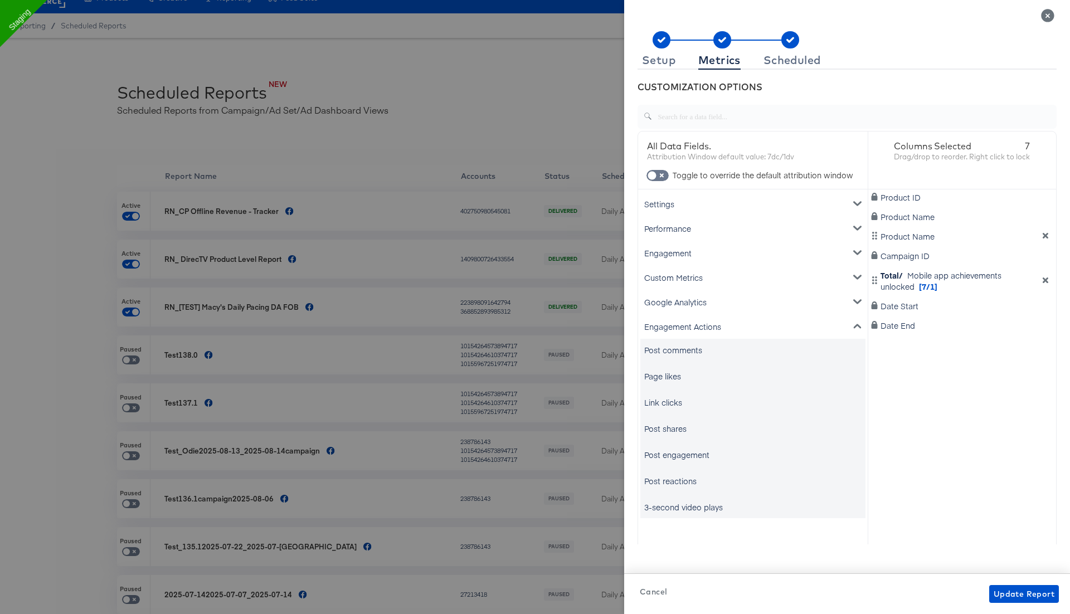
click at [691, 342] on div "Post comments" at bounding box center [752, 350] width 225 height 22
click at [691, 350] on div "Post comments" at bounding box center [673, 349] width 58 height 11
click at [1048, 13] on icon "Close" at bounding box center [1047, 15] width 13 height 13
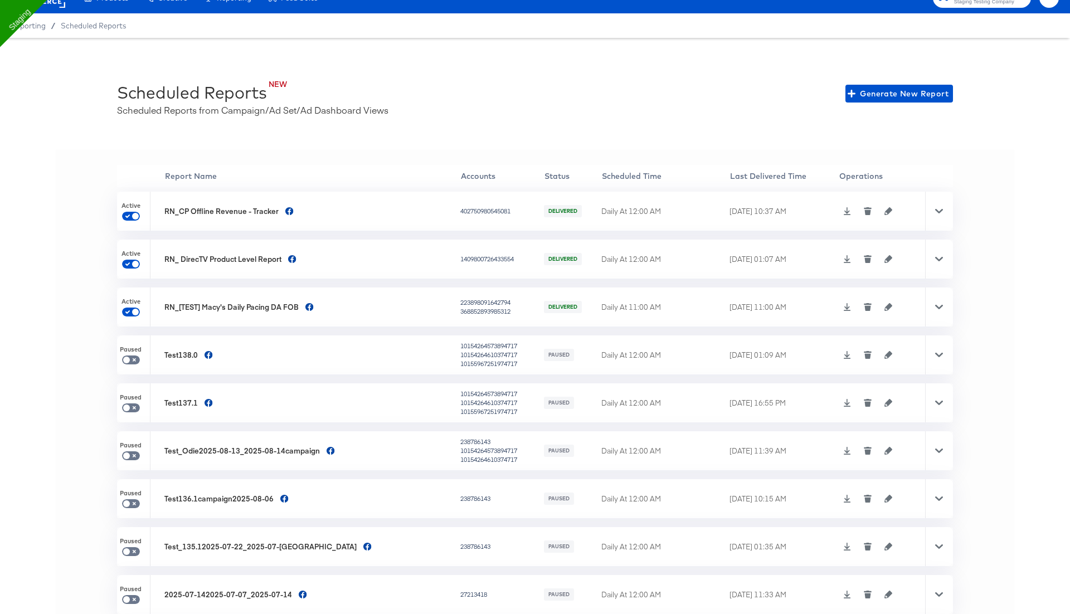
click at [844, 213] on icon at bounding box center [847, 211] width 8 height 8
click at [887, 211] on icon "button" at bounding box center [889, 211] width 8 height 8
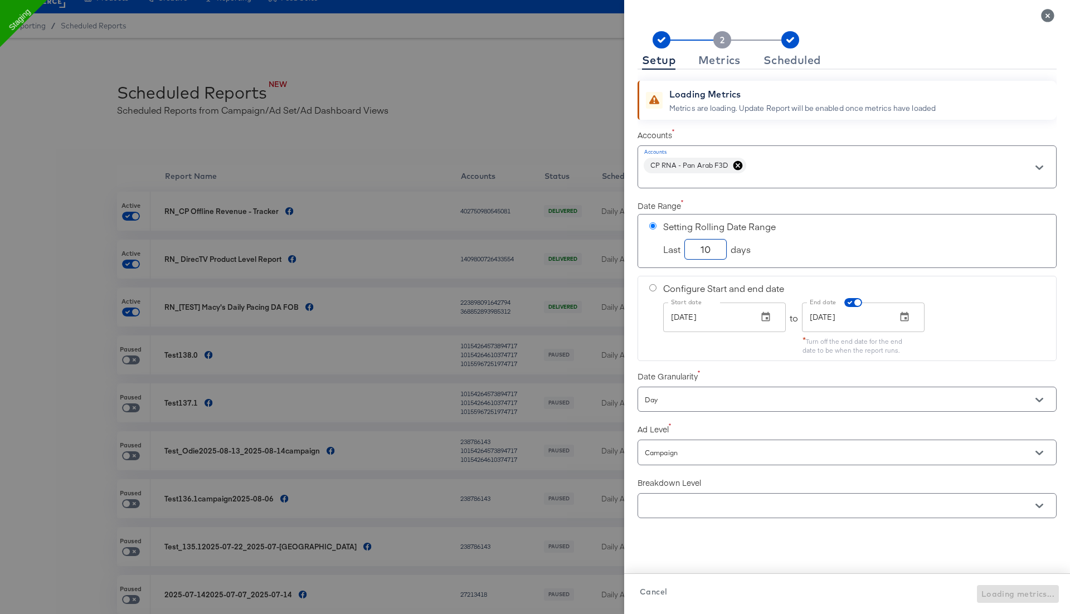
drag, startPoint x: 711, startPoint y: 248, endPoint x: 686, endPoint y: 248, distance: 25.1
click at [690, 248] on input "10" at bounding box center [705, 245] width 41 height 20
click at [803, 195] on div "Date Range Setting Rolling Date Range Last 10 days Configure Start and end date…" at bounding box center [847, 278] width 419 height 167
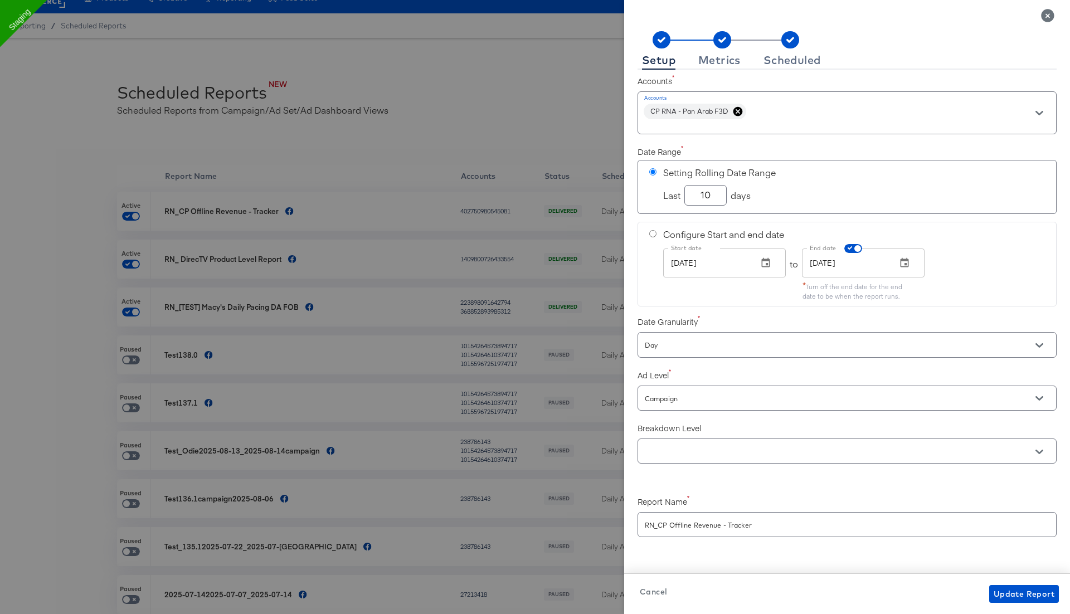
checkbox input "true"
click at [1047, 16] on icon "Close" at bounding box center [1047, 15] width 13 height 13
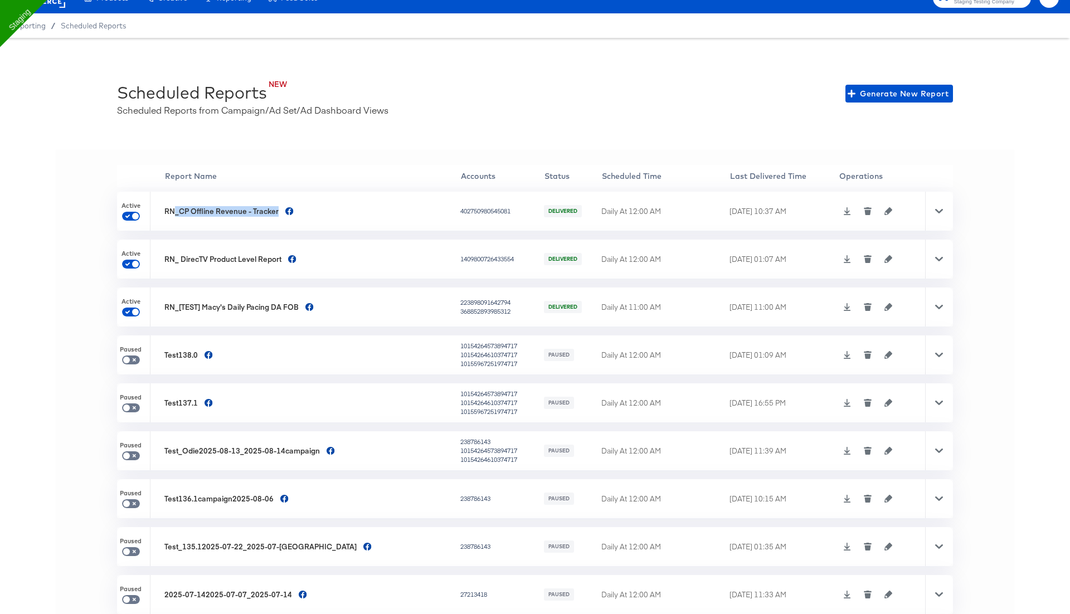
drag, startPoint x: 178, startPoint y: 211, endPoint x: 281, endPoint y: 211, distance: 103.1
click at [281, 211] on div "RN_CP Offline Revenue - Tracker" at bounding box center [310, 211] width 293 height 11
copy div "_CP Offline Revenue - Tracker"
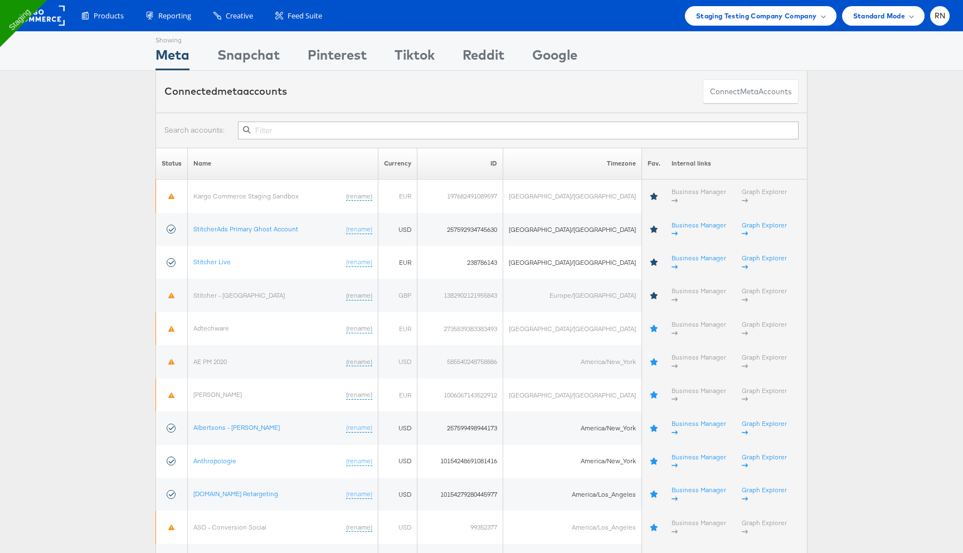
click at [320, 135] on input "text" at bounding box center [518, 131] width 561 height 18
type input "1374234252831536"
click at [727, 93] on button "Connect meta Accounts" at bounding box center [751, 91] width 96 height 25
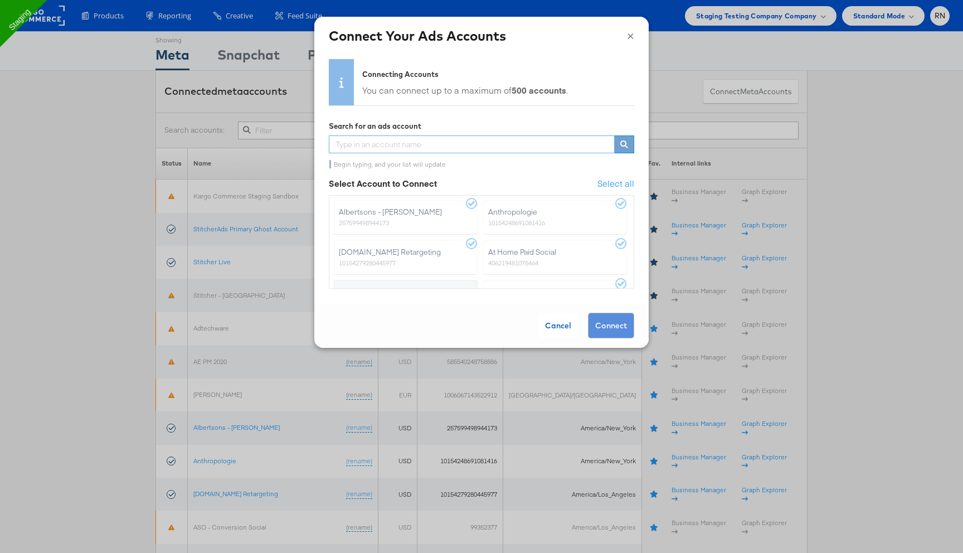
click at [440, 147] on input "text" at bounding box center [472, 144] width 286 height 18
type input "urba"
click at [409, 220] on label "Urban Outfitters 1374234252831536" at bounding box center [406, 217] width 144 height 35
click at [0, 0] on input "Urban Outfitters 1374234252831536" at bounding box center [0, 0] width 0 height 0
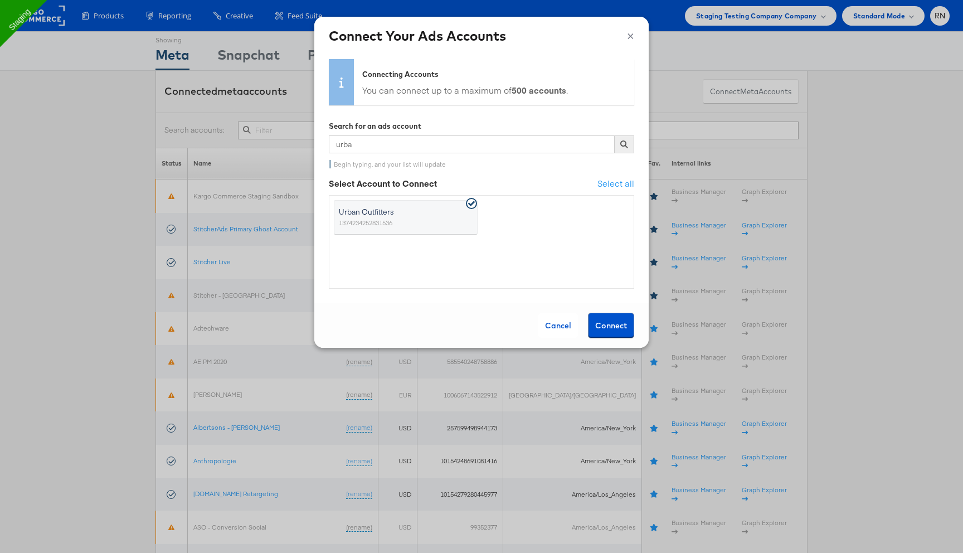
click at [613, 326] on button "Connect" at bounding box center [611, 326] width 46 height 26
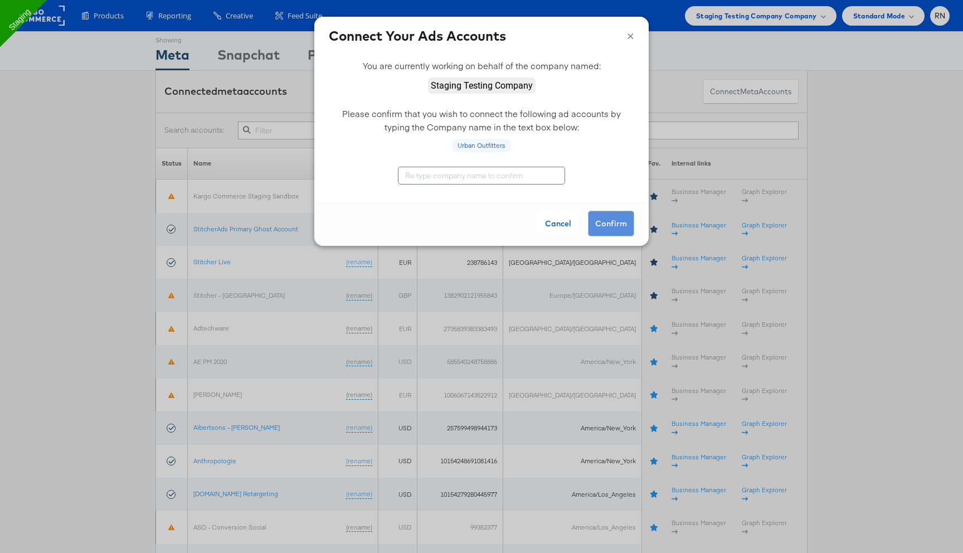
click at [533, 176] on input "text" at bounding box center [481, 176] width 167 height 18
type input "Staging Testing Company"
click at [614, 219] on button "Confirm" at bounding box center [611, 224] width 46 height 26
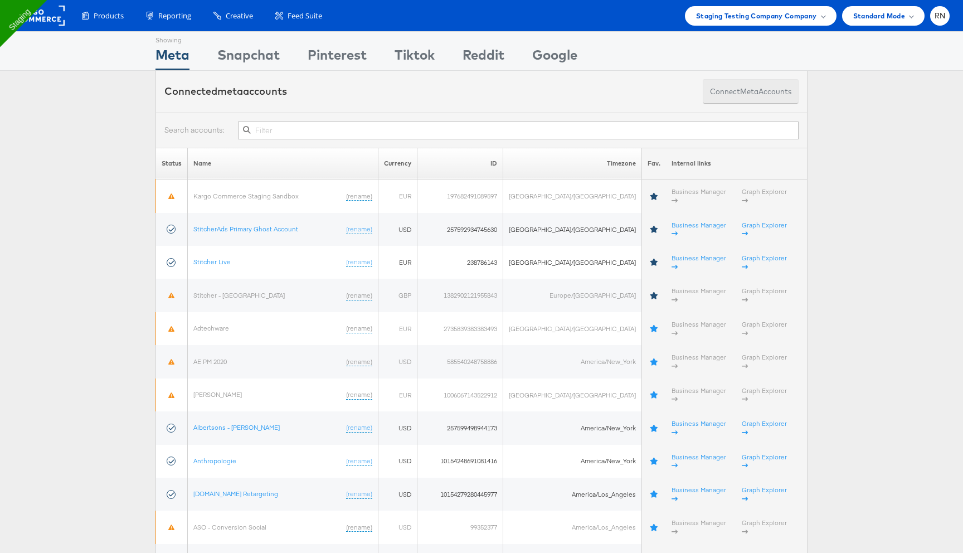
click at [718, 92] on button "Connect meta Accounts" at bounding box center [751, 91] width 96 height 25
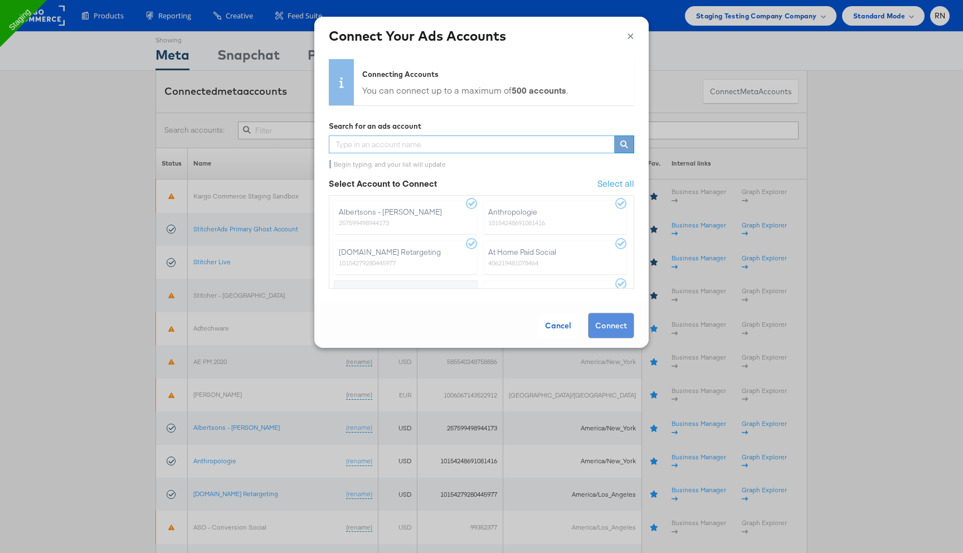
click at [435, 143] on input "text" at bounding box center [472, 144] width 286 height 18
type input "aya"
click at [442, 216] on span "Aya Healthcare" at bounding box center [399, 211] width 120 height 11
click at [0, 0] on input "Aya Healthcare 10202468347842424" at bounding box center [0, 0] width 0 height 0
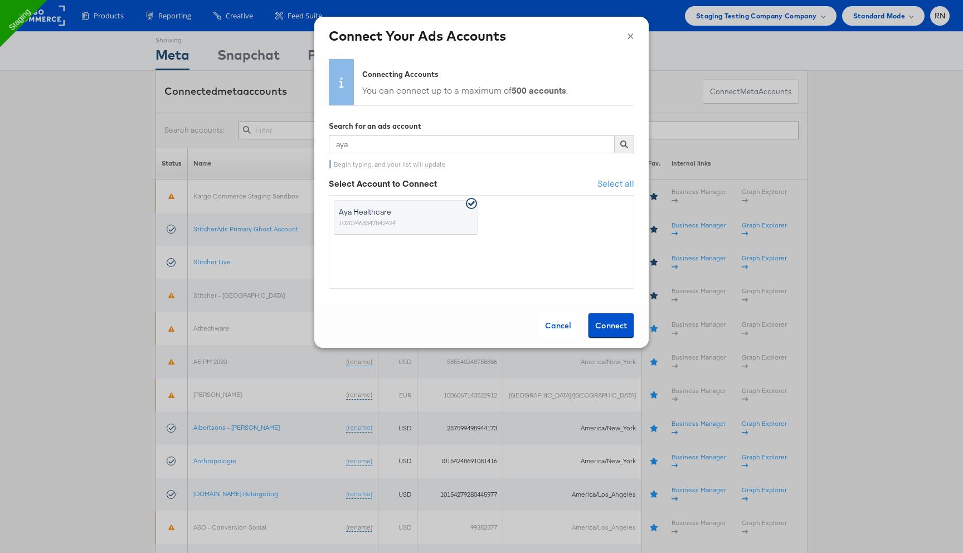
click at [613, 326] on button "Connect" at bounding box center [611, 326] width 46 height 26
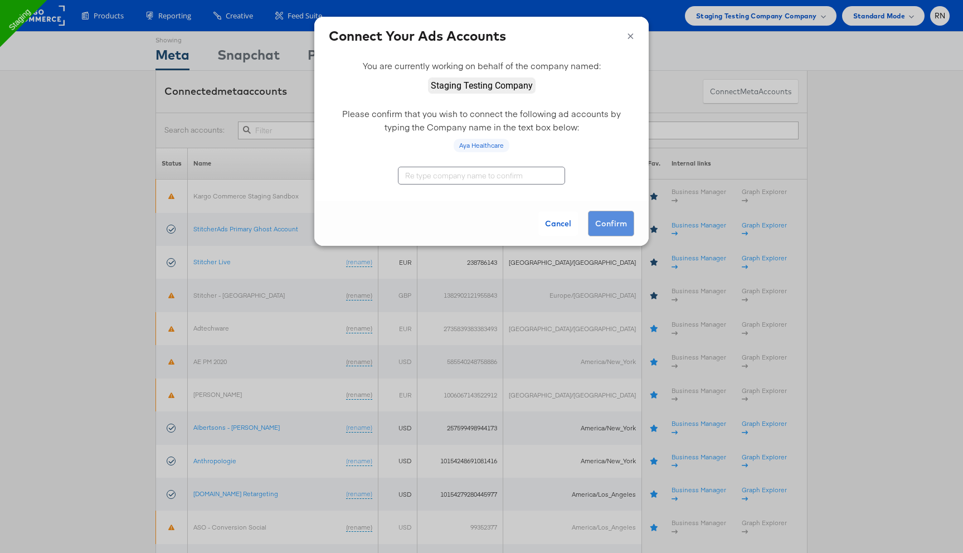
click at [503, 181] on input "text" at bounding box center [481, 176] width 167 height 18
type input "Staging Testing Company"
click at [622, 220] on button "Confirm" at bounding box center [611, 224] width 46 height 26
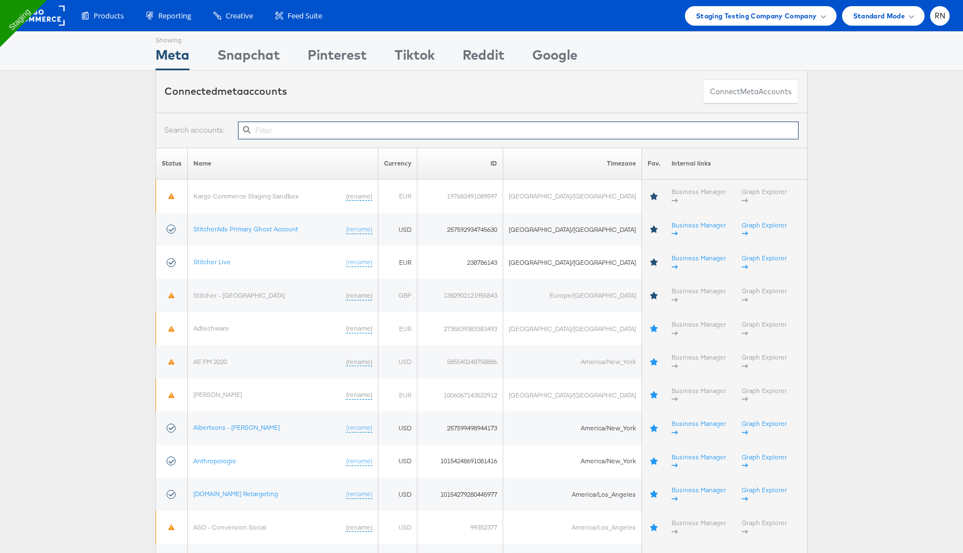
click at [307, 125] on input "text" at bounding box center [518, 131] width 561 height 18
paste input "1374234252831536"
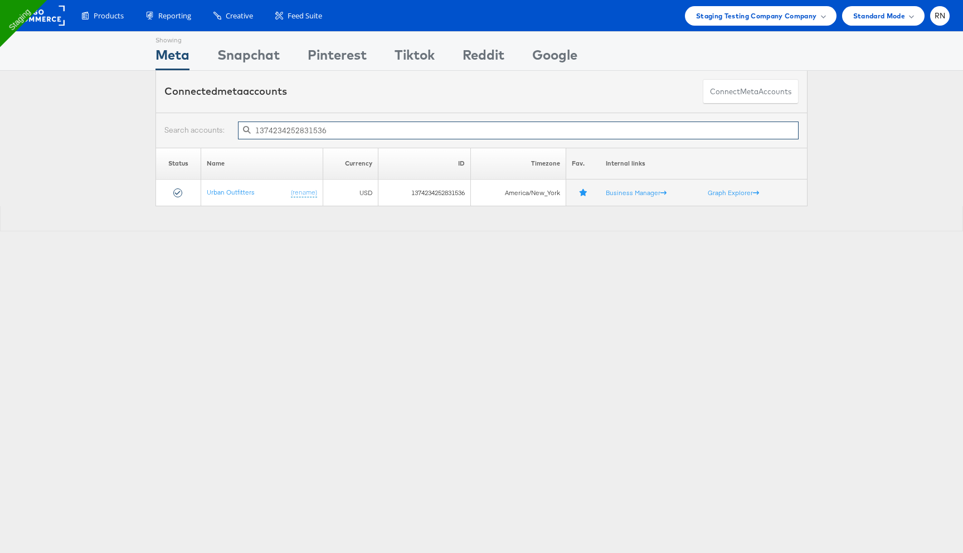
type input "1374234252831536"
click at [285, 129] on input "1374234252831536" at bounding box center [518, 131] width 561 height 18
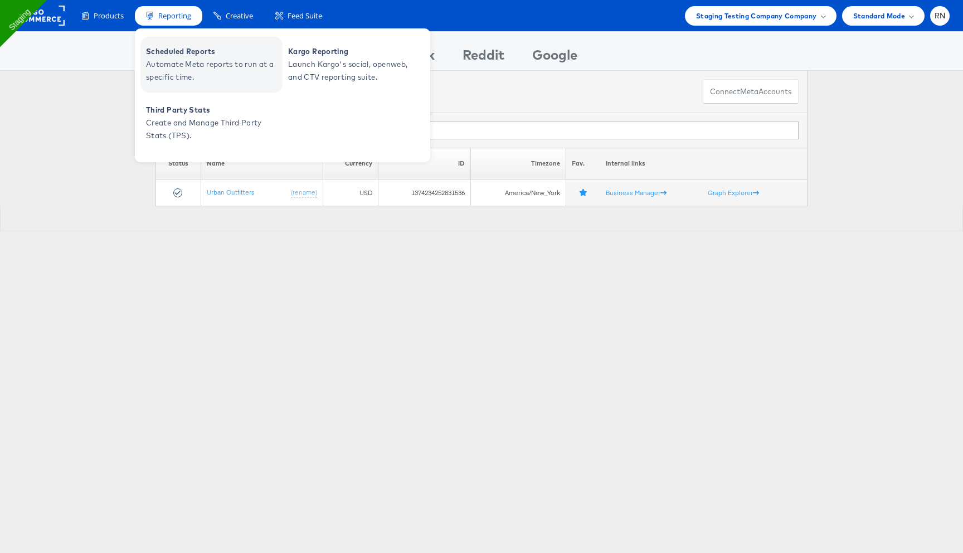
click at [188, 55] on span "Scheduled Reports" at bounding box center [213, 51] width 134 height 13
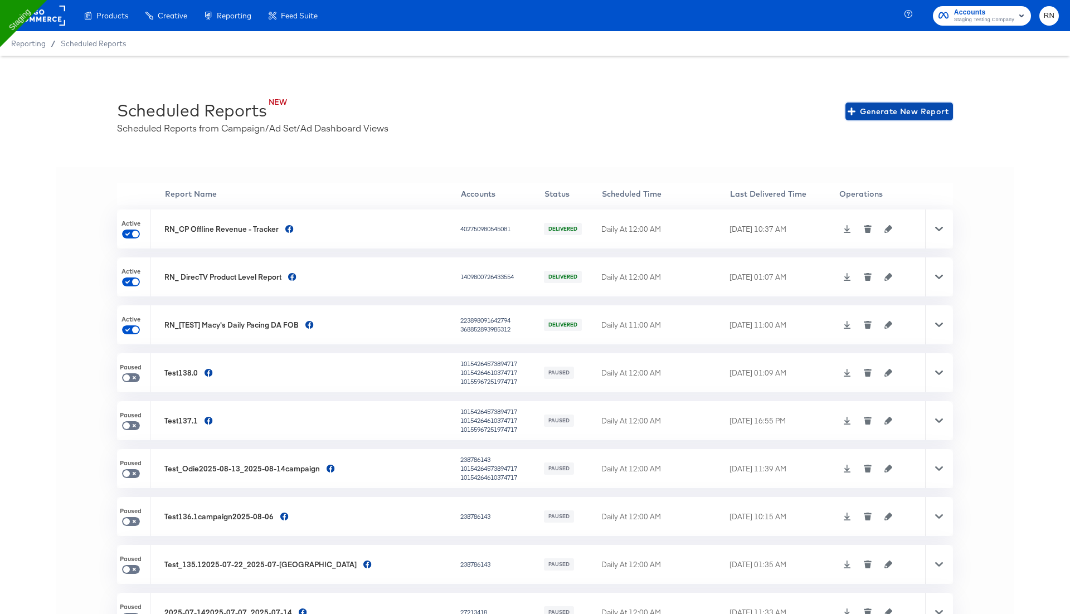
click at [907, 112] on span "Generate New Report" at bounding box center [899, 112] width 99 height 14
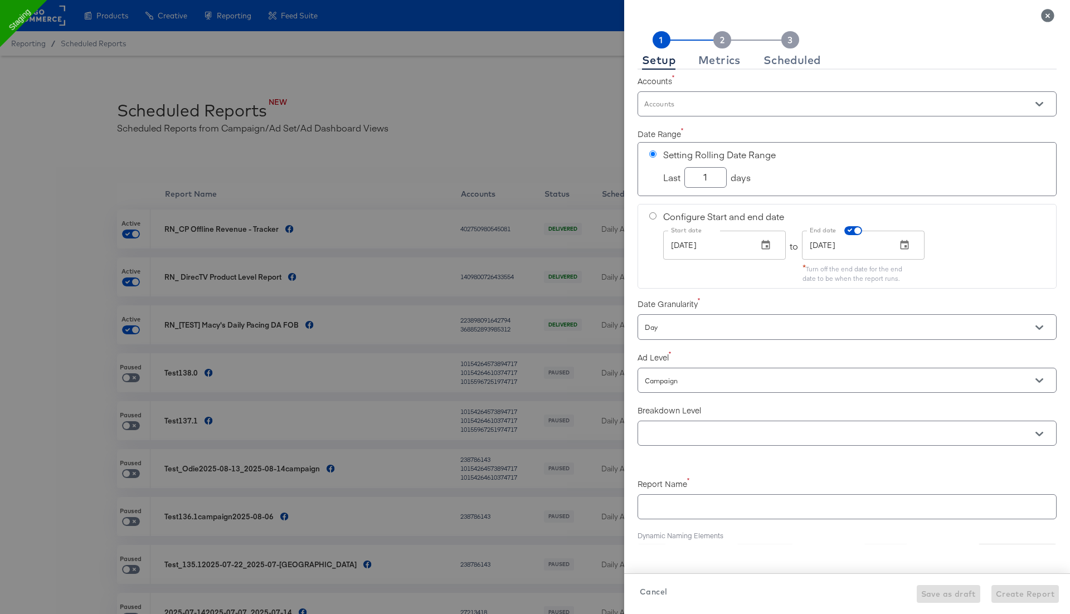
click at [737, 109] on input "Accounts" at bounding box center [831, 109] width 377 height 13
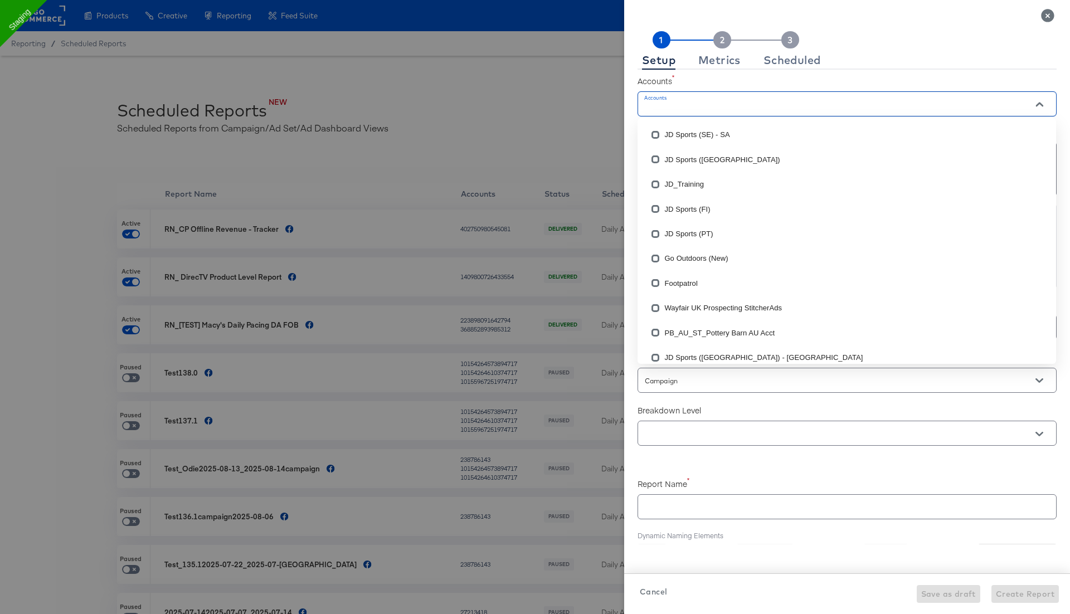
checkbox input "true"
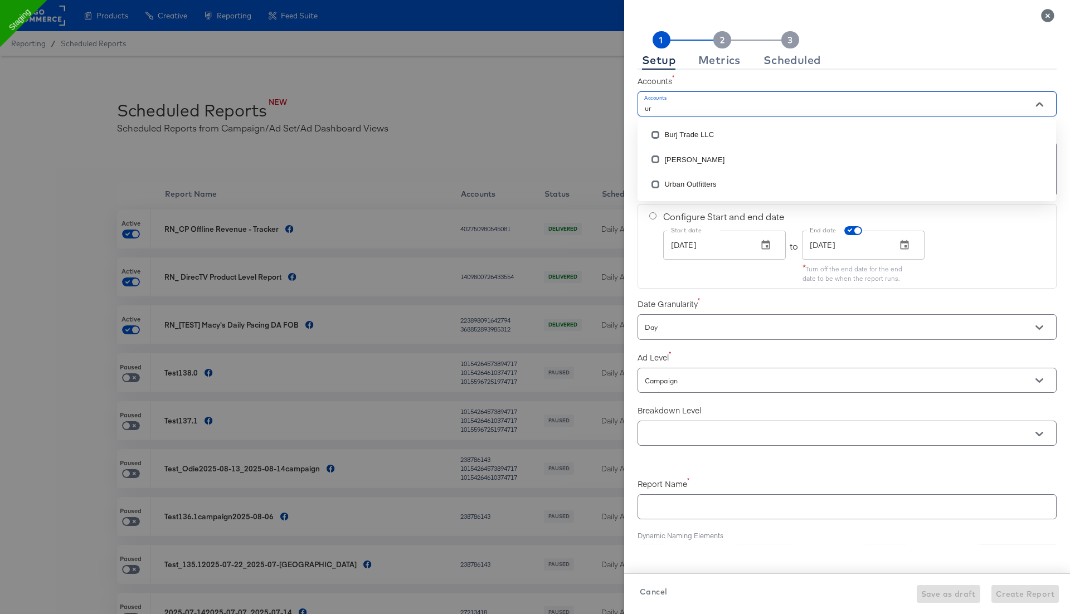
type input "urb"
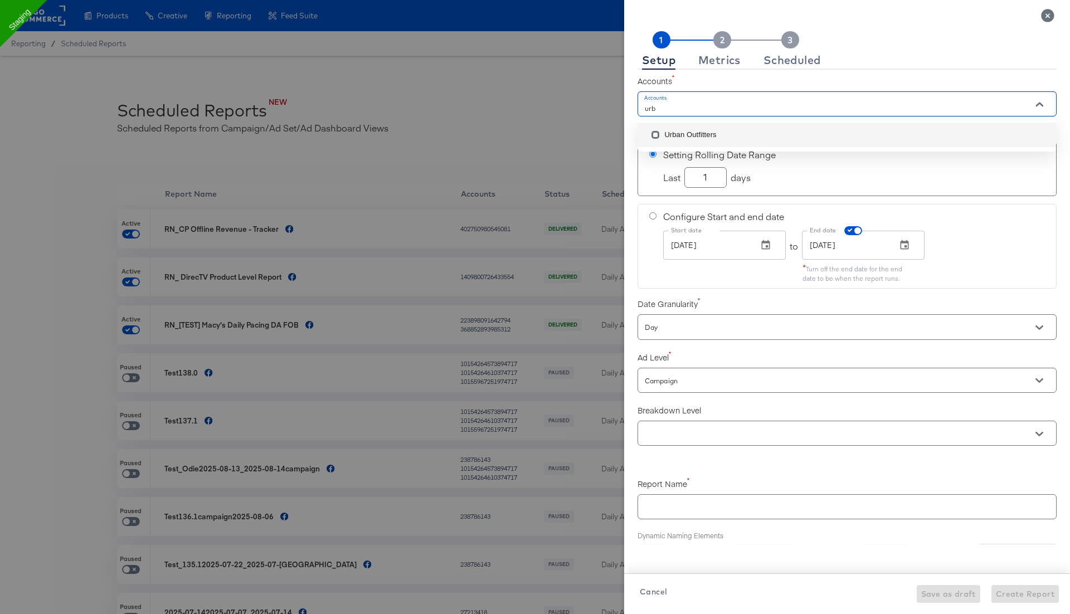
click at [722, 133] on li "Urban Outfitters" at bounding box center [847, 135] width 419 height 25
checkbox input "true"
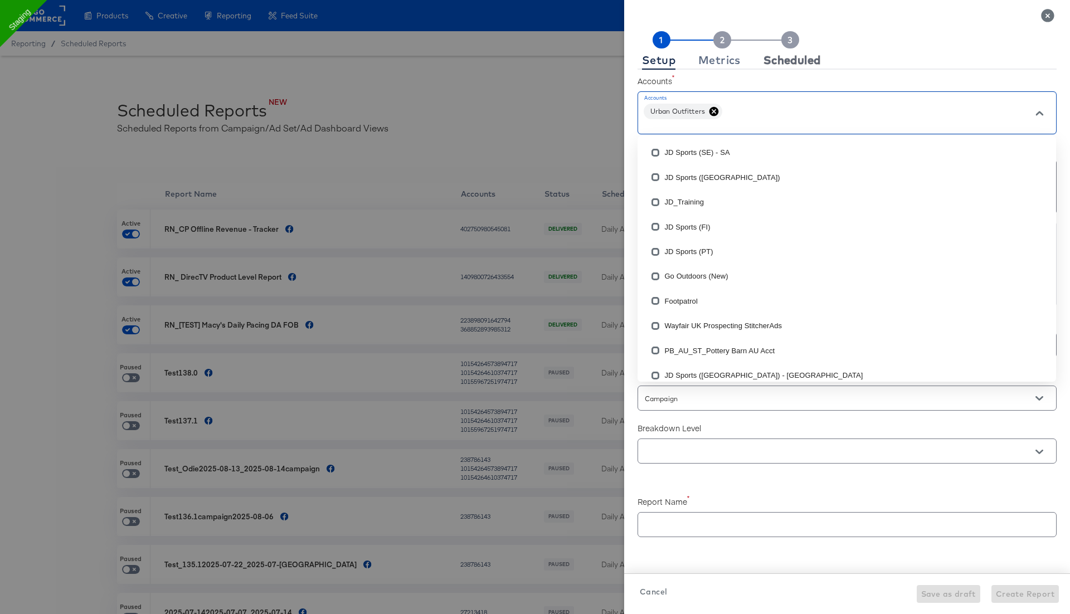
click at [799, 63] on div "Scheduled" at bounding box center [792, 60] width 57 height 9
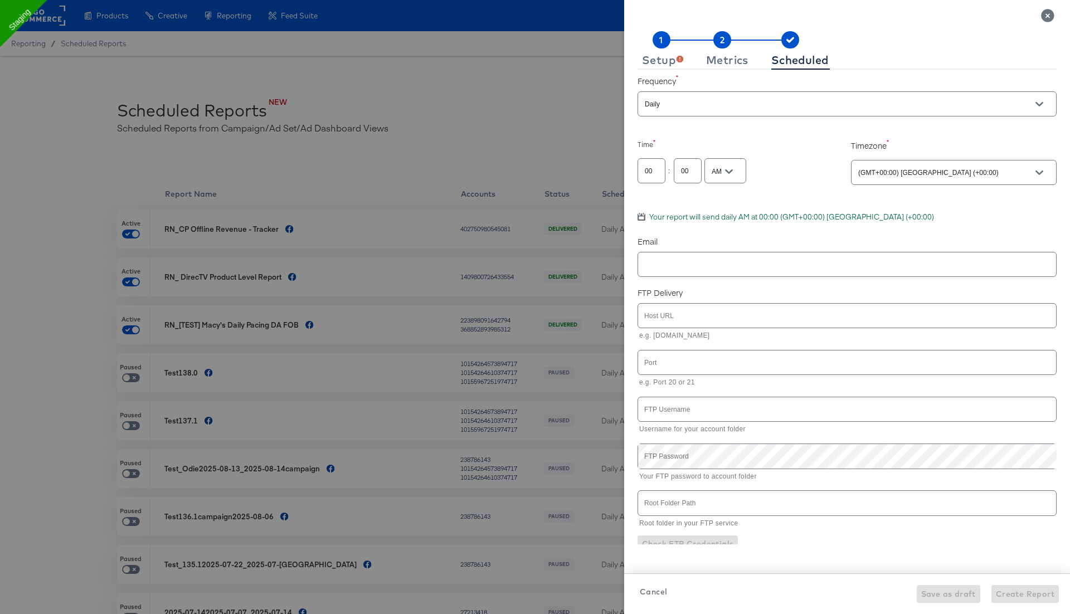
click at [674, 47] on icon at bounding box center [726, 39] width 147 height 17
click at [670, 61] on div "Setup" at bounding box center [662, 60] width 41 height 9
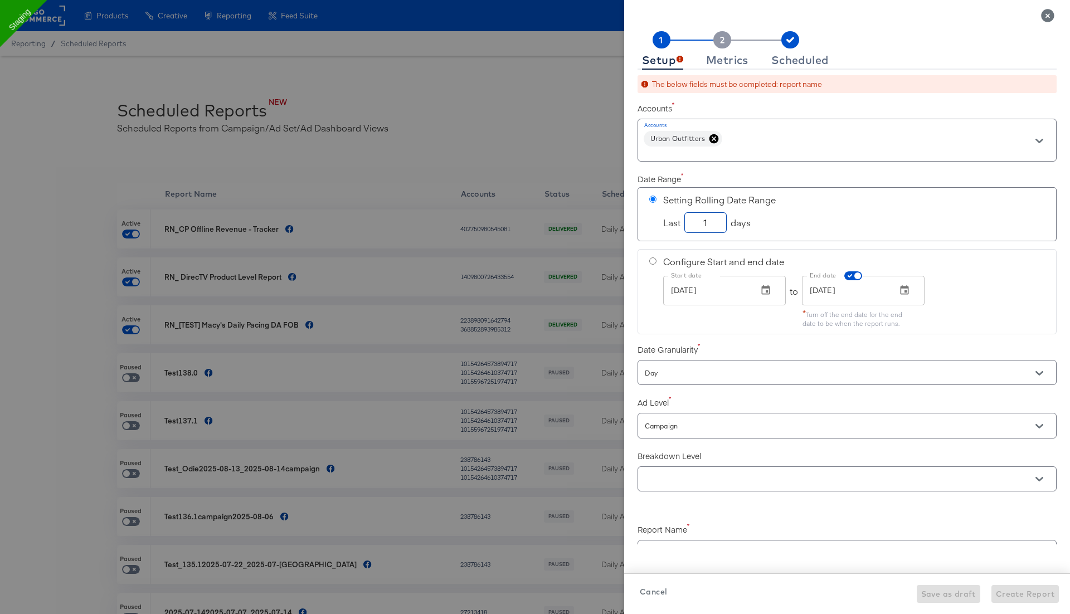
drag, startPoint x: 711, startPoint y: 222, endPoint x: 676, endPoint y: 222, distance: 35.7
click at [680, 222] on div "Last 1 days" at bounding box center [854, 222] width 382 height 25
checkbox input "true"
type input "3"
checkbox input "true"
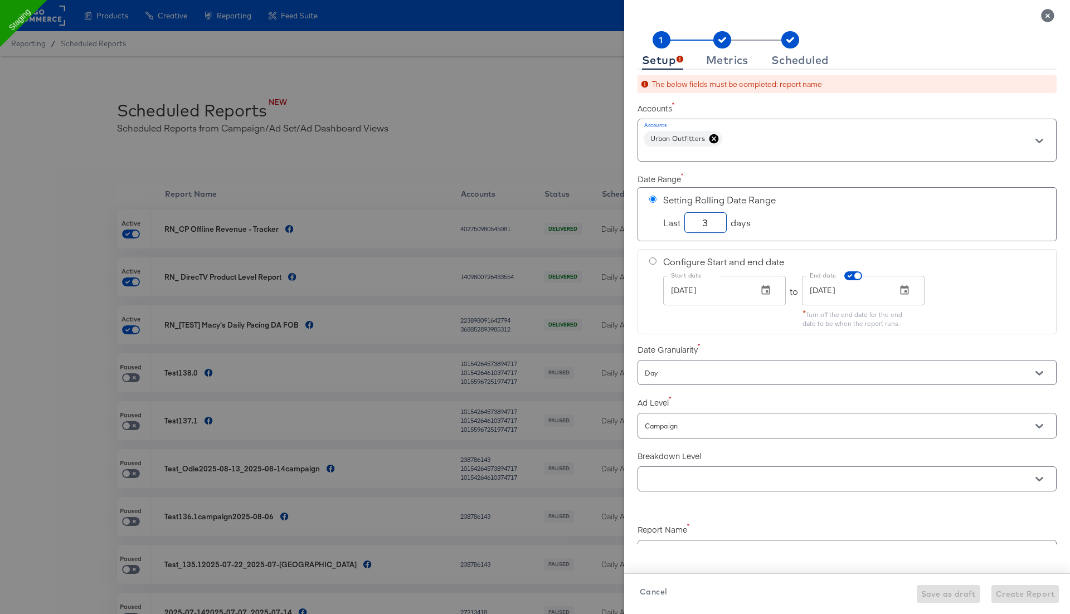
type input "30"
checkbox input "true"
type input "30"
click at [676, 368] on input "Day" at bounding box center [831, 373] width 377 height 13
click at [666, 433] on li "Total" at bounding box center [847, 433] width 419 height 18
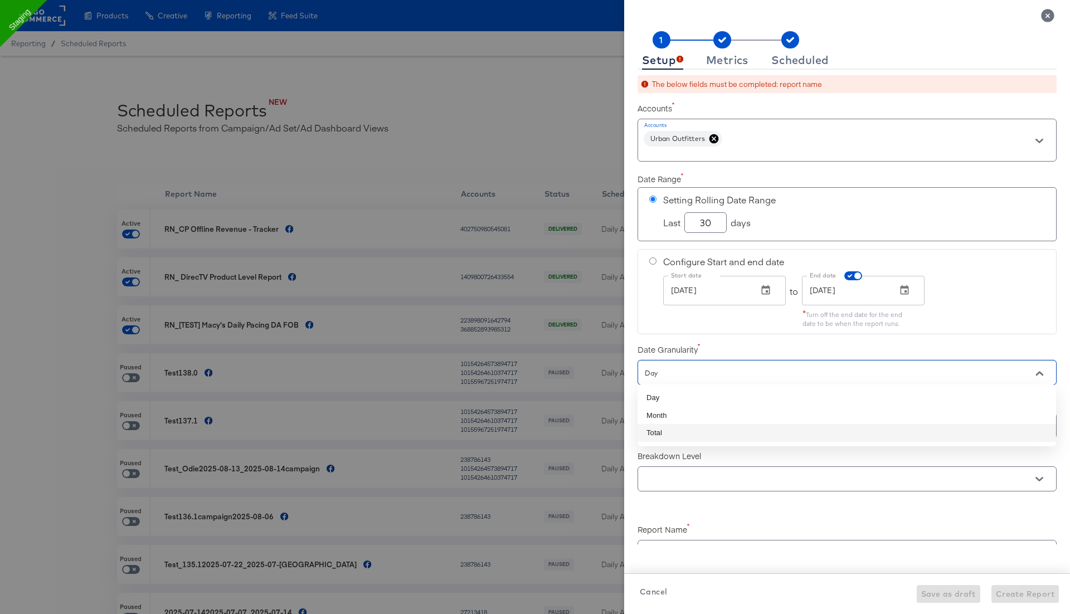
checkbox input "true"
type input "Total"
click at [673, 423] on input "Campaign" at bounding box center [831, 426] width 377 height 13
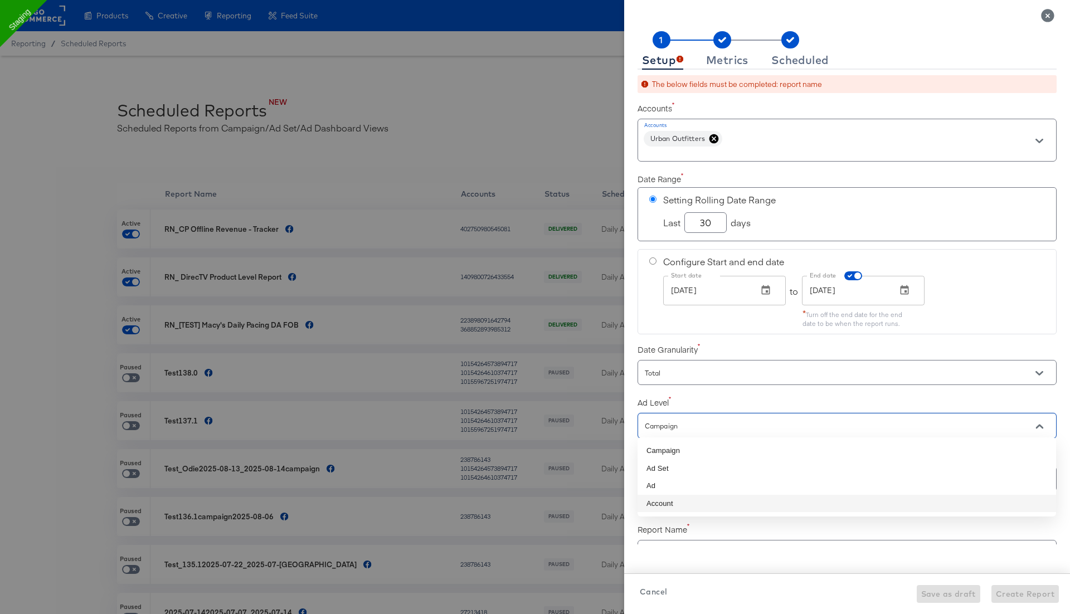
click at [664, 496] on li "Account" at bounding box center [847, 504] width 419 height 18
checkbox input "true"
type input "Account"
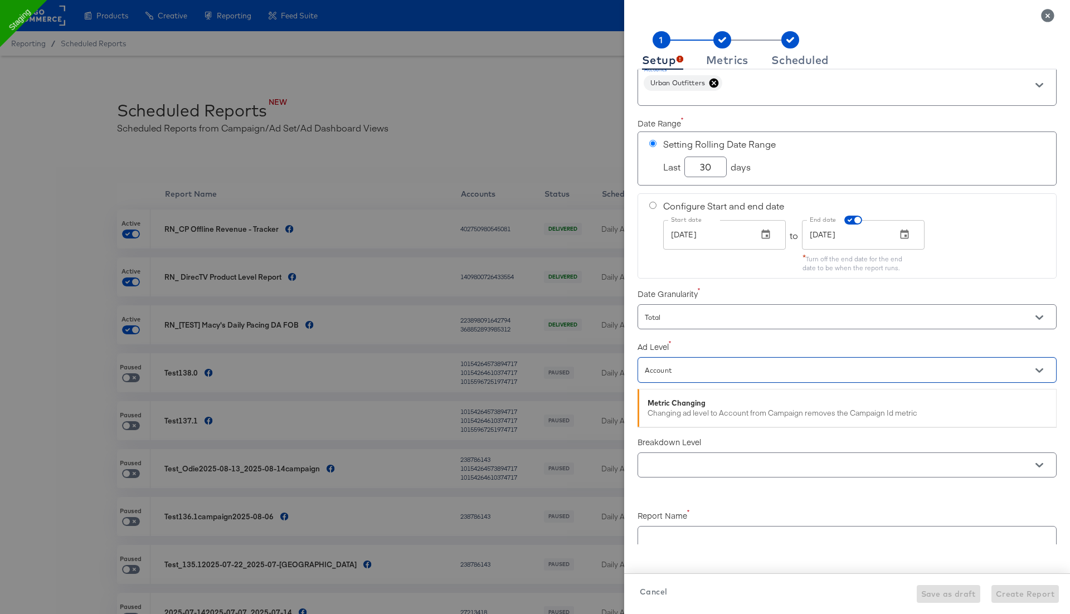
scroll to position [67, 0]
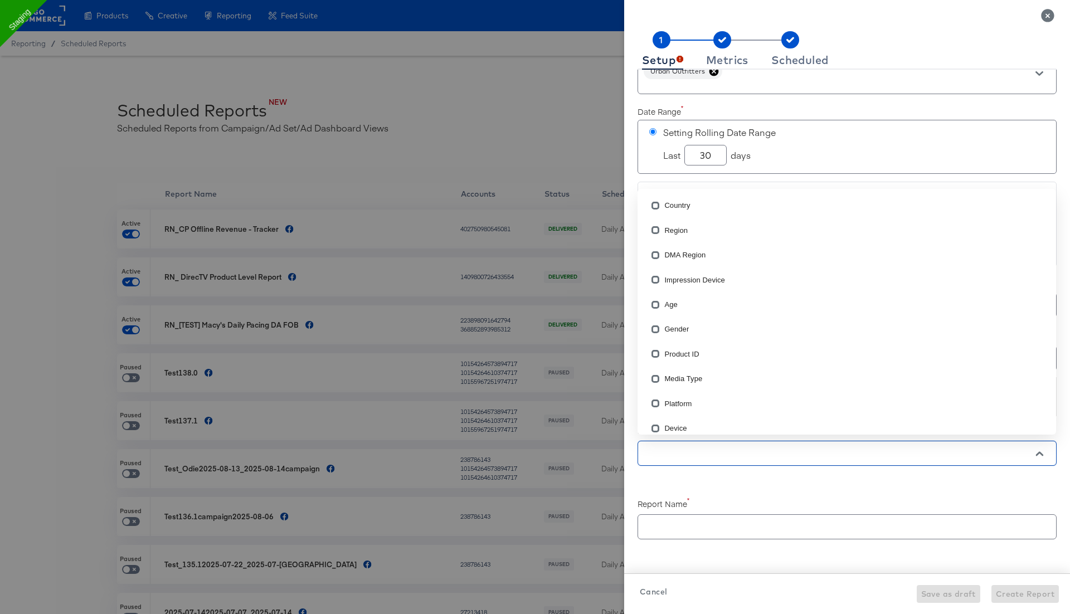
click at [685, 453] on input "text" at bounding box center [831, 454] width 377 height 13
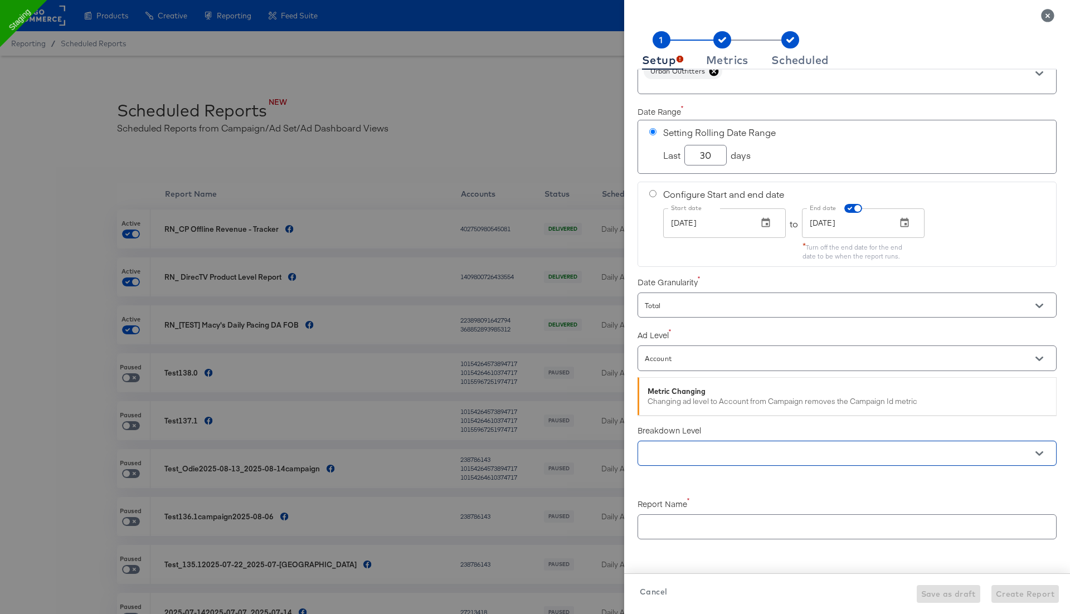
click at [672, 464] on div at bounding box center [847, 454] width 419 height 30
click at [677, 452] on input "text" at bounding box center [831, 454] width 377 height 13
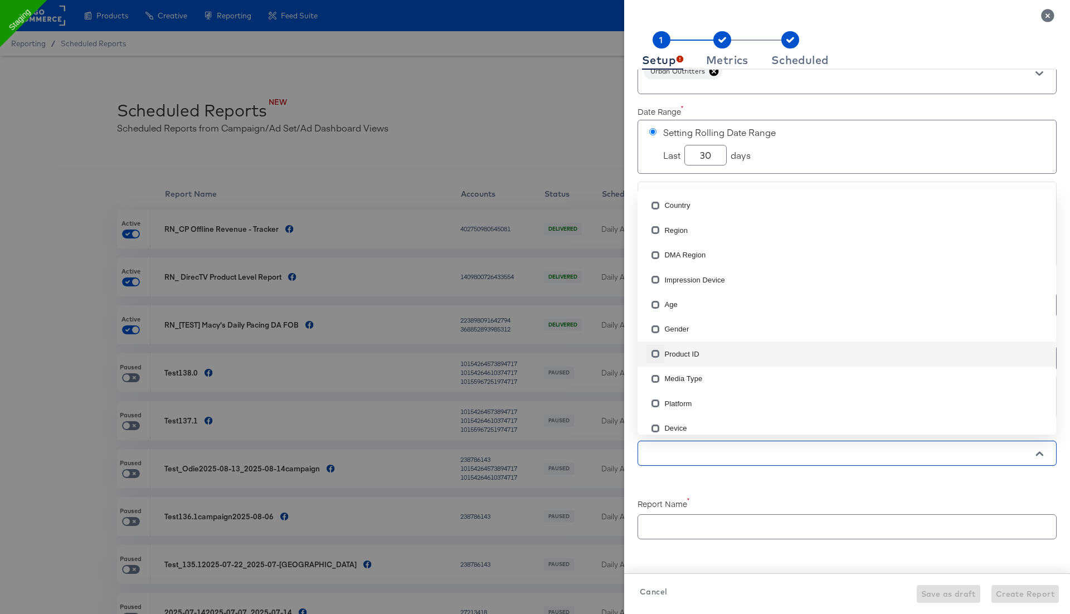
click at [654, 359] on input "checkbox" at bounding box center [656, 356] width 18 height 18
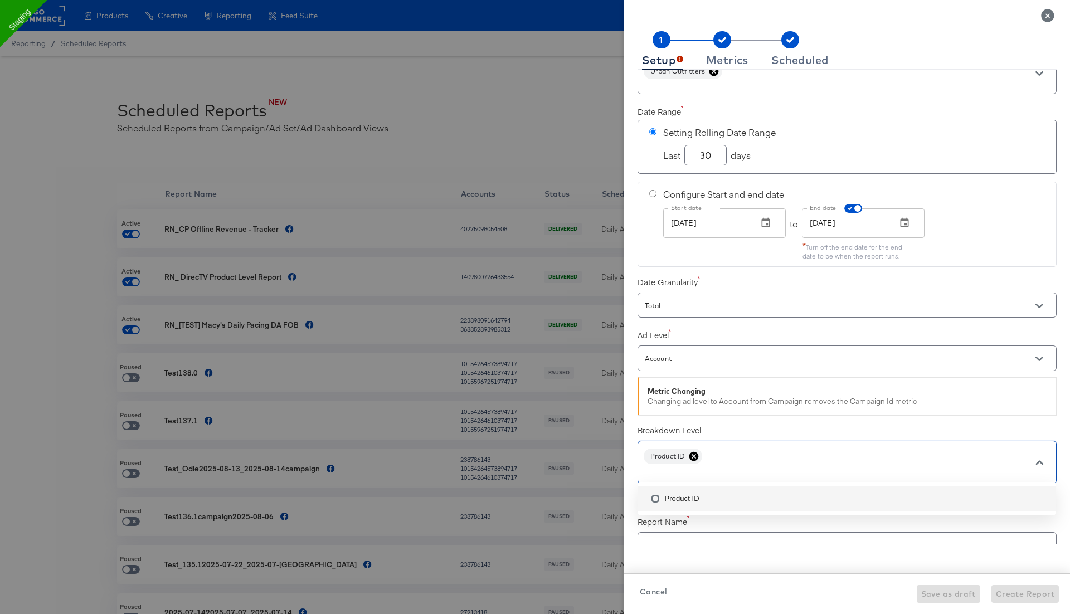
click at [678, 520] on label "Report Name" at bounding box center [847, 521] width 419 height 11
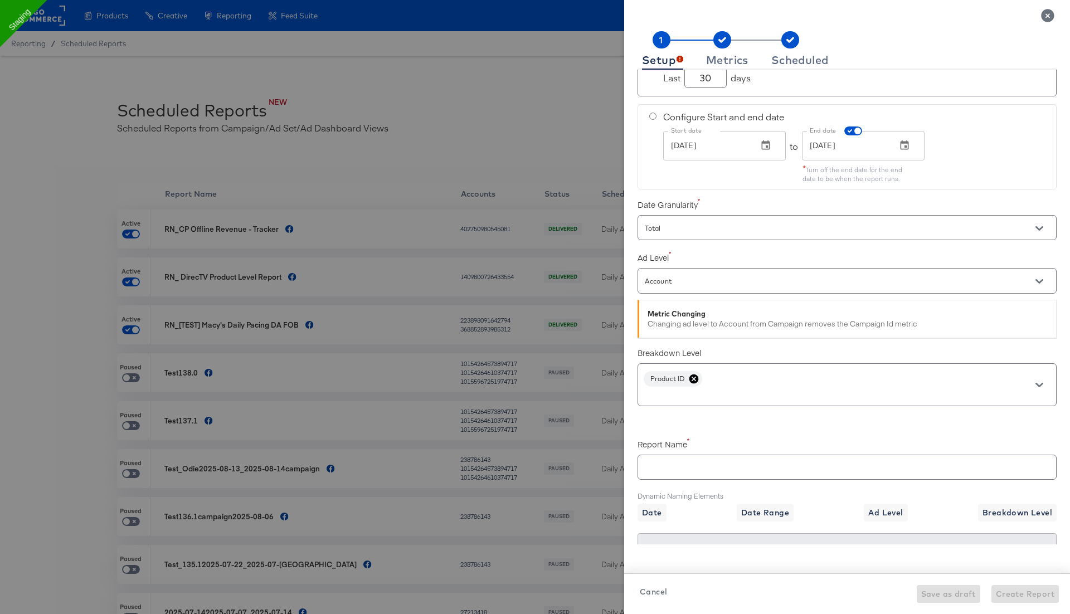
scroll to position [169, 0]
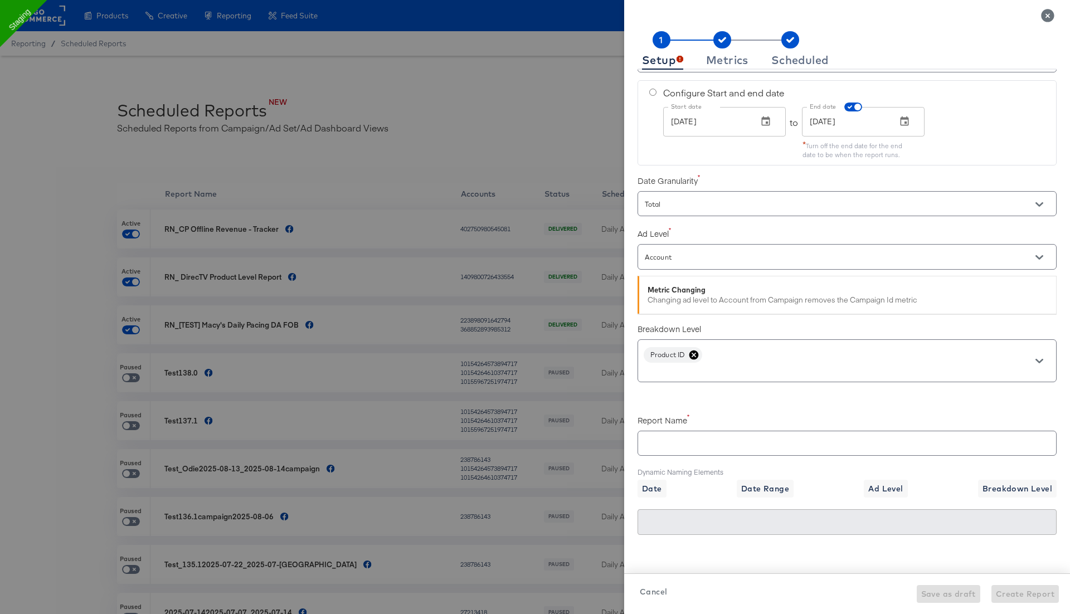
checkbox input "true"
click at [731, 364] on input "text" at bounding box center [831, 370] width 377 height 13
click at [658, 397] on input "checkbox" at bounding box center [656, 399] width 18 height 18
checkbox input "false"
checkbox input "true"
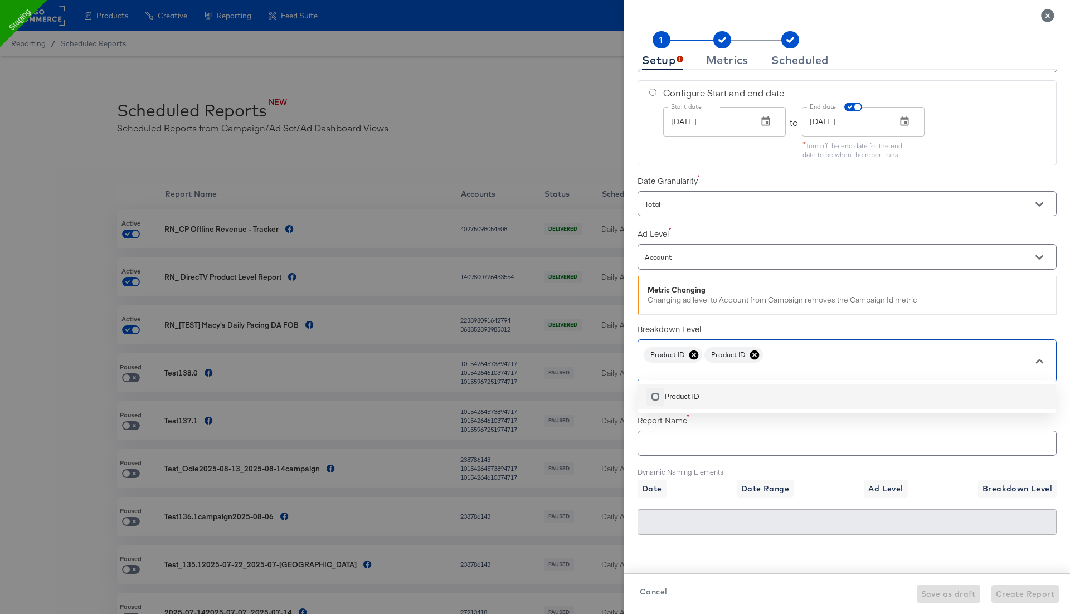
click at [658, 397] on input "checkbox" at bounding box center [656, 399] width 18 height 18
checkbox input "false"
click at [758, 354] on icon at bounding box center [754, 354] width 9 height 9
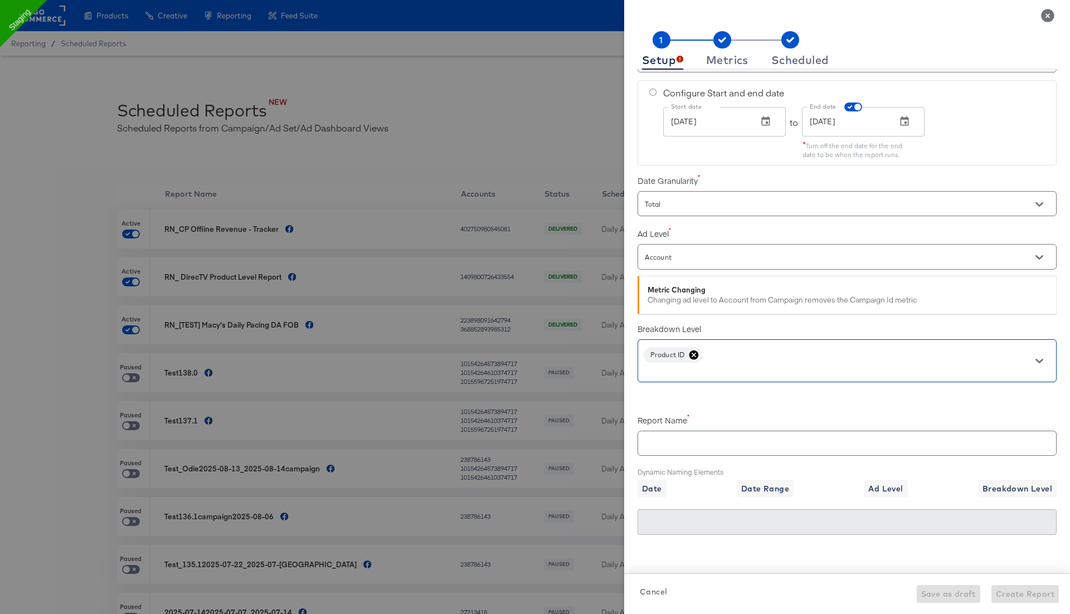
click at [657, 434] on input "text" at bounding box center [847, 439] width 418 height 24
checkbox input "true"
type input "R"
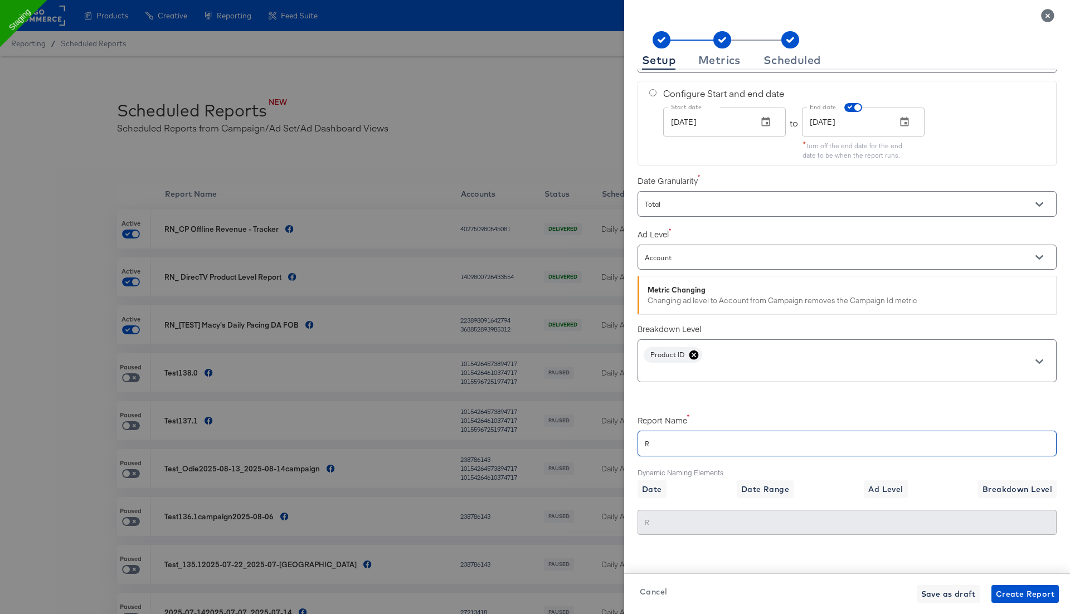
checkbox input "true"
type input "RN"
checkbox input "true"
type input "RN_"
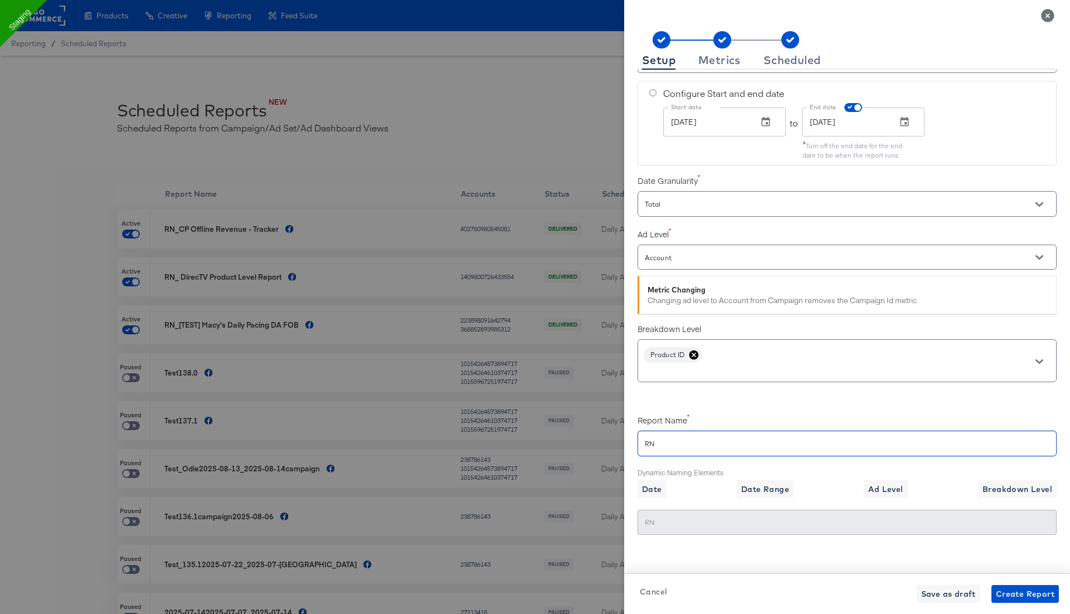
type input "RN_"
paste input "Urban Outfitters Product Level Report"
checkbox input "true"
type input "RN_Urban Outfitters Product Level Report"
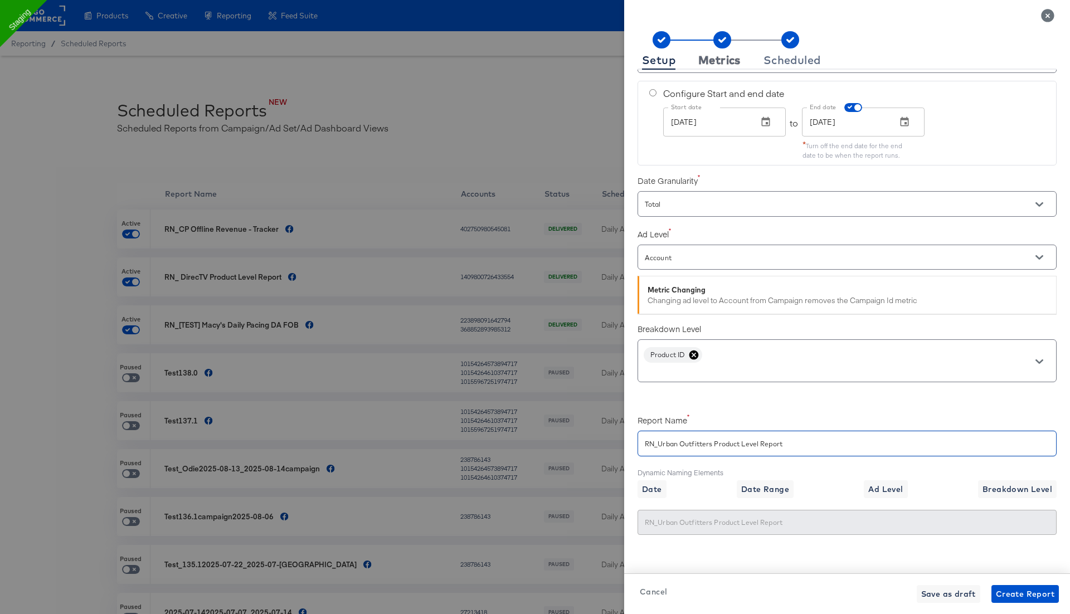
type input "RN_Urban Outfitters Product Level Report"
click at [729, 56] on div "Metrics" at bounding box center [719, 60] width 42 height 9
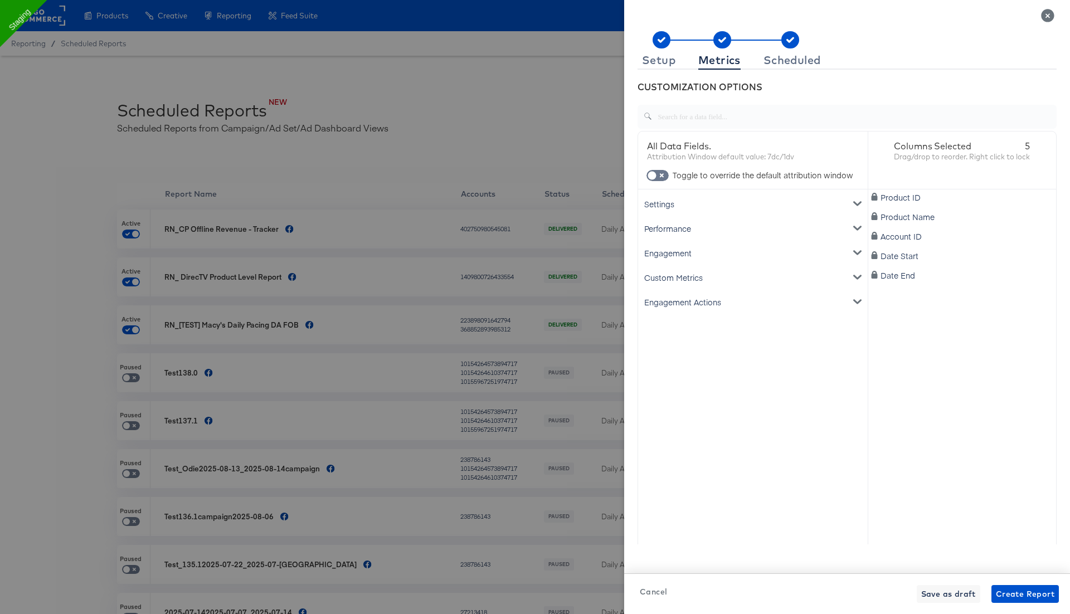
click at [682, 226] on div "Performance" at bounding box center [752, 228] width 225 height 25
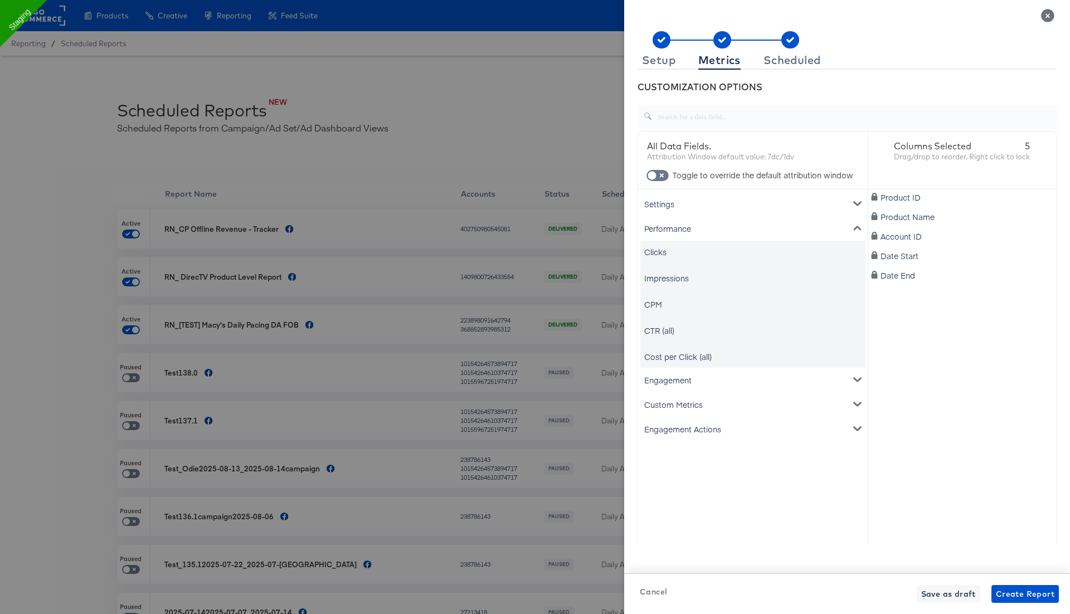
click at [678, 208] on div "Settings" at bounding box center [752, 204] width 225 height 25
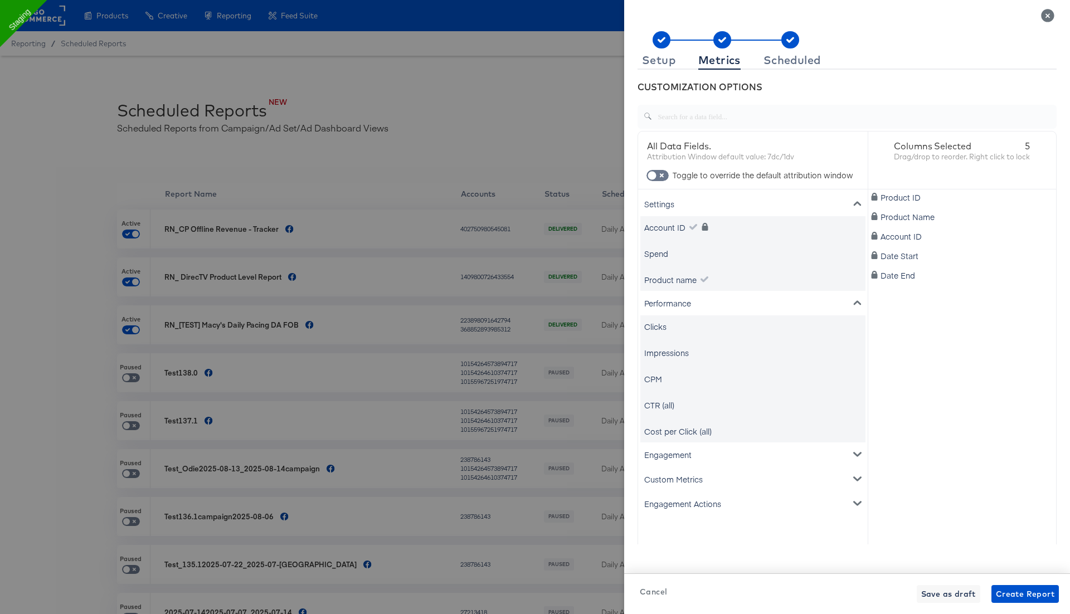
click at [661, 252] on div "Spend" at bounding box center [656, 253] width 24 height 11
click at [663, 351] on div "Impressions" at bounding box center [666, 352] width 45 height 11
click at [658, 324] on div "Clicks" at bounding box center [655, 326] width 22 height 11
click at [717, 201] on div "Settings" at bounding box center [752, 204] width 225 height 25
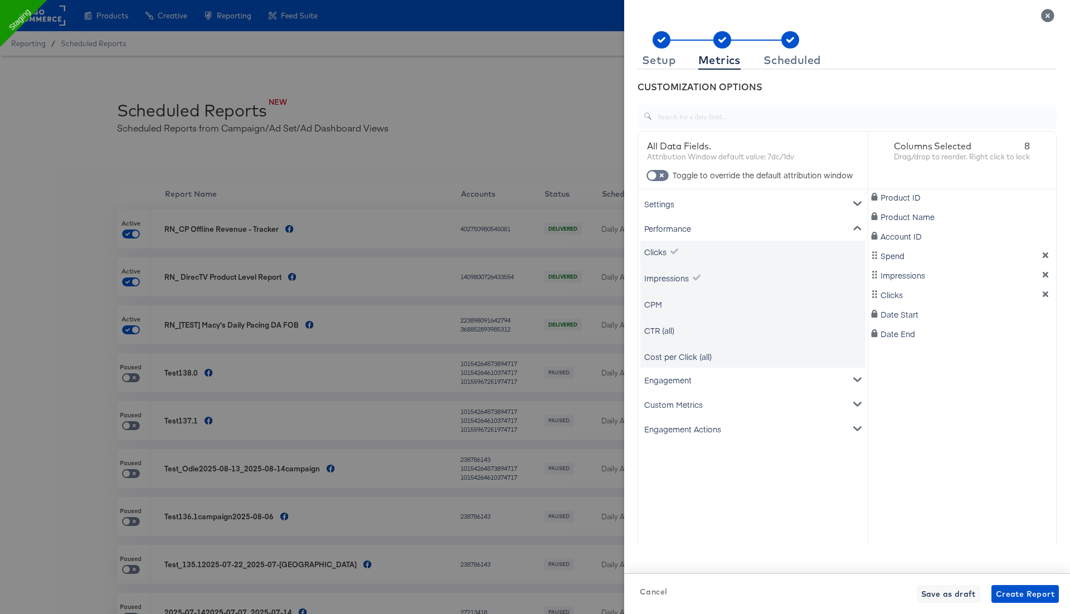
click at [768, 227] on div "Performance" at bounding box center [752, 228] width 225 height 25
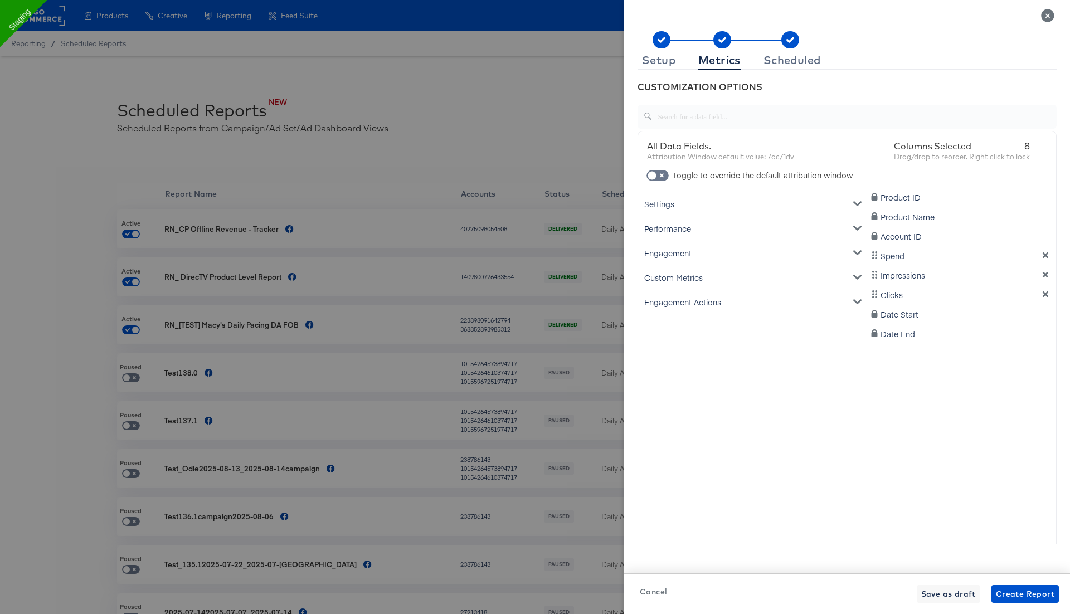
click at [726, 273] on div "Custom Metrics" at bounding box center [752, 277] width 225 height 25
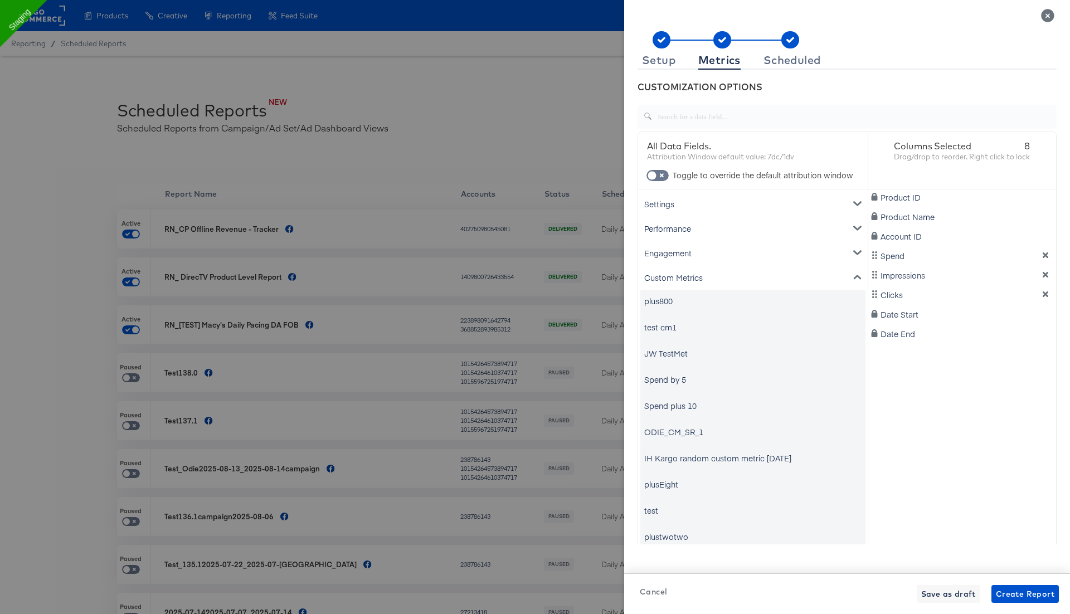
click at [724, 271] on div "Custom Metrics" at bounding box center [752, 277] width 225 height 25
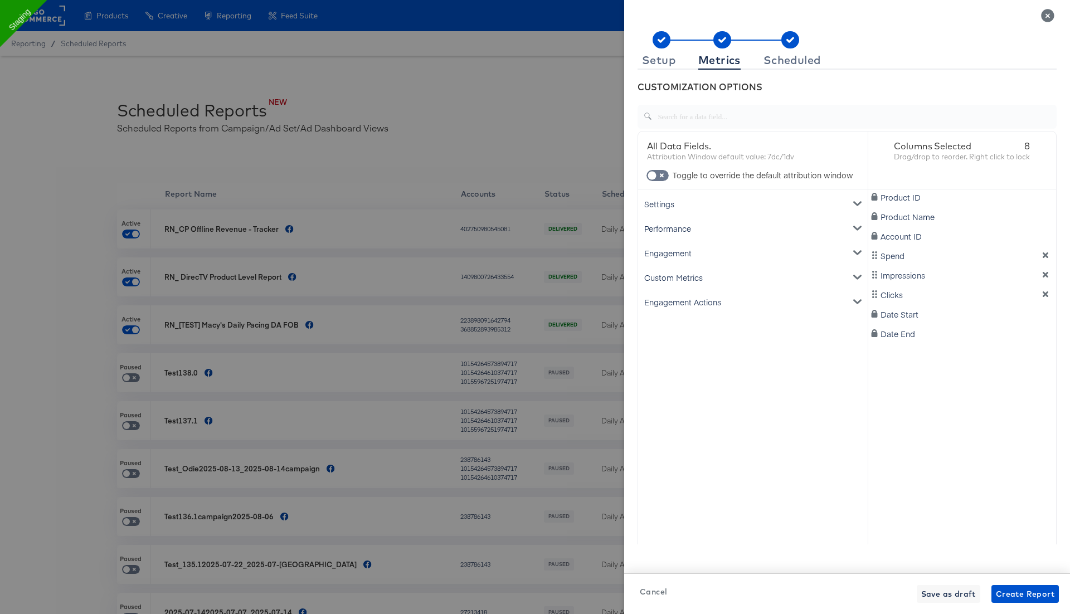
click at [710, 254] on div "Engagement" at bounding box center [752, 253] width 225 height 25
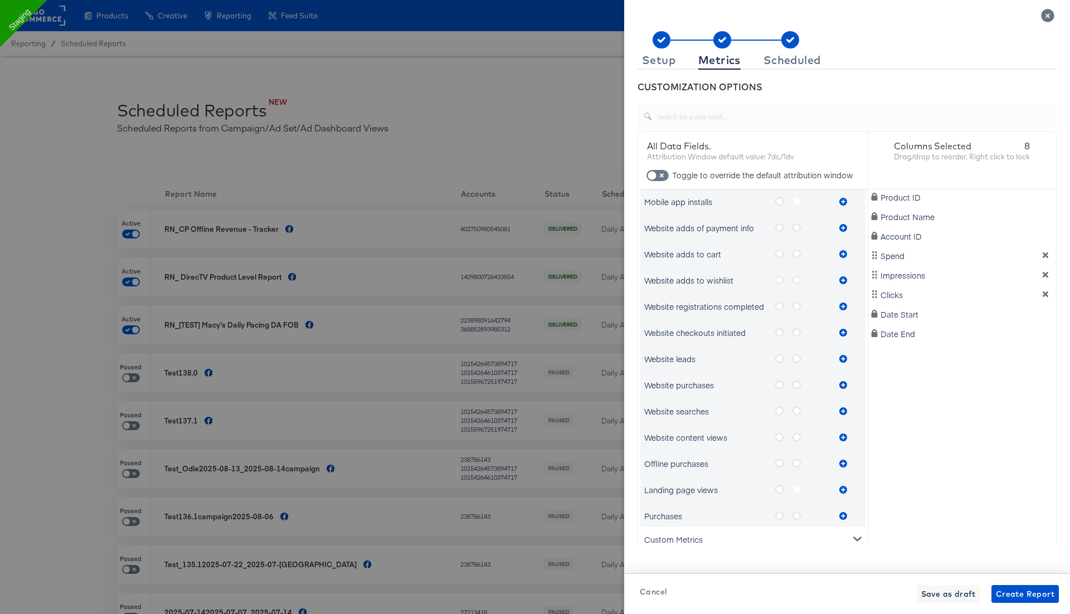
scroll to position [513, 0]
click at [779, 381] on icon "metrics-list" at bounding box center [779, 381] width 8 height 8
click at [0, 0] on input "metrics-list" at bounding box center [0, 0] width 0 height 0
click at [781, 456] on icon "metrics-list" at bounding box center [779, 459] width 8 height 8
click at [0, 0] on input "metrics-list" at bounding box center [0, 0] width 0 height 0
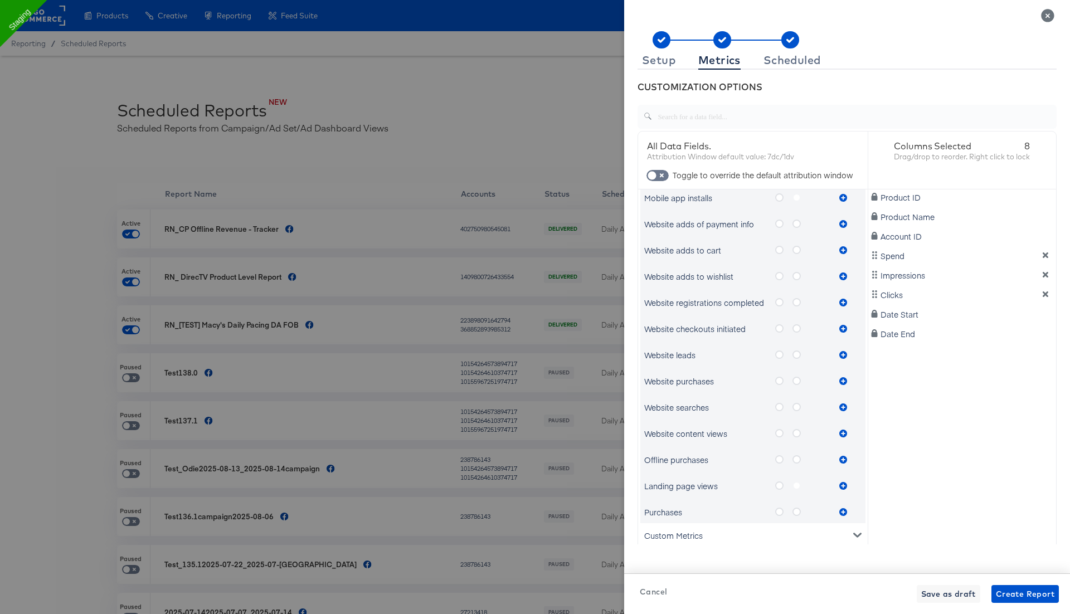
click at [783, 514] on label "metrics-list" at bounding box center [783, 512] width 17 height 14
click at [0, 0] on input "metrics-list" at bounding box center [0, 0] width 0 height 0
click at [843, 378] on icon "metrics-list" at bounding box center [843, 381] width 8 height 8
click at [842, 458] on icon "metrics-list" at bounding box center [843, 460] width 8 height 8
click at [844, 513] on icon "metrics-list" at bounding box center [843, 512] width 8 height 8
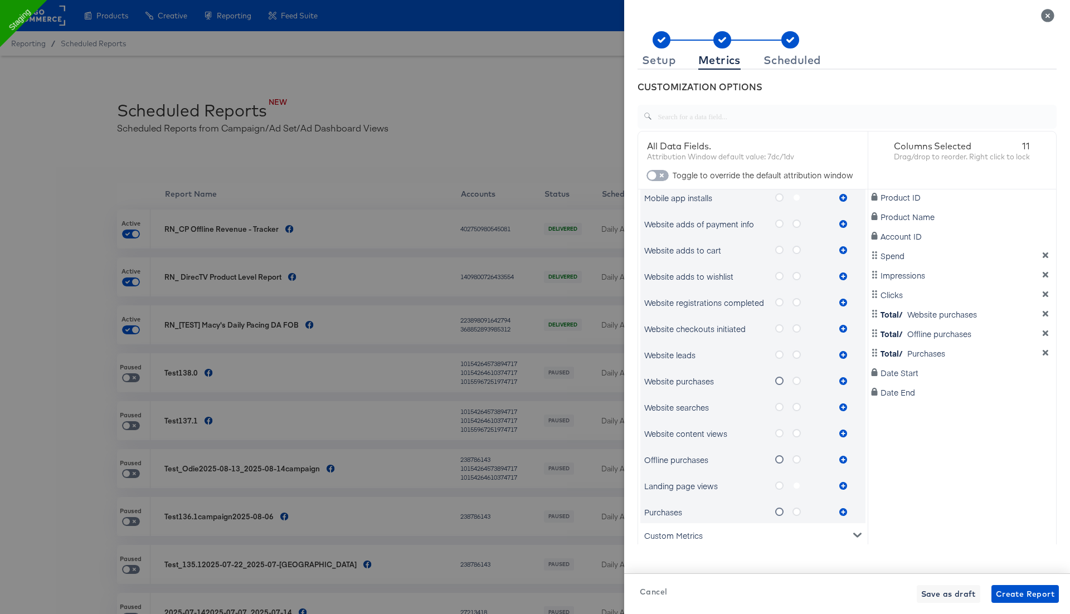
click at [663, 174] on input "checkbox" at bounding box center [651, 178] width 33 height 11
checkbox input "true"
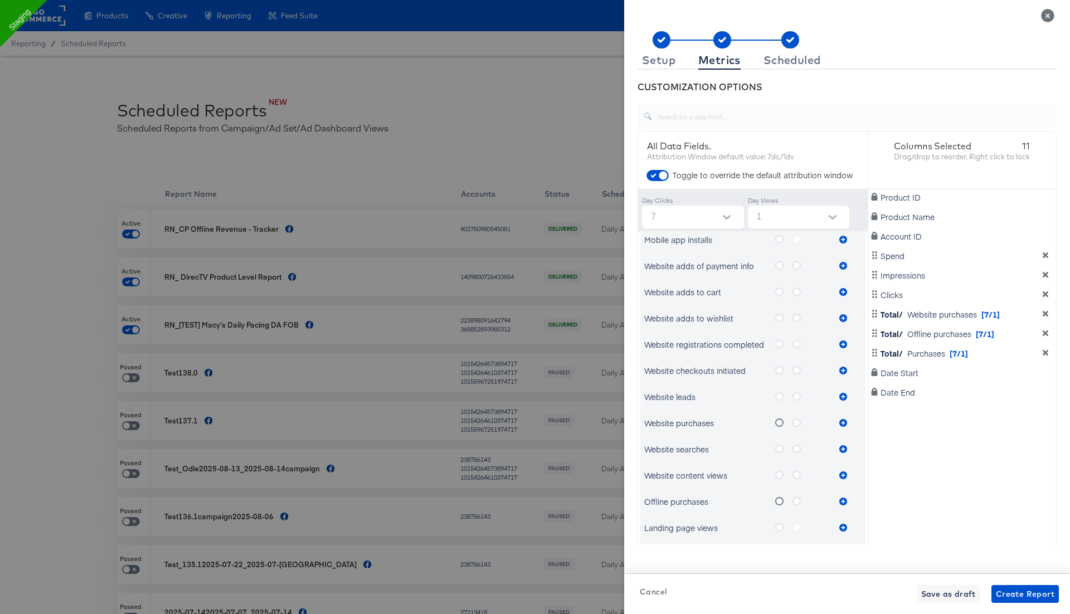
click at [699, 219] on input "7" at bounding box center [696, 217] width 98 height 23
click at [701, 193] on div "Day Clicks 7" at bounding box center [693, 211] width 102 height 36
click at [776, 61] on div "Scheduled" at bounding box center [792, 60] width 57 height 9
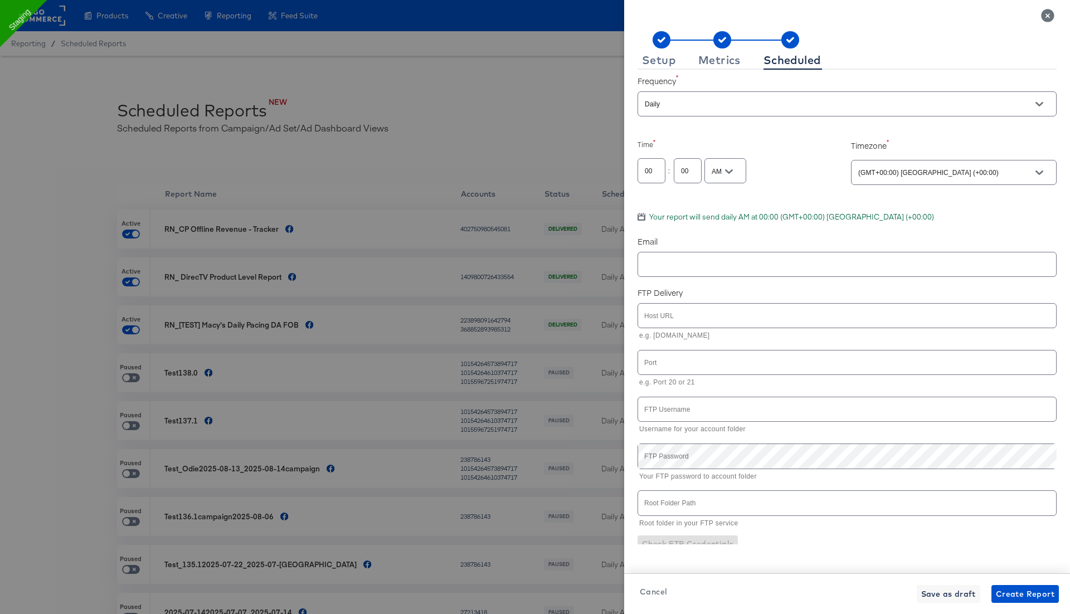
click at [709, 255] on div at bounding box center [847, 264] width 419 height 25
type input "[PERSON_NAME][EMAIL_ADDRESS][PERSON_NAME][DOMAIN_NAME]"
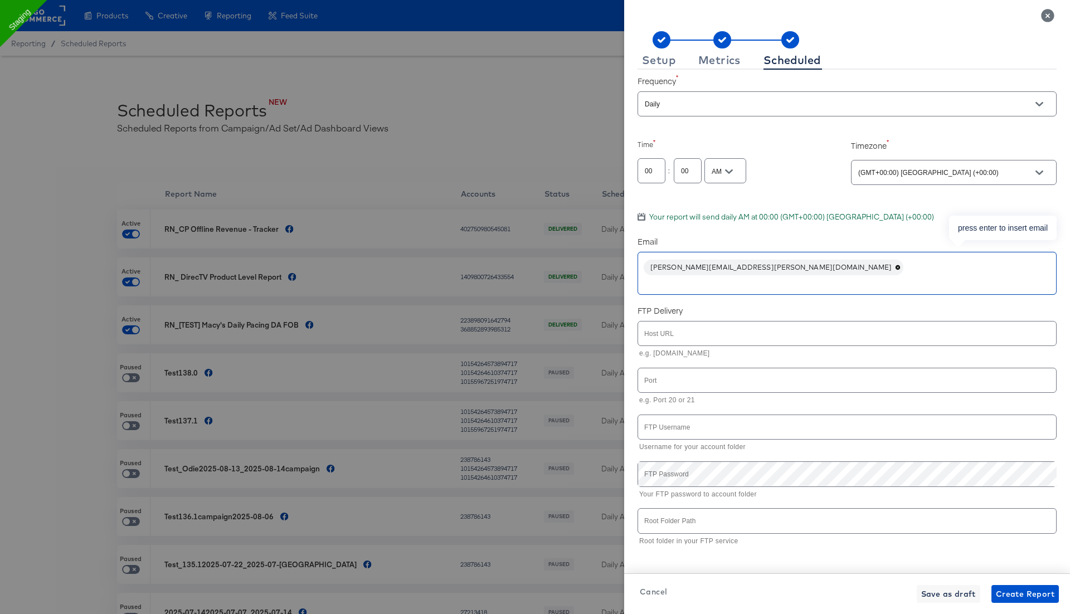
click at [675, 276] on input "text" at bounding box center [831, 282] width 377 height 13
click at [1008, 596] on span "Create Report" at bounding box center [1025, 595] width 59 height 14
checkbox input "true"
checkbox input "false"
checkbox input "true"
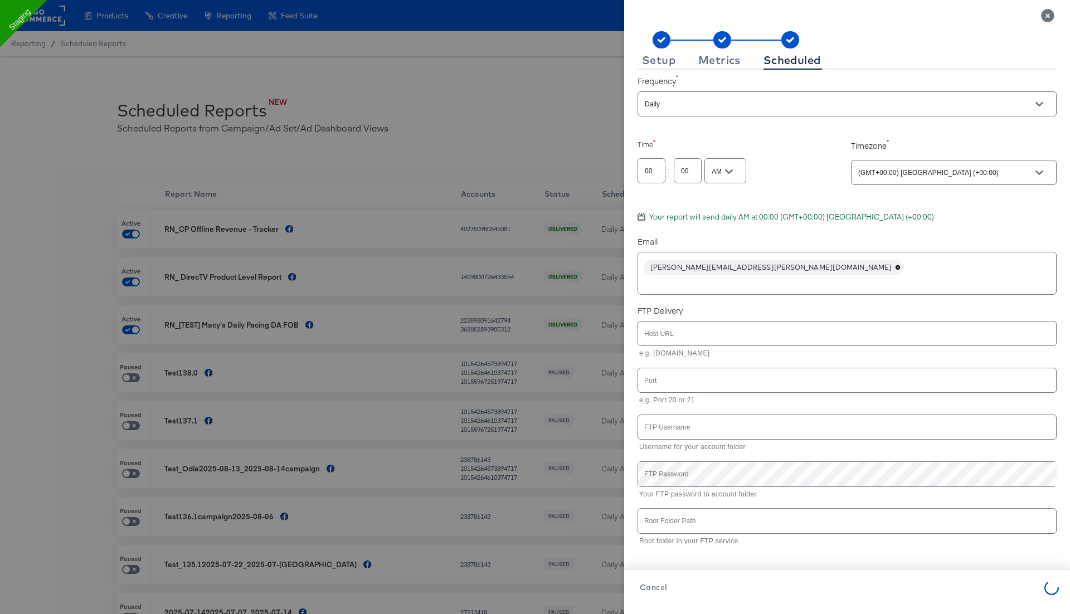
checkbox input "true"
checkbox input "false"
checkbox input "true"
checkbox input "false"
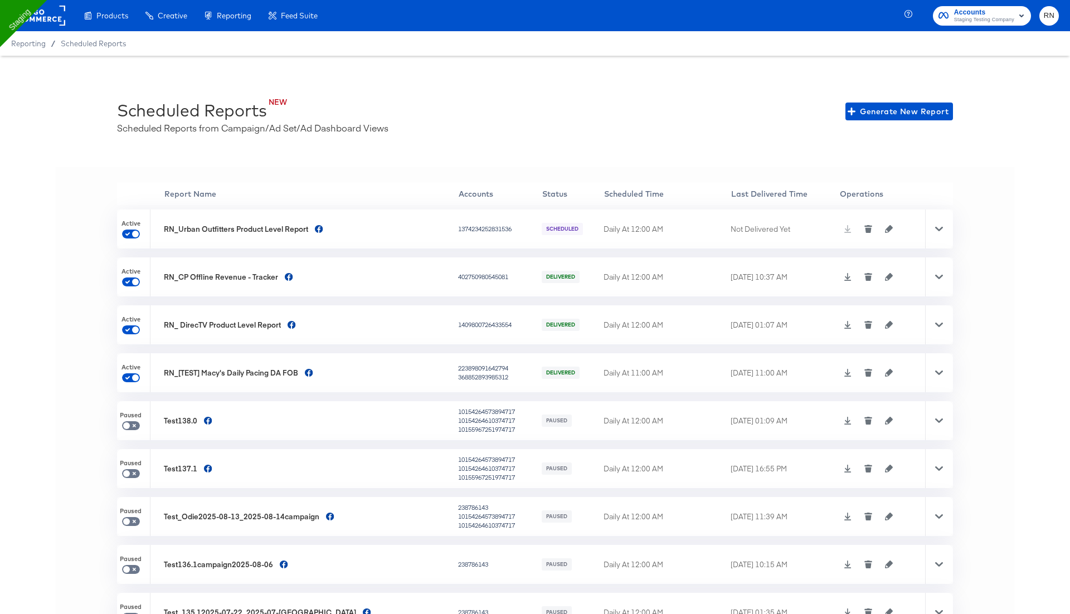
click at [940, 229] on icon at bounding box center [939, 229] width 8 height 4
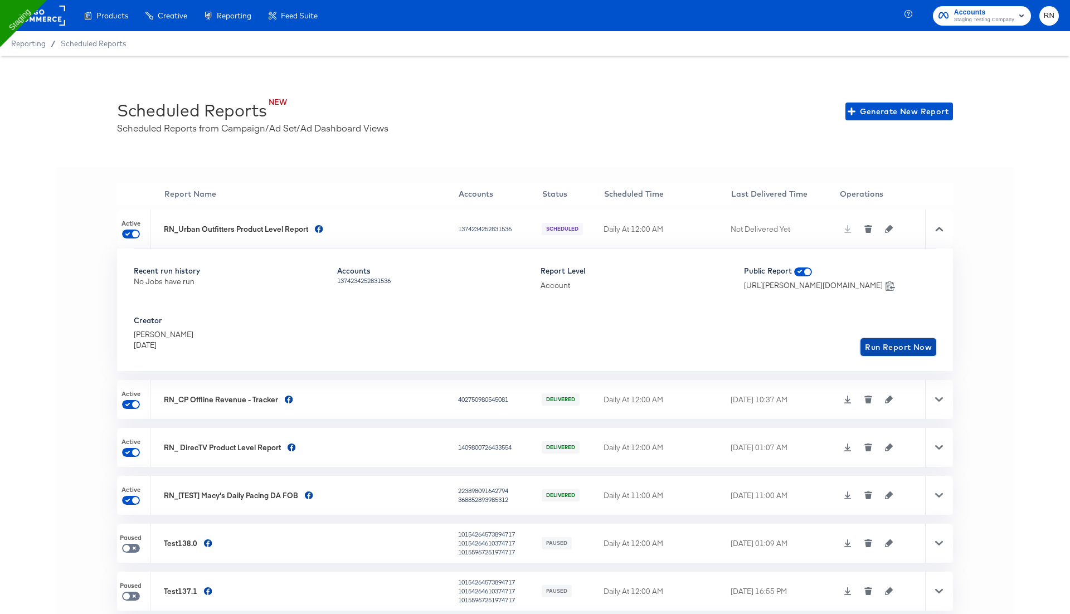
click at [902, 346] on span "Run Report Now" at bounding box center [898, 348] width 67 height 14
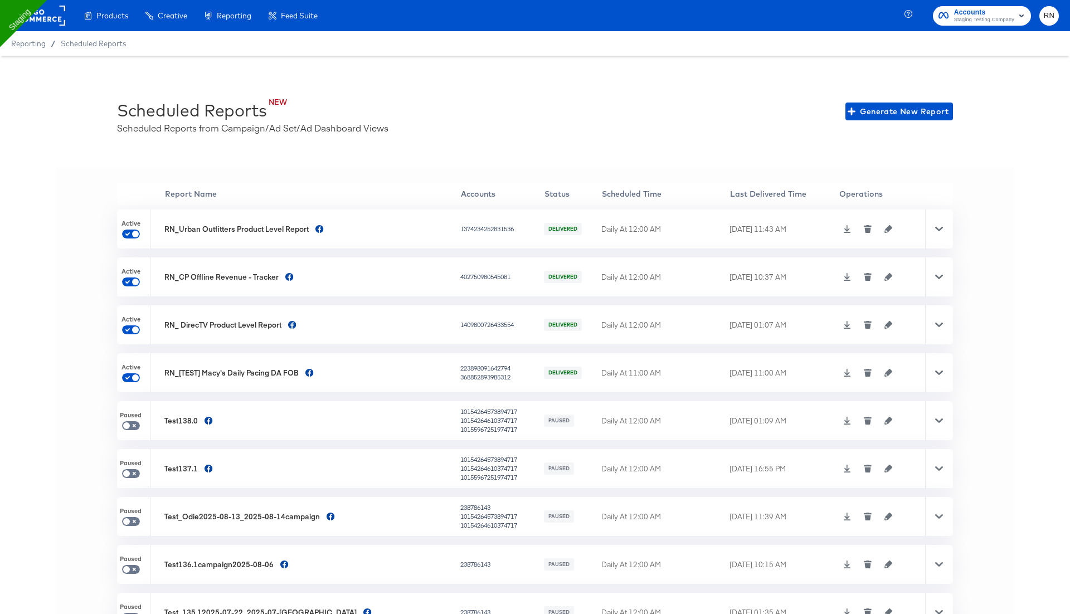
click at [55, 4] on div at bounding box center [39, 15] width 51 height 31
click at [52, 14] on rect at bounding box center [39, 16] width 51 height 20
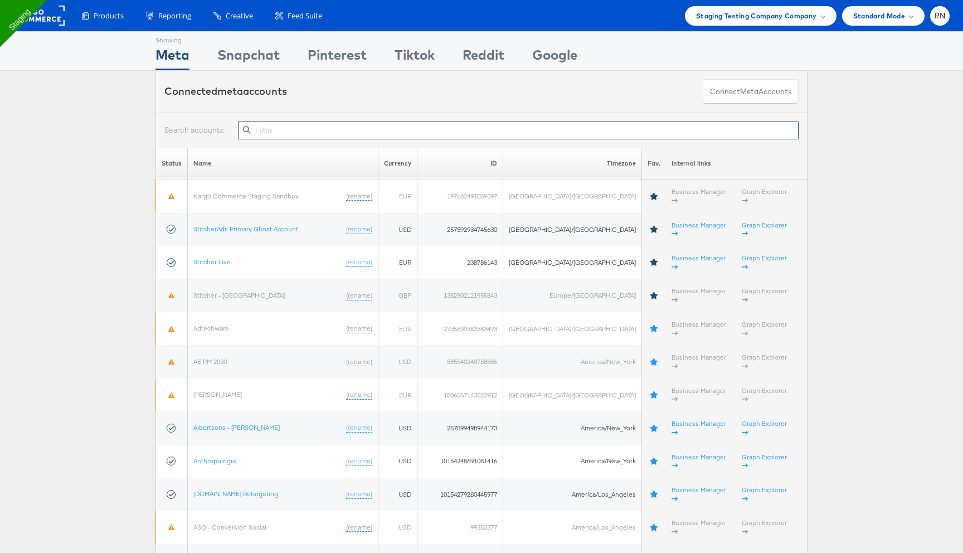
click at [334, 127] on input "text" at bounding box center [518, 131] width 561 height 18
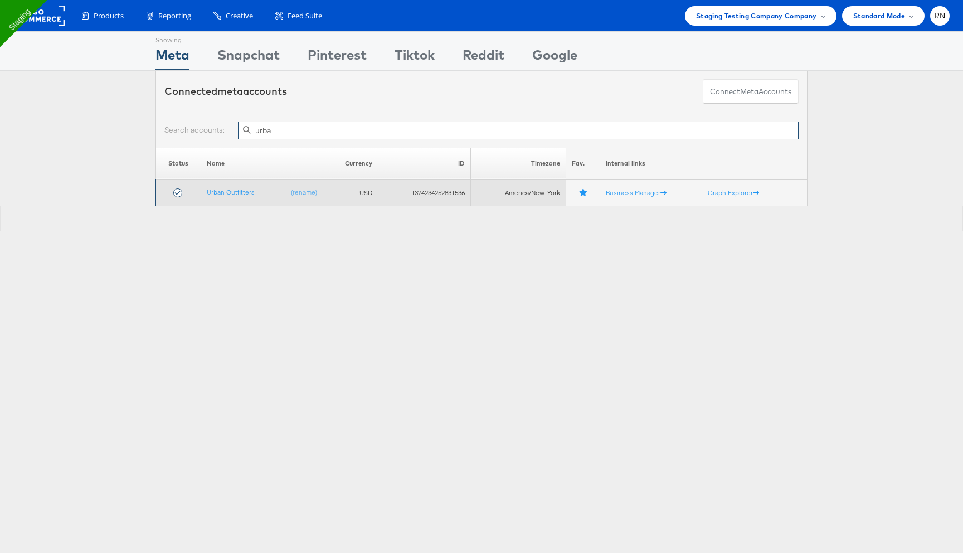
type input "urba"
drag, startPoint x: 402, startPoint y: 193, endPoint x: 472, endPoint y: 193, distance: 69.7
click at [472, 193] on tr "Urban Outfitters (rename) USD 1374234252831536 America/New_York Business Manage…" at bounding box center [482, 192] width 652 height 27
copy tr "1374234252831536"
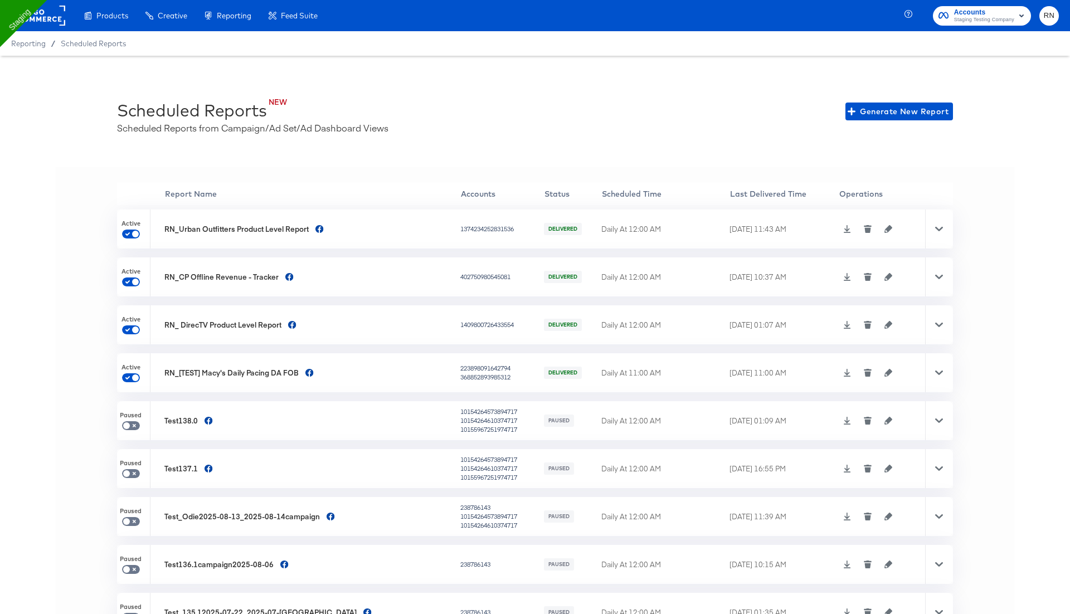
click at [827, 186] on th "Last Delivered Time" at bounding box center [784, 194] width 109 height 22
click at [843, 231] on icon at bounding box center [847, 229] width 8 height 8
click at [889, 228] on button "button" at bounding box center [888, 229] width 17 height 8
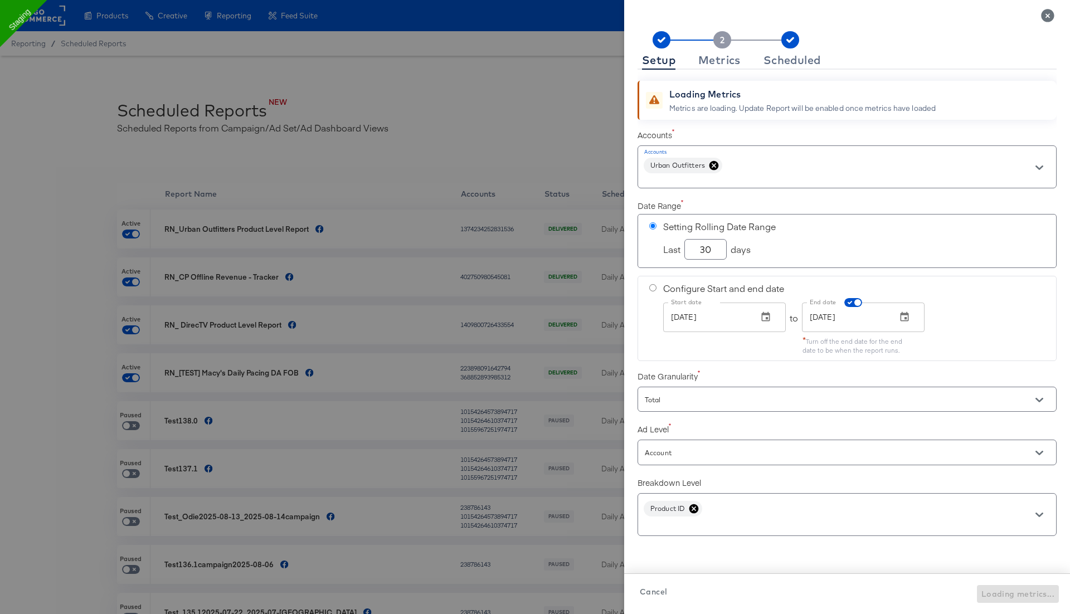
checkbox input "true"
click at [721, 56] on div "Metrics" at bounding box center [719, 60] width 42 height 9
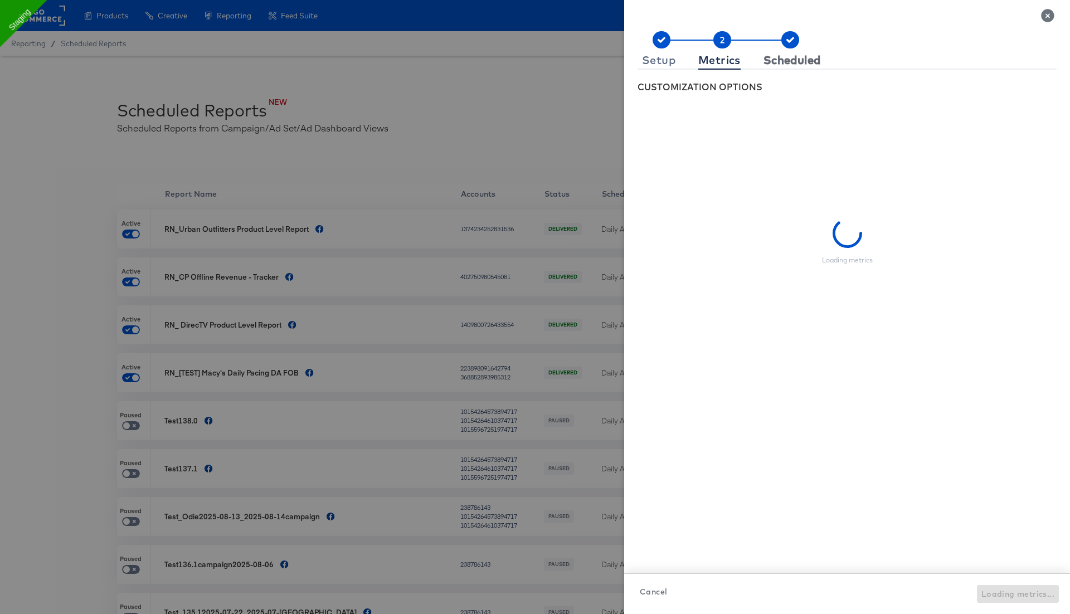
click at [779, 59] on div "Scheduled" at bounding box center [792, 60] width 57 height 9
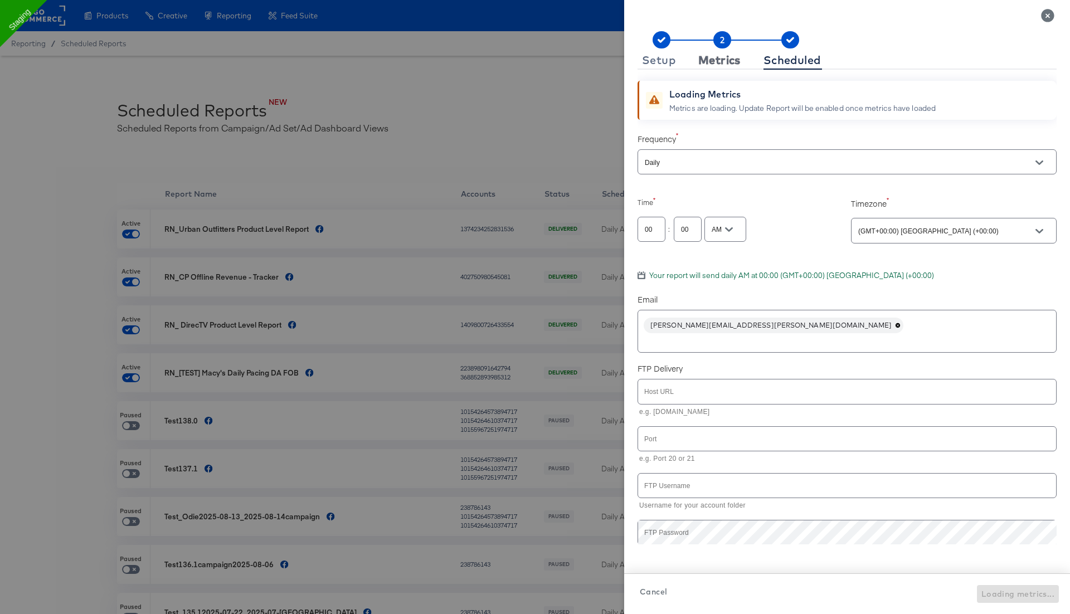
click at [724, 64] on div "Metrics" at bounding box center [719, 60] width 42 height 9
